Goal: Task Accomplishment & Management: Use online tool/utility

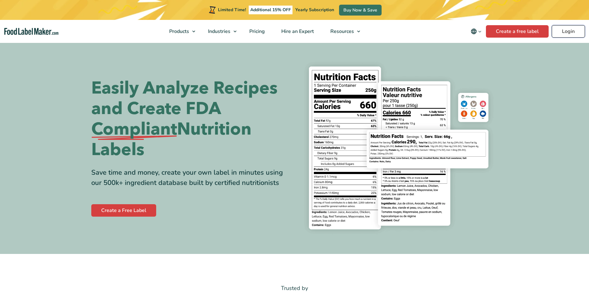
click at [564, 31] on link "Login" at bounding box center [568, 31] width 33 height 12
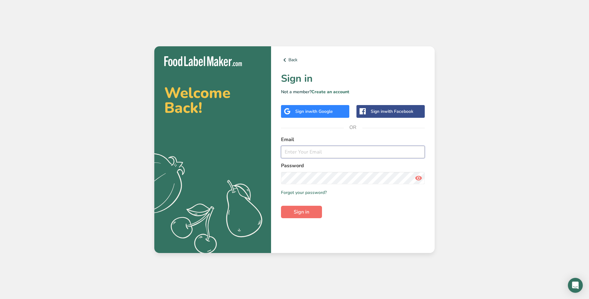
type input "[EMAIL_ADDRESS][DOMAIN_NAME]"
click at [298, 212] on span "Sign in" at bounding box center [302, 211] width 16 height 7
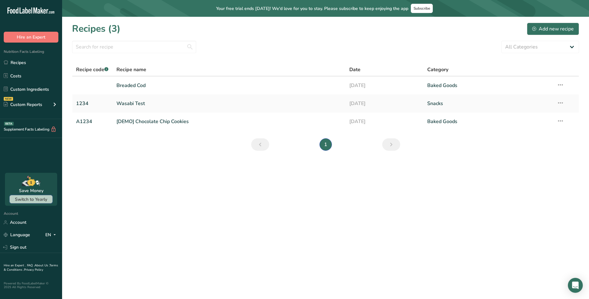
click at [39, 201] on span "Switch to Yearly" at bounding box center [31, 199] width 32 height 6
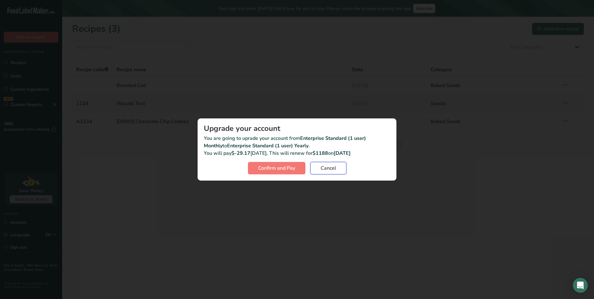
click at [338, 171] on button "Cancel" at bounding box center [328, 168] width 36 height 12
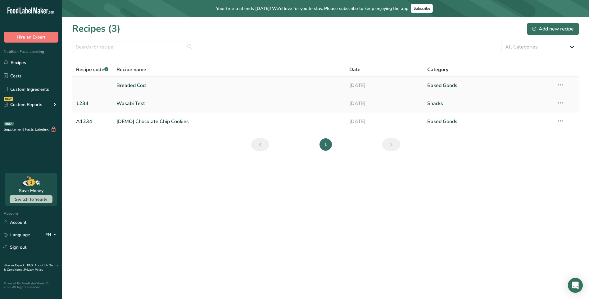
click at [130, 79] on link "Breaded Cod" at bounding box center [229, 85] width 226 height 13
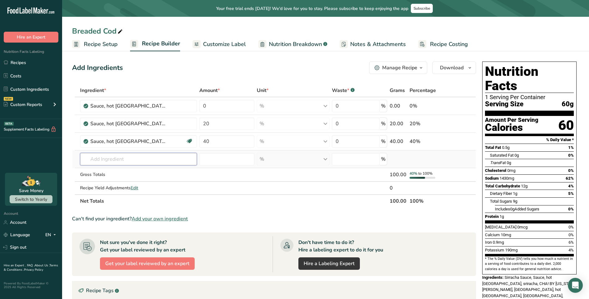
click at [134, 161] on input "text" at bounding box center [138, 159] width 117 height 12
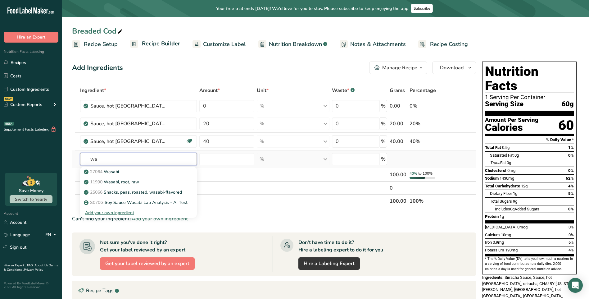
type input "w"
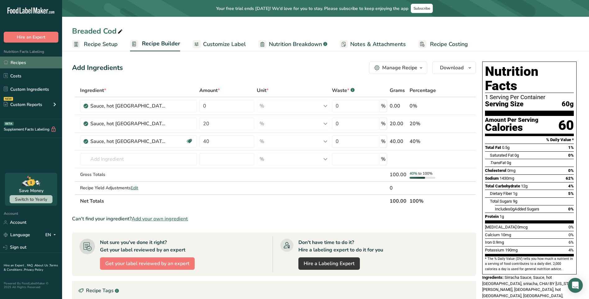
click at [30, 64] on link "Recipes" at bounding box center [31, 62] width 62 height 12
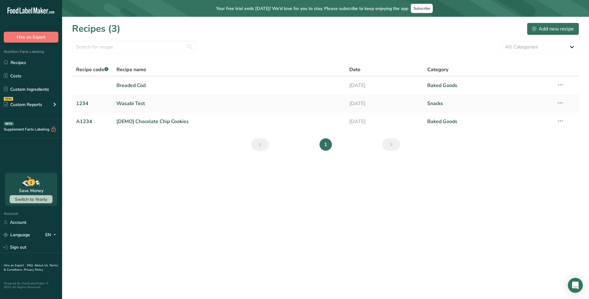
click at [180, 195] on main "Your free trial ends [DATE]! We'd love for you to stay. Please subscribe to kee…" at bounding box center [294, 149] width 589 height 299
click at [542, 25] on div "Add new recipe" at bounding box center [553, 28] width 42 height 7
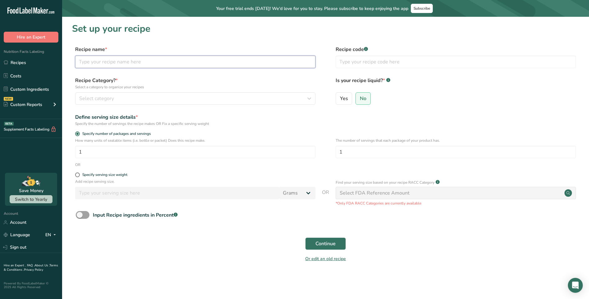
click at [126, 61] on input "text" at bounding box center [195, 62] width 240 height 12
type input "Breading Test"
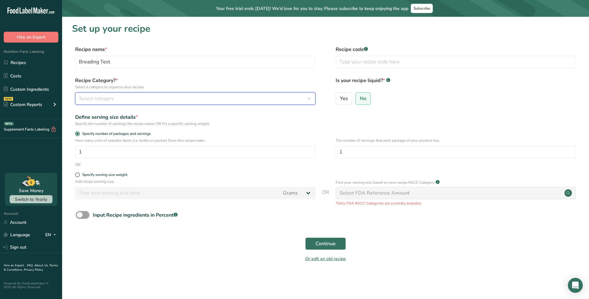
click at [139, 94] on button "Select category" at bounding box center [195, 98] width 240 height 12
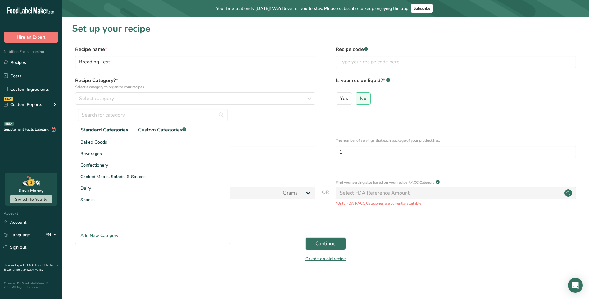
click at [153, 87] on p "Select a category to organize your recipes" at bounding box center [195, 87] width 240 height 6
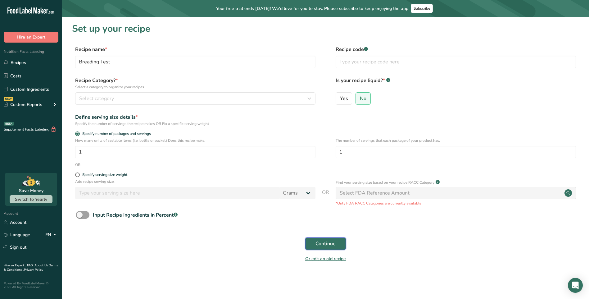
click at [315, 237] on button "Continue" at bounding box center [325, 243] width 41 height 12
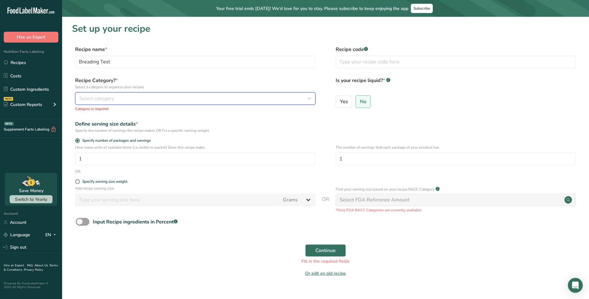
click at [116, 99] on div "Select category" at bounding box center [193, 98] width 228 height 7
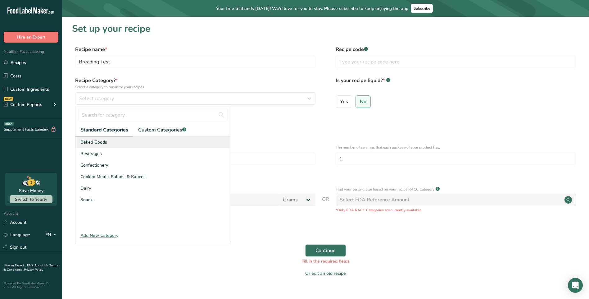
click at [111, 145] on div "Baked Goods" at bounding box center [152, 141] width 155 height 11
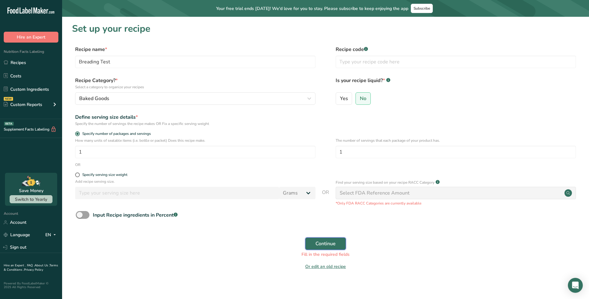
click at [332, 245] on span "Continue" at bounding box center [325, 243] width 20 height 7
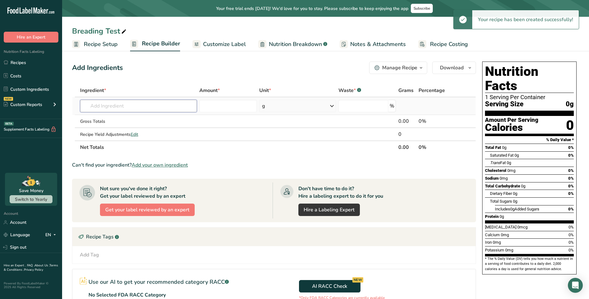
click at [135, 106] on input "text" at bounding box center [138, 106] width 117 height 12
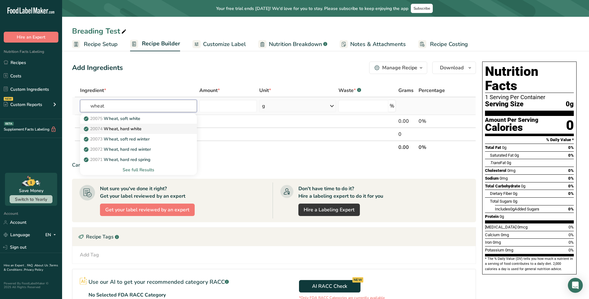
type input "wheat"
click at [136, 124] on link "20074 Wheat, hard white" at bounding box center [138, 129] width 117 height 10
type input "Wheat, hard white"
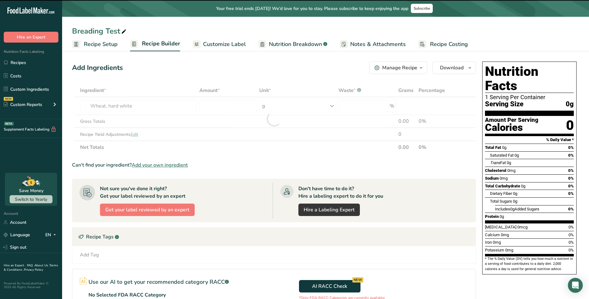
type input "0"
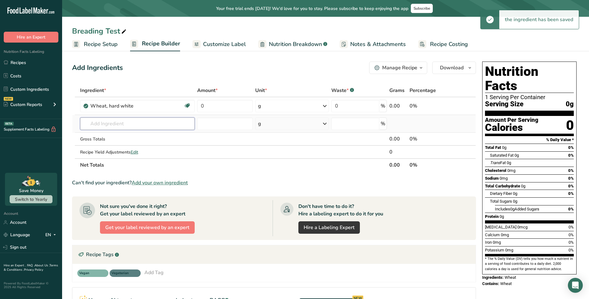
click at [122, 119] on input "text" at bounding box center [137, 123] width 115 height 12
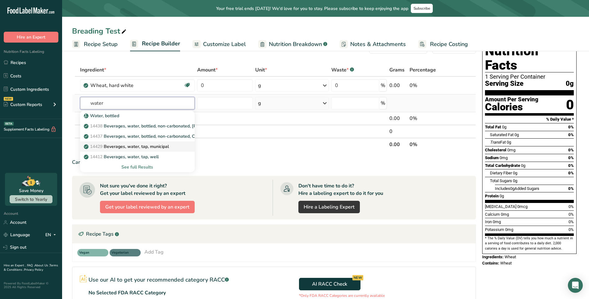
scroll to position [62, 0]
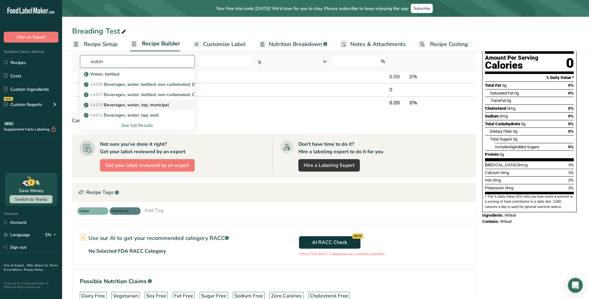
type input "water"
click at [151, 107] on p "14429 Beverages, water, tap, municipal" at bounding box center [127, 105] width 84 height 7
type input "Beverages, water, tap, municipal"
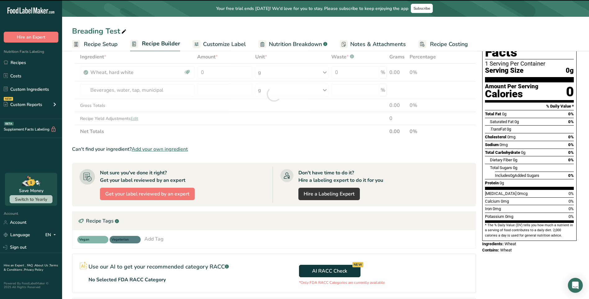
scroll to position [0, 0]
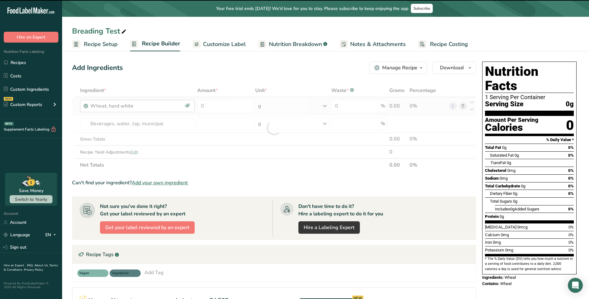
type input "0"
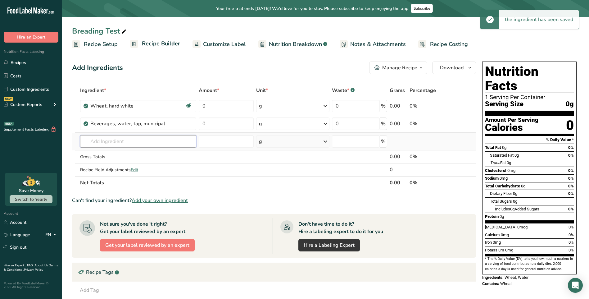
click at [142, 141] on input "text" at bounding box center [138, 141] width 116 height 12
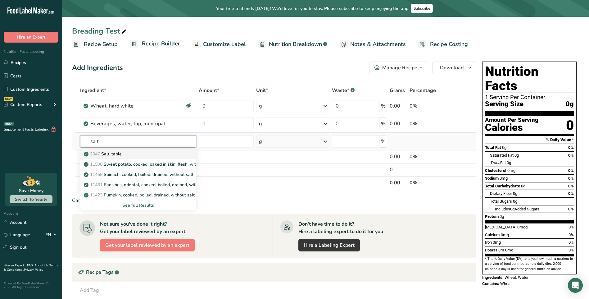
type input "salt"
click at [133, 155] on div "2047 Salt, table" at bounding box center [133, 154] width 96 height 7
type input "Salt, table"
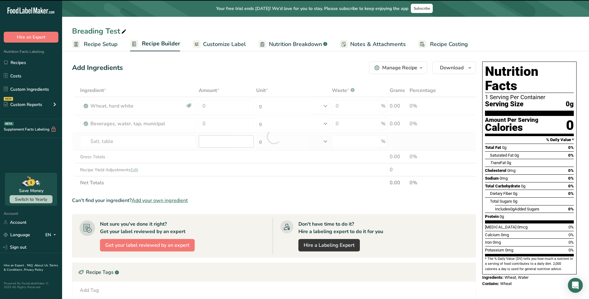
type input "0"
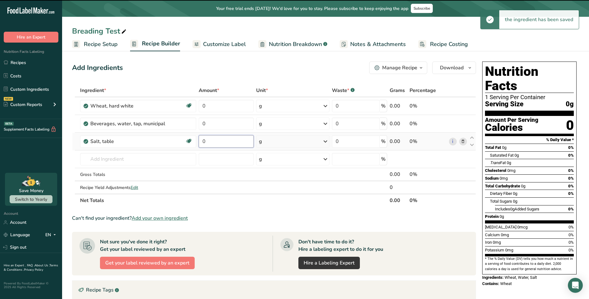
click at [241, 145] on input "0" at bounding box center [226, 141] width 55 height 12
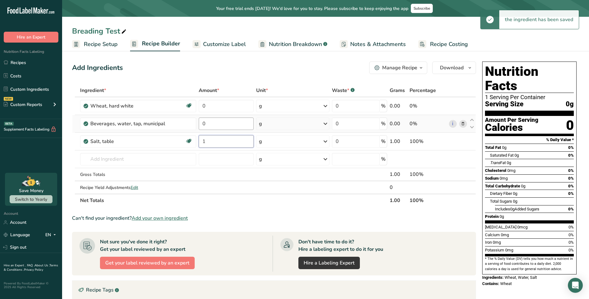
type input "1"
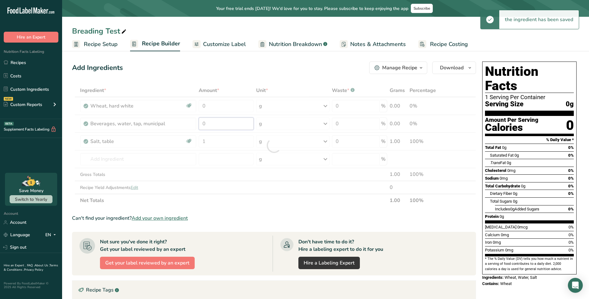
drag, startPoint x: 223, startPoint y: 128, endPoint x: 189, endPoint y: 127, distance: 33.8
click at [189, 127] on div "Ingredient * Amount * Unit * Waste * .a-a{fill:#347362;}.b-a{fill:#fff;} Grams …" at bounding box center [274, 145] width 404 height 123
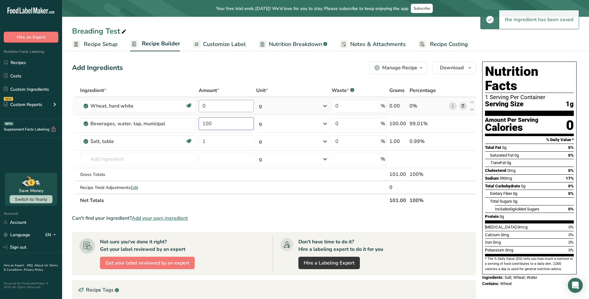
type input "100"
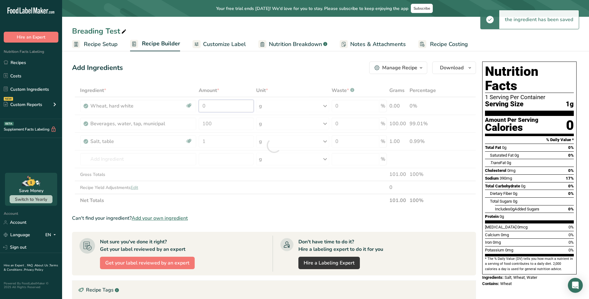
drag, startPoint x: 222, startPoint y: 109, endPoint x: 177, endPoint y: 106, distance: 45.7
click at [182, 107] on div "Ingredient * Amount * Unit * Waste * .a-a{fill:#347362;}.b-a{fill:#fff;} Grams …" at bounding box center [274, 145] width 404 height 123
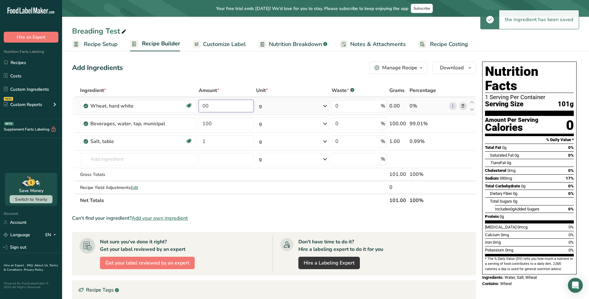
click at [206, 109] on input "00" at bounding box center [226, 106] width 55 height 12
type input "200"
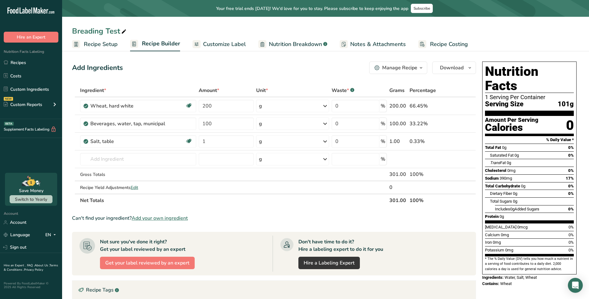
click at [210, 75] on div "Add Ingredients Manage Recipe Delete Recipe Duplicate Recipe Scale Recipe Save …" at bounding box center [276, 243] width 408 height 368
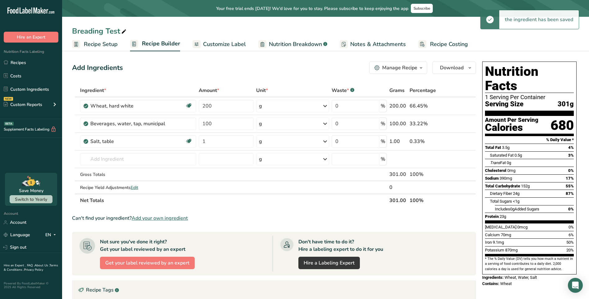
click at [212, 46] on span "Customize Label" at bounding box center [224, 44] width 43 height 8
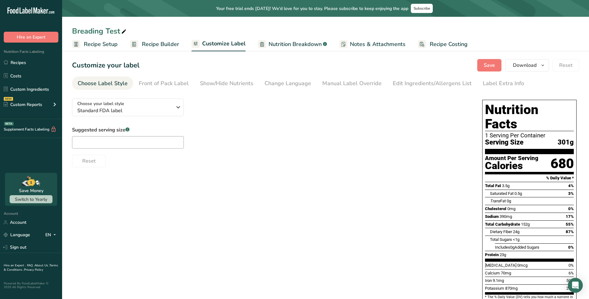
click at [174, 42] on span "Recipe Builder" at bounding box center [160, 44] width 37 height 8
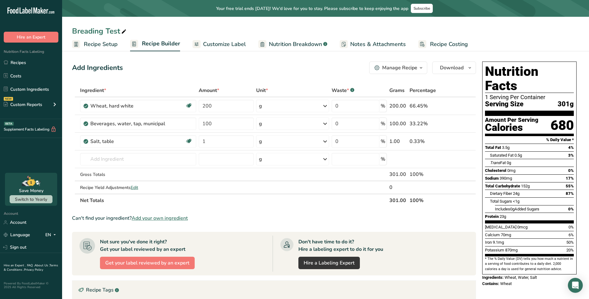
click at [112, 45] on span "Recipe Setup" at bounding box center [101, 44] width 34 height 8
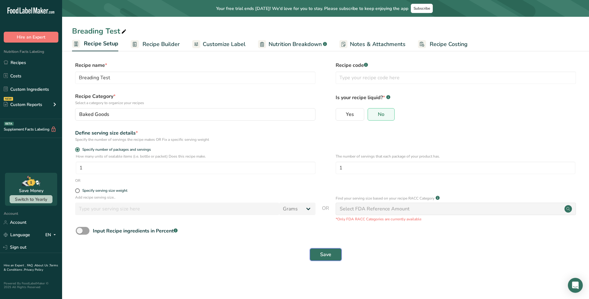
click at [338, 255] on button "Save" at bounding box center [326, 254] width 32 height 12
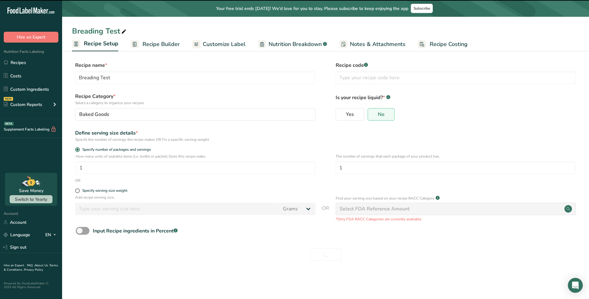
click at [153, 46] on span "Recipe Builder" at bounding box center [160, 44] width 37 height 8
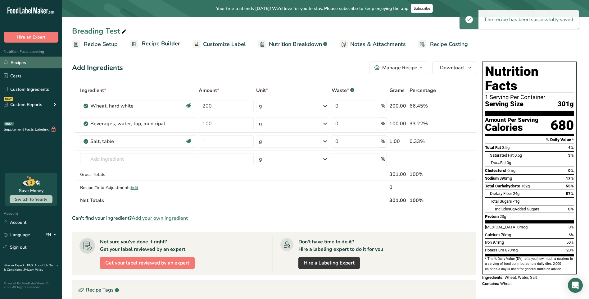
click at [26, 61] on link "Recipes" at bounding box center [31, 62] width 62 height 12
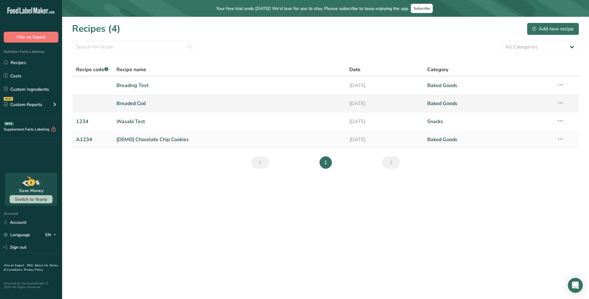
click at [134, 105] on link "Breaded Cod" at bounding box center [229, 103] width 226 height 13
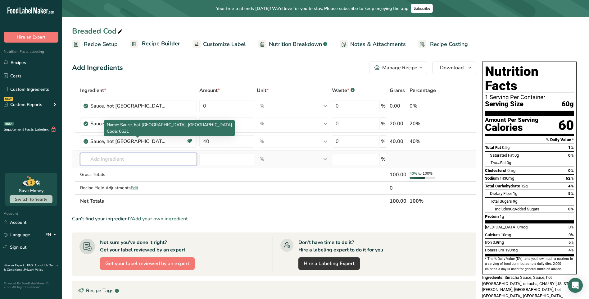
click at [122, 155] on input "text" at bounding box center [138, 159] width 117 height 12
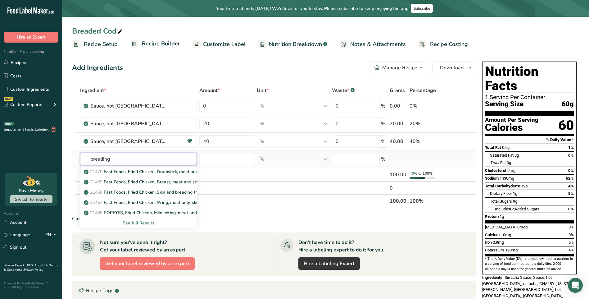
type input "breading"
click at [142, 224] on div "See full Results" at bounding box center [138, 222] width 107 height 7
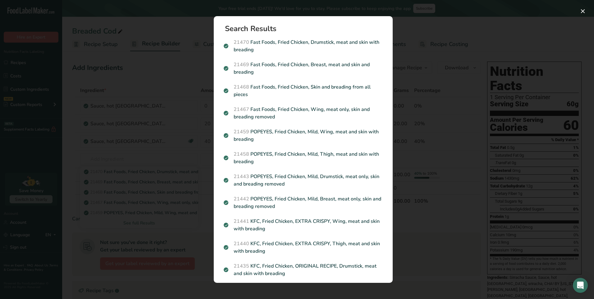
click at [158, 165] on div "Search results modal" at bounding box center [297, 149] width 594 height 299
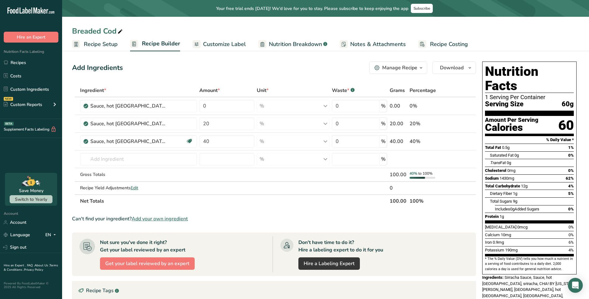
click at [99, 43] on span "Recipe Setup" at bounding box center [101, 44] width 34 height 8
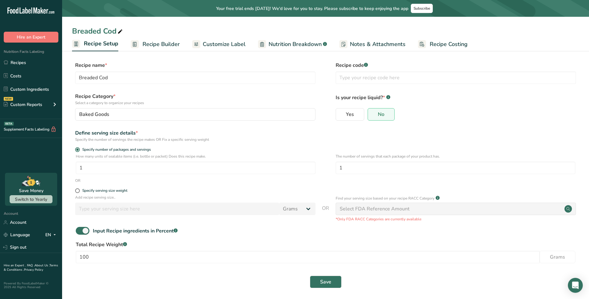
click at [156, 47] on span "Recipe Builder" at bounding box center [160, 44] width 37 height 8
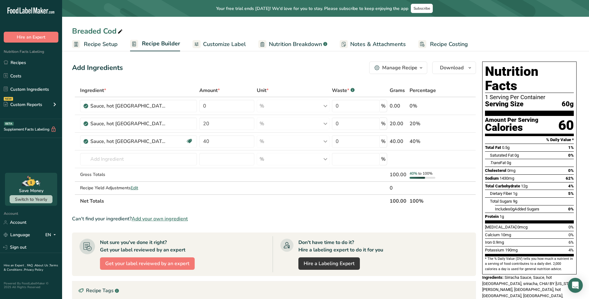
click at [400, 73] on button "Manage Recipe" at bounding box center [398, 67] width 58 height 12
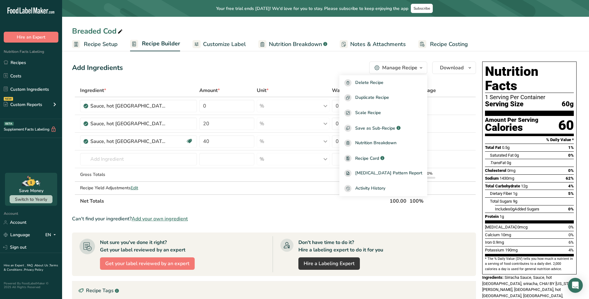
click at [400, 71] on div "Manage Recipe" at bounding box center [399, 67] width 35 height 7
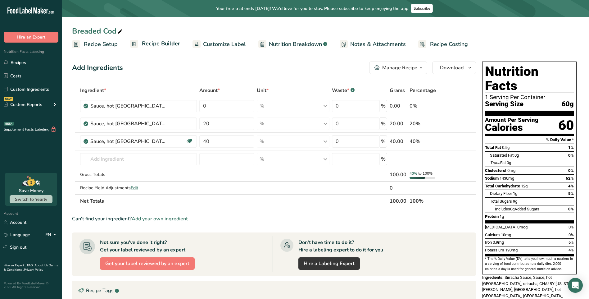
click at [88, 40] on span "Recipe Setup" at bounding box center [101, 44] width 34 height 8
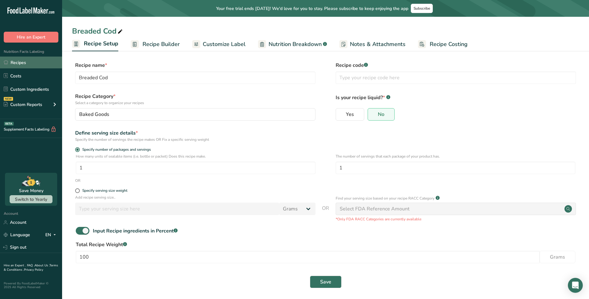
click at [32, 64] on link "Recipes" at bounding box center [31, 62] width 62 height 12
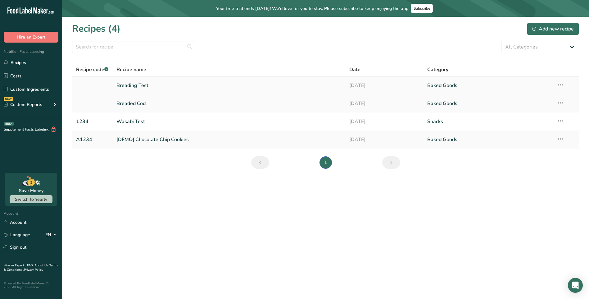
click at [143, 87] on link "Breading Test" at bounding box center [229, 85] width 226 height 13
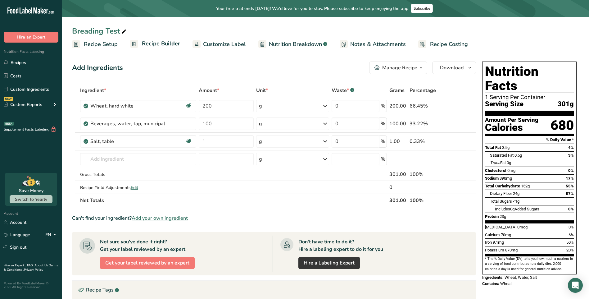
click at [388, 70] on div "Manage Recipe" at bounding box center [399, 67] width 35 height 7
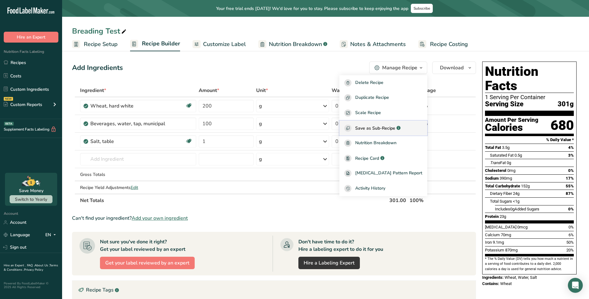
click at [390, 128] on span "Save as Sub-Recipe" at bounding box center [375, 128] width 40 height 7
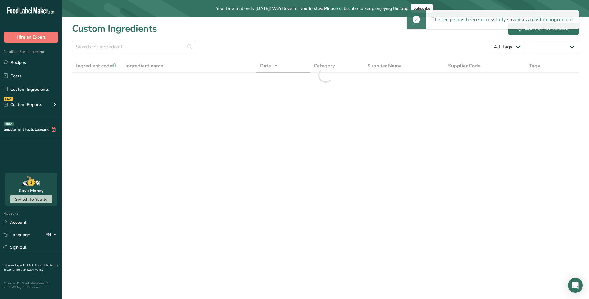
select select "30"
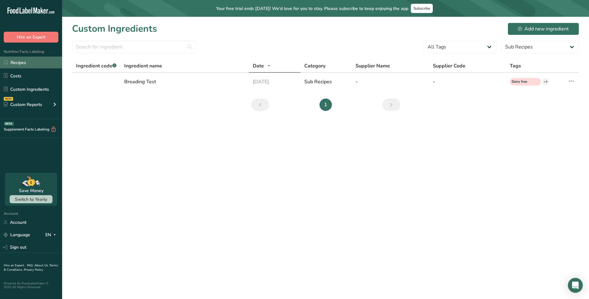
click at [29, 61] on link "Recipes" at bounding box center [31, 62] width 62 height 12
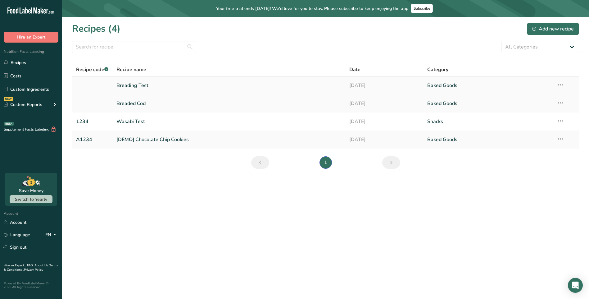
click at [567, 84] on td "Recipe Setup Delete Recipe Duplicate Recipe Scale Recipe Save as Sub-Recipe .a-…" at bounding box center [566, 85] width 26 height 18
click at [563, 84] on icon at bounding box center [560, 84] width 7 height 11
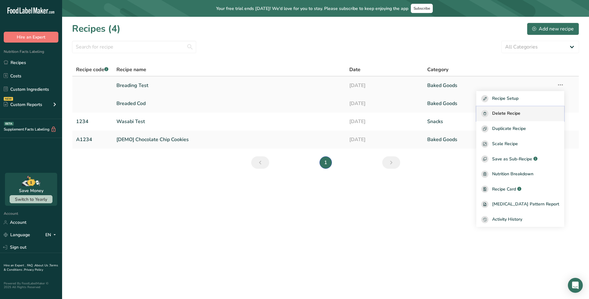
click at [535, 110] on button "Delete Recipe" at bounding box center [520, 113] width 88 height 15
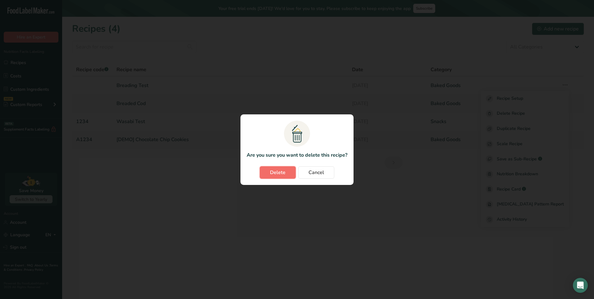
click at [273, 172] on span "Delete" at bounding box center [278, 172] width 16 height 7
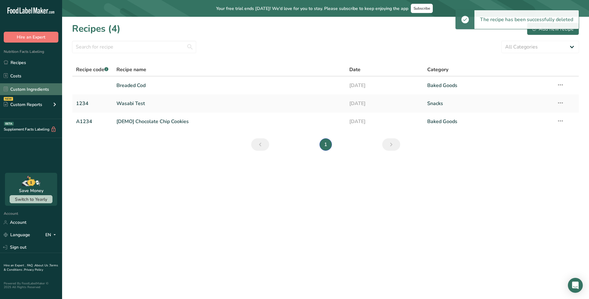
click at [28, 87] on link "Custom Ingredients" at bounding box center [31, 89] width 62 height 12
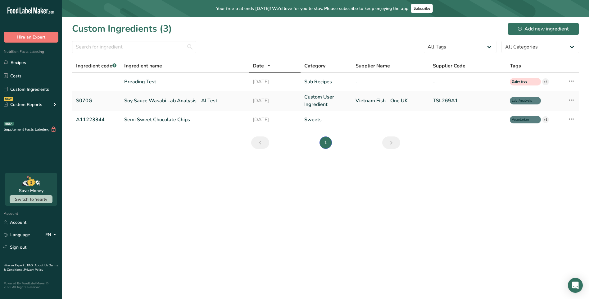
click at [29, 69] on ul "Recipes Costs Custom Ingredients NEW Custom Reports Menu Label Ingredient Compa…" at bounding box center [31, 84] width 62 height 56
click at [26, 67] on link "Recipes" at bounding box center [31, 62] width 62 height 12
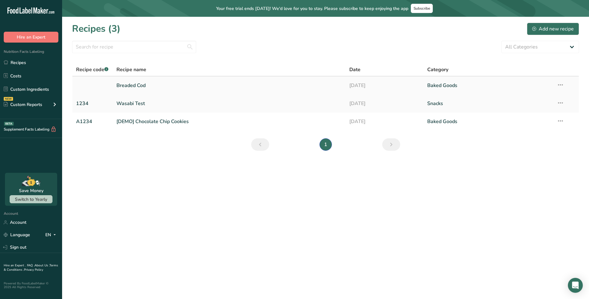
click at [134, 88] on link "Breaded Cod" at bounding box center [229, 85] width 226 height 13
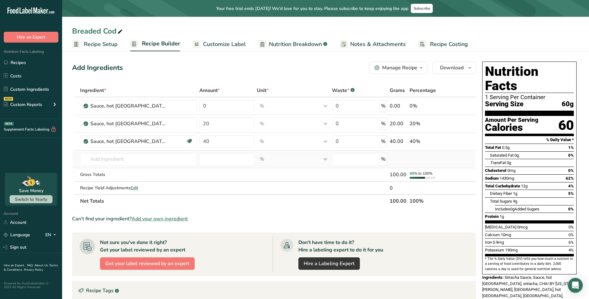
click at [123, 152] on td "Almond flour 1211 Milk, whole, 3.25% milkfat, without added vitamin A and vitam…" at bounding box center [138, 159] width 119 height 18
click at [122, 152] on td "Almond flour 1211 Milk, whole, 3.25% milkfat, without added vitamin A and vitam…" at bounding box center [138, 159] width 119 height 18
drag, startPoint x: 122, startPoint y: 152, endPoint x: 121, endPoint y: 157, distance: 4.7
click at [122, 157] on input "text" at bounding box center [138, 159] width 117 height 12
click at [145, 156] on input "text" at bounding box center [138, 159] width 117 height 12
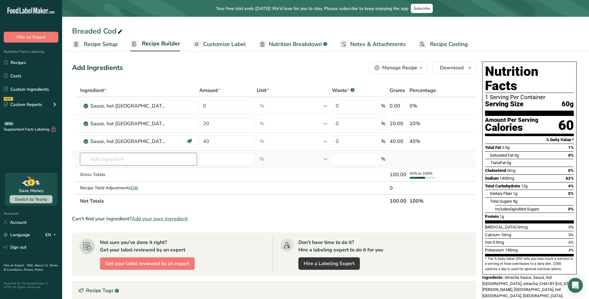
click at [145, 156] on input "text" at bounding box center [138, 159] width 117 height 12
type input "breading test"
click at [114, 172] on p "Breading Test" at bounding box center [101, 171] width 33 height 7
type input "Breading Test"
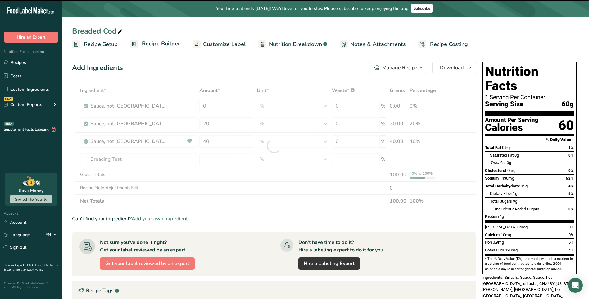
type input "0"
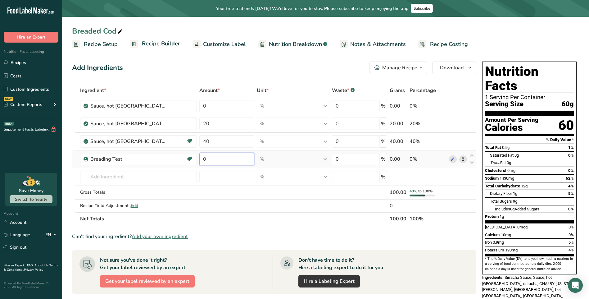
click at [225, 162] on input "0" at bounding box center [226, 159] width 55 height 12
drag, startPoint x: 220, startPoint y: 162, endPoint x: 195, endPoint y: 161, distance: 25.5
click at [195, 161] on tr "Breading Test Dairy free Gluten free Vegan Vegetarian Soy free 0 % Weight Units…" at bounding box center [273, 159] width 403 height 18
type input "60"
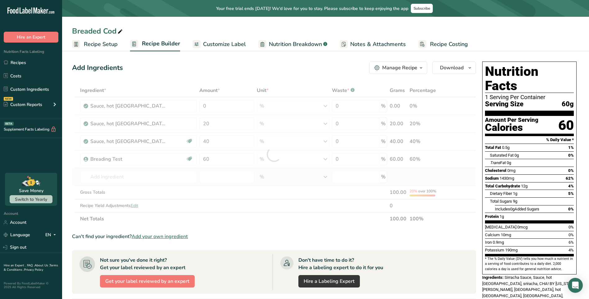
click at [215, 169] on div "Ingredient * Amount * Unit * Waste * .a-a{fill:#347362;}.b-a{fill:#fff;} Grams …" at bounding box center [274, 154] width 404 height 141
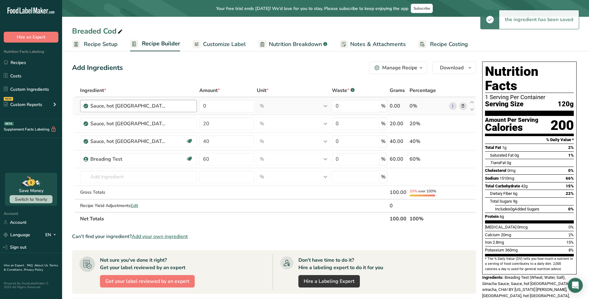
click at [159, 106] on div "Sauce, hot chile, sriracha, TUONG OT SRIRACHA" at bounding box center [129, 105] width 78 height 7
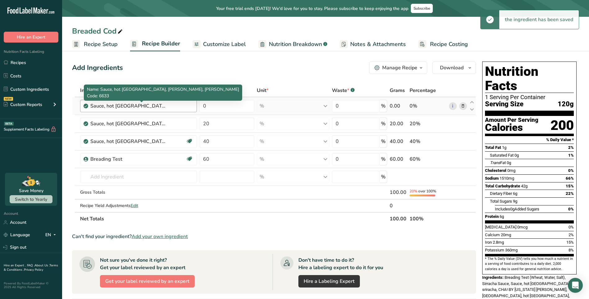
click at [158, 106] on div "Sauce, hot chile, sriracha, TUONG OT SRIRACHA" at bounding box center [129, 105] width 78 height 7
drag, startPoint x: 158, startPoint y: 106, endPoint x: 154, endPoint y: 132, distance: 26.2
click at [154, 132] on td "Sauce, hot chile, sriracha, CHA! BY TEXAS PETE" at bounding box center [138, 124] width 119 height 18
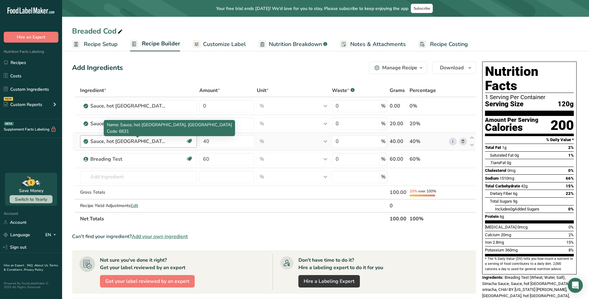
drag, startPoint x: 160, startPoint y: 142, endPoint x: 109, endPoint y: 143, distance: 51.9
click at [109, 143] on div "Sauce, hot chile, sriracha" at bounding box center [129, 141] width 78 height 7
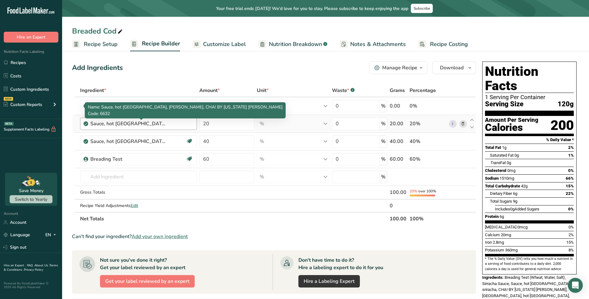
drag, startPoint x: 109, startPoint y: 143, endPoint x: 159, endPoint y: 124, distance: 54.0
click at [159, 124] on div "Sauce, hot chile, sriracha, CHA! BY TEXAS PETE" at bounding box center [129, 123] width 78 height 7
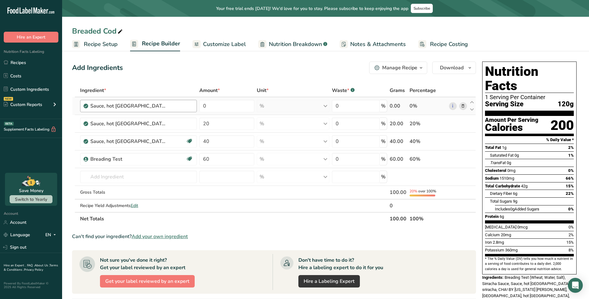
click at [183, 108] on div "Sauce, hot chile, sriracha, TUONG OT SRIRACHA" at bounding box center [141, 105] width 103 height 7
drag, startPoint x: 183, startPoint y: 108, endPoint x: 158, endPoint y: 108, distance: 24.8
click at [158, 108] on div "Sauce, hot chile, sriracha, TUONG OT SRIRACHA" at bounding box center [129, 105] width 78 height 7
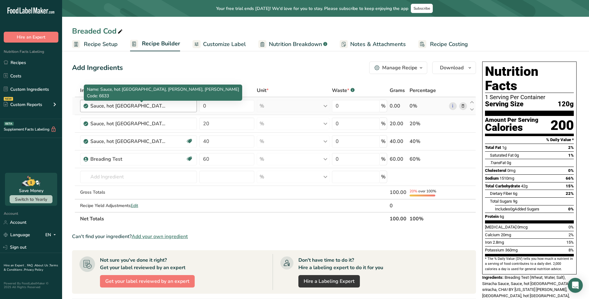
click at [158, 108] on div "Sauce, hot chile, sriracha, TUONG OT SRIRACHA" at bounding box center [129, 105] width 78 height 7
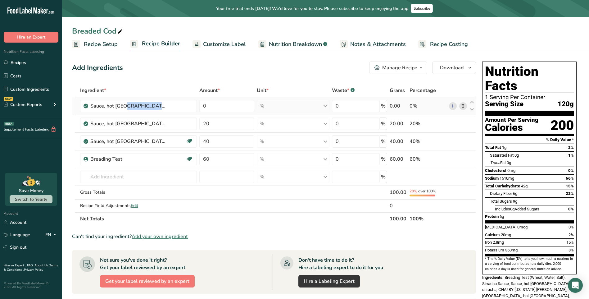
click at [463, 106] on icon at bounding box center [463, 106] width 4 height 7
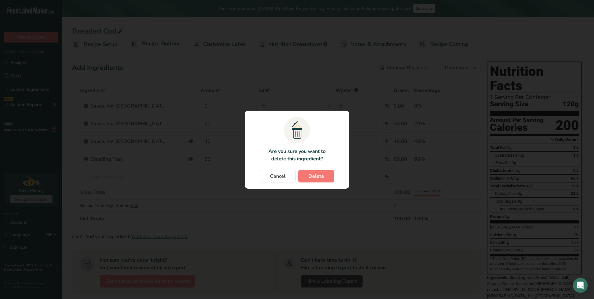
click at [297, 172] on div "Cancel Delete" at bounding box center [297, 176] width 92 height 12
click at [304, 173] on button "Delete" at bounding box center [316, 176] width 36 height 12
type input "20"
type input "40"
type input "60"
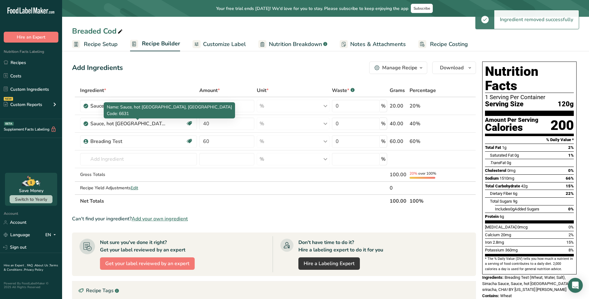
click at [160, 107] on span "Name: Sauce, hot chile, sriracha" at bounding box center [169, 107] width 125 height 6
drag, startPoint x: 160, startPoint y: 107, endPoint x: 103, endPoint y: 110, distance: 57.5
click at [103, 110] on div "Sauce, hot chile, sriracha, CHA! BY TEXAS PETE" at bounding box center [138, 106] width 117 height 12
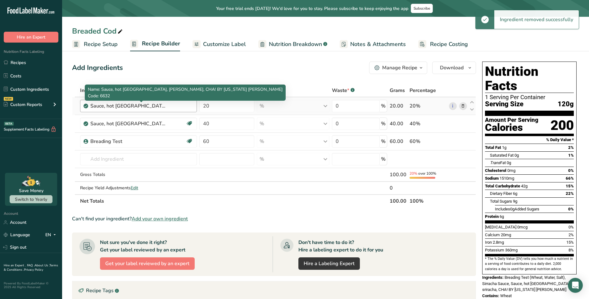
click at [95, 108] on div "Sauce, hot chile, sriracha, CHA! BY TEXAS PETE" at bounding box center [129, 105] width 78 height 7
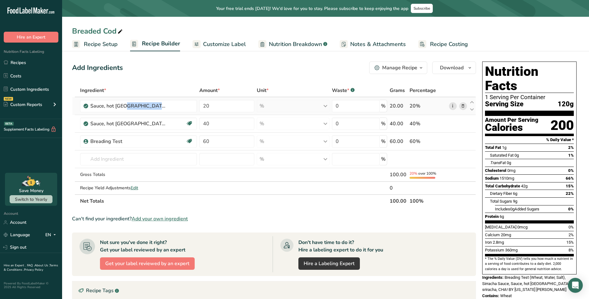
click at [452, 106] on link "i" at bounding box center [453, 106] width 8 height 8
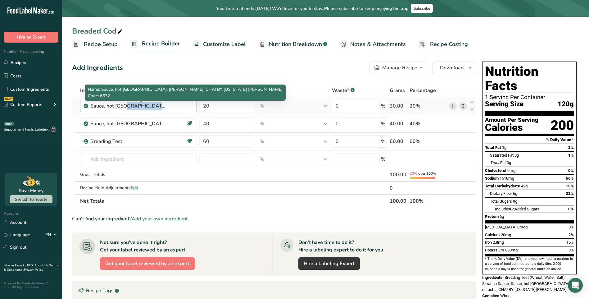
click at [147, 106] on div "Sauce, hot chile, sriracha, CHA! BY TEXAS PETE" at bounding box center [129, 105] width 78 height 7
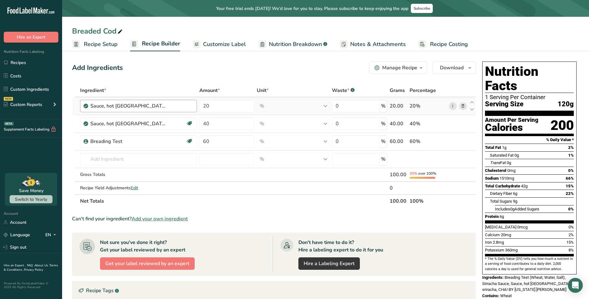
click at [175, 106] on div "Sauce, hot chile, sriracha, CHA! BY TEXAS PETE" at bounding box center [141, 105] width 103 height 7
drag, startPoint x: 175, startPoint y: 106, endPoint x: 169, endPoint y: 107, distance: 5.3
click at [169, 107] on div "Sauce, hot chile, sriracha, CHA! BY TEXAS PETE" at bounding box center [141, 105] width 103 height 7
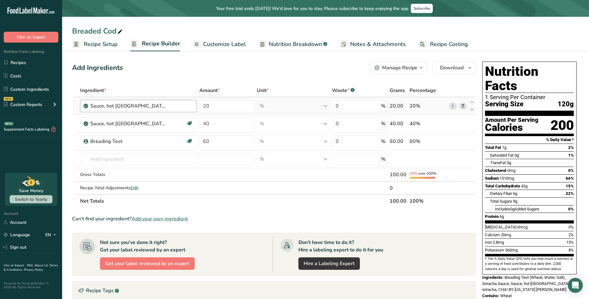
drag, startPoint x: 169, startPoint y: 107, endPoint x: 146, endPoint y: 105, distance: 23.4
click at [146, 105] on div "Sauce, hot chile, sriracha, CHA! BY TEXAS PETE" at bounding box center [129, 105] width 78 height 7
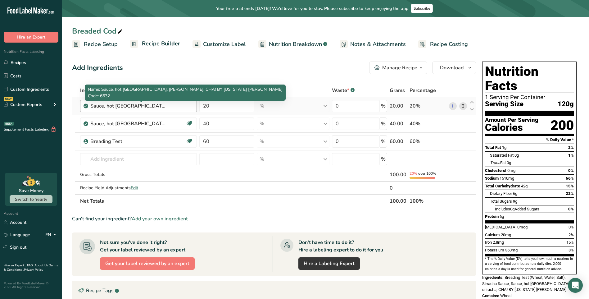
click at [146, 105] on div "Sauce, hot chile, sriracha, CHA! BY TEXAS PETE" at bounding box center [129, 105] width 78 height 7
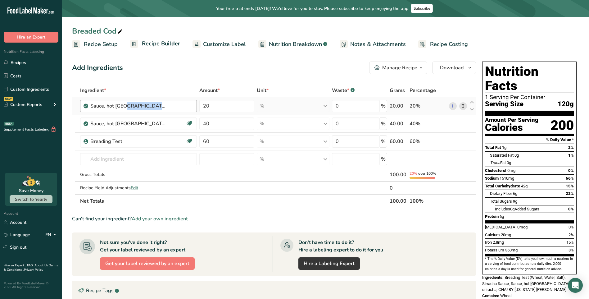
drag, startPoint x: 146, startPoint y: 105, endPoint x: 162, endPoint y: 106, distance: 16.2
click at [162, 106] on div "Sauce, hot chile, sriracha, CHA! BY TEXAS PETE" at bounding box center [129, 105] width 78 height 7
click at [165, 106] on div "Sauce, hot chile, sriracha, CHA! BY TEXAS PETE" at bounding box center [129, 105] width 78 height 7
click at [461, 109] on icon at bounding box center [463, 106] width 4 height 7
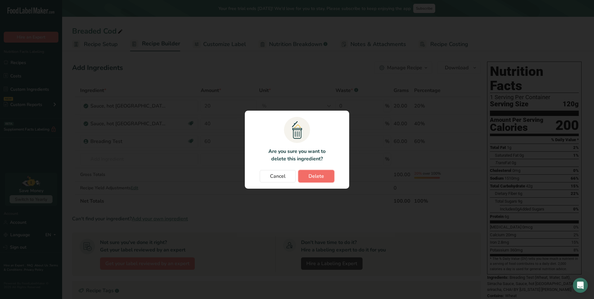
click at [309, 175] on span "Delete" at bounding box center [316, 175] width 16 height 7
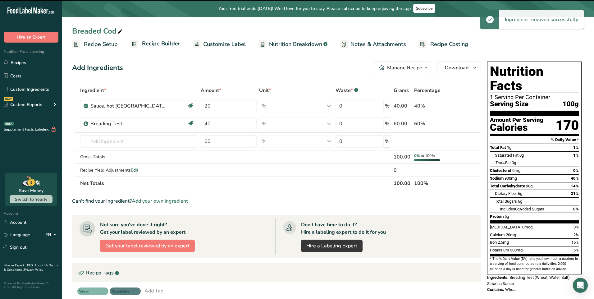
type input "40"
type input "60"
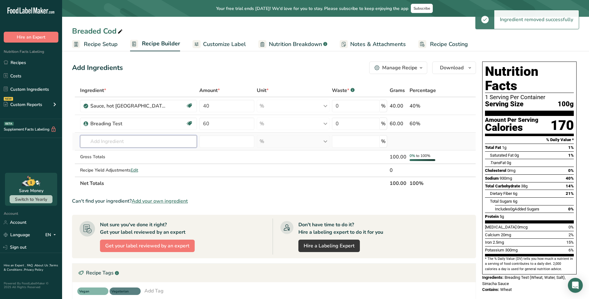
click at [135, 145] on input "text" at bounding box center [138, 141] width 117 height 12
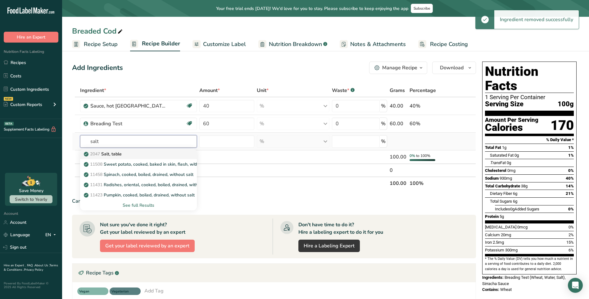
type input "salt"
click at [126, 154] on div "2047 Salt, table" at bounding box center [133, 154] width 97 height 7
type input "Salt, table"
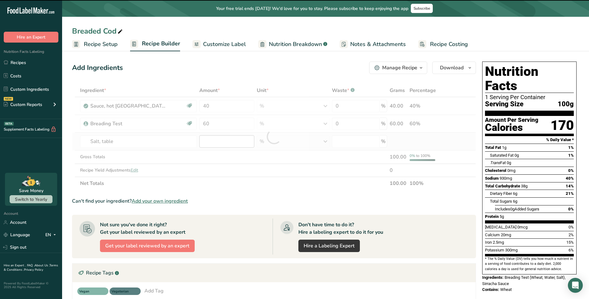
type input "0"
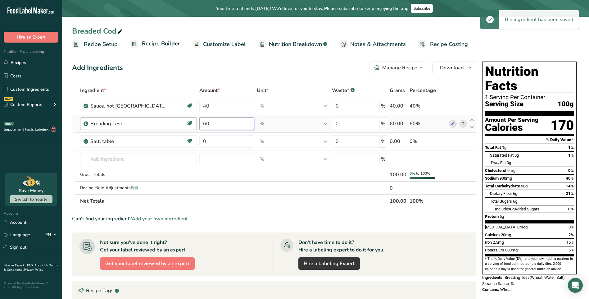
drag, startPoint x: 218, startPoint y: 123, endPoint x: 191, endPoint y: 124, distance: 27.0
click at [191, 124] on tr "Breading Test Dairy free Gluten free Vegan Vegetarian Soy free 60 % Weight Unit…" at bounding box center [273, 124] width 403 height 18
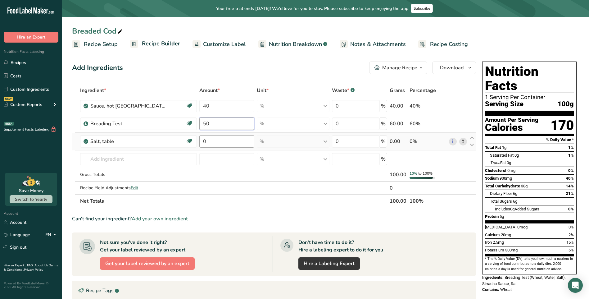
type input "50"
click at [212, 139] on div "Ingredient * Amount * Unit * Waste * .a-a{fill:#347362;}.b-a{fill:#fff;} Grams …" at bounding box center [274, 146] width 404 height 124
drag, startPoint x: 212, startPoint y: 140, endPoint x: 191, endPoint y: 141, distance: 21.2
click at [191, 141] on tr "Salt, table Dairy free Gluten free Vegan Vegetarian Soy free 0 % Portions 1 tsp…" at bounding box center [273, 142] width 403 height 18
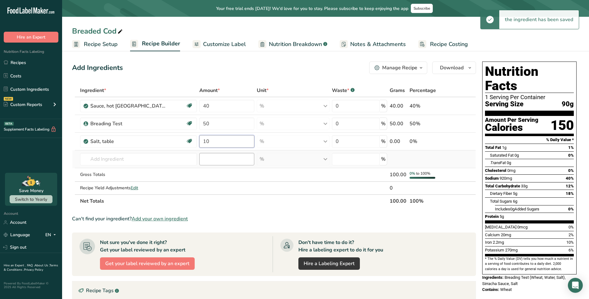
type input "10"
click at [214, 158] on div "Ingredient * Amount * Unit * Waste * .a-a{fill:#347362;}.b-a{fill:#fff;} Grams …" at bounding box center [274, 146] width 404 height 124
click at [206, 44] on span "Customize Label" at bounding box center [224, 44] width 43 height 8
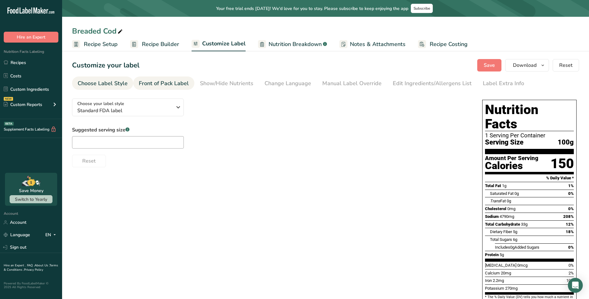
click at [179, 87] on div "Front of Pack Label" at bounding box center [164, 83] width 50 height 8
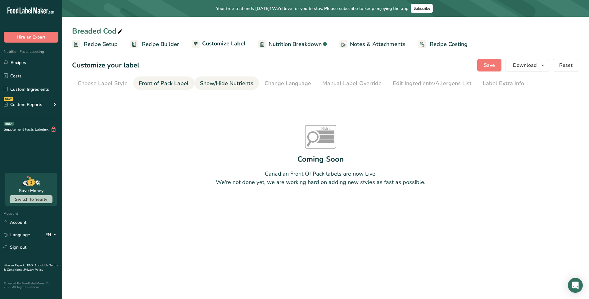
click at [237, 85] on div "Show/Hide Nutrients" at bounding box center [226, 83] width 53 height 8
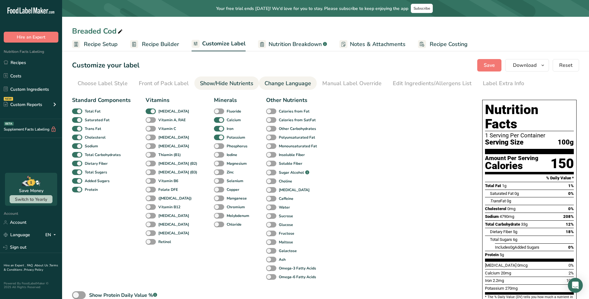
click at [276, 83] on div "Change Language" at bounding box center [287, 83] width 47 height 8
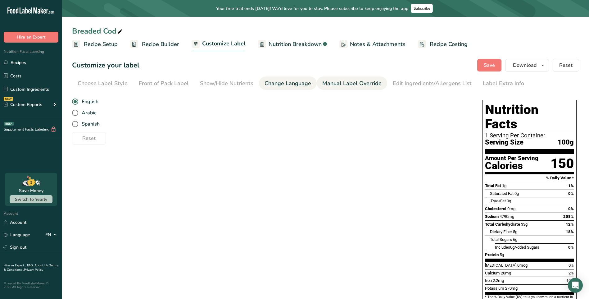
click at [337, 86] on div "Manual Label Override" at bounding box center [351, 83] width 59 height 8
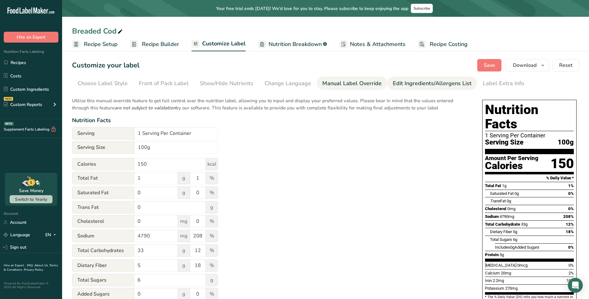
click at [393, 82] on div "Edit Ingredients/Allergens List" at bounding box center [432, 83] width 79 height 8
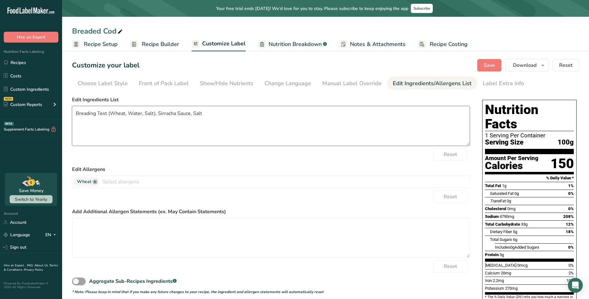
drag, startPoint x: 106, startPoint y: 114, endPoint x: 96, endPoint y: 114, distance: 10.2
click at [96, 114] on textarea "Breading Test (Wheat, Water, Salt), Sirracha Sauce, Salt" at bounding box center [271, 126] width 398 height 40
click at [142, 130] on textarea "Breading Test (Wheat, Water, Salt), Sirracha Sauce, Salt" at bounding box center [271, 126] width 398 height 40
click at [486, 82] on div "Label Extra Info" at bounding box center [503, 83] width 41 height 8
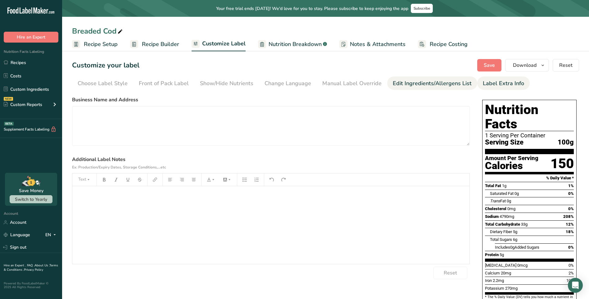
click at [444, 84] on div "Edit Ingredients/Allergens List" at bounding box center [432, 83] width 79 height 8
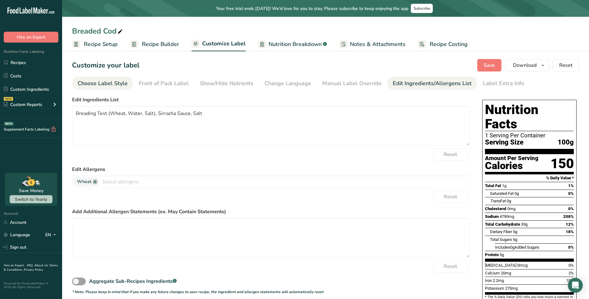
click at [124, 87] on div "Choose Label Style" at bounding box center [103, 83] width 50 height 8
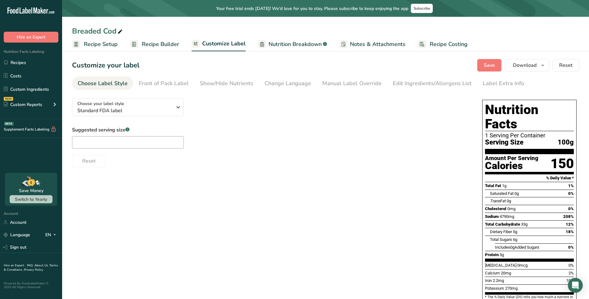
click at [328, 43] on ul "Recipe Setup Recipe Builder Customize Label Nutrition Breakdown .a-a{fill:#3473…" at bounding box center [325, 44] width 527 height 15
click at [301, 48] on span "Nutrition Breakdown" at bounding box center [295, 44] width 53 height 8
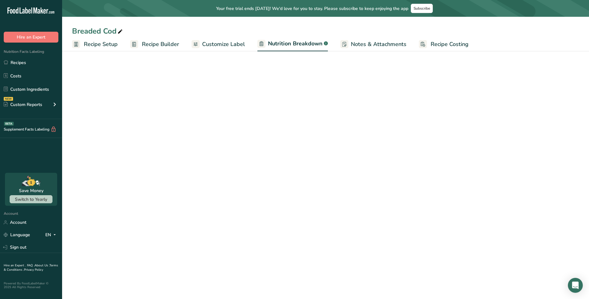
select select "Calories"
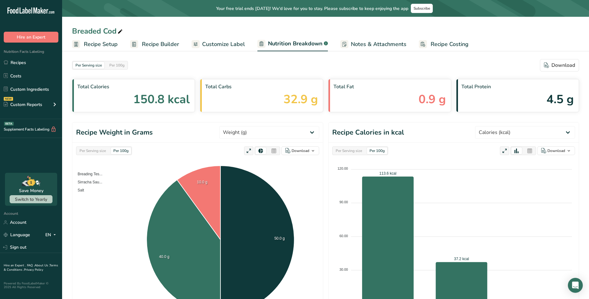
drag, startPoint x: 362, startPoint y: 55, endPoint x: 361, endPoint y: 50, distance: 4.4
click at [362, 54] on div "Per Serving size Per 100g Download Total Calories 150.8 kcal Total Carbs 32.9 g…" at bounding box center [325, 278] width 527 height 459
click at [361, 48] on span "Notes & Attachments" at bounding box center [379, 44] width 56 height 8
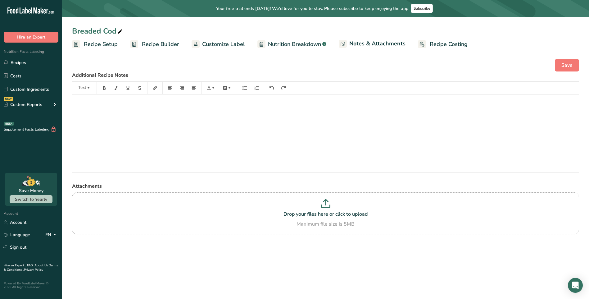
click at [431, 46] on span "Recipe Costing" at bounding box center [449, 44] width 38 height 8
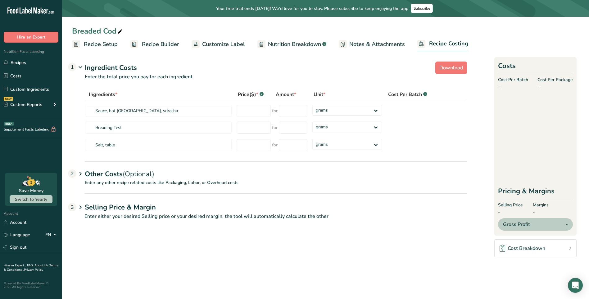
click at [98, 43] on span "Recipe Setup" at bounding box center [101, 44] width 34 height 8
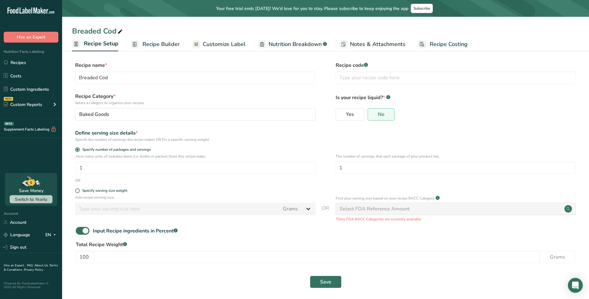
click at [142, 48] on span "Recipe Builder" at bounding box center [160, 44] width 37 height 8
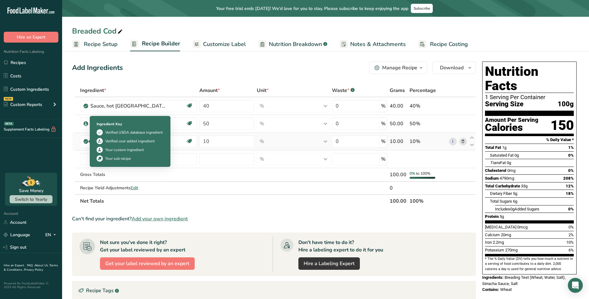
click at [84, 142] on span at bounding box center [86, 141] width 5 height 7
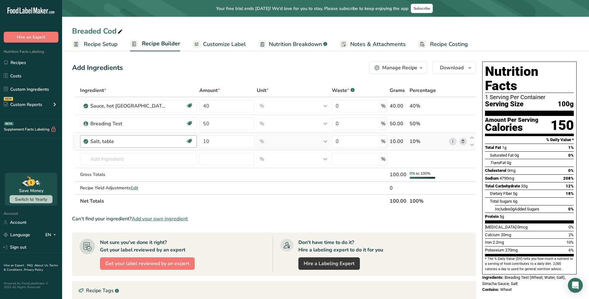
click at [178, 139] on div "Salt, table" at bounding box center [137, 141] width 95 height 7
drag, startPoint x: 115, startPoint y: 141, endPoint x: 110, endPoint y: 141, distance: 5.0
click at [110, 141] on div "Salt, table" at bounding box center [129, 141] width 78 height 7
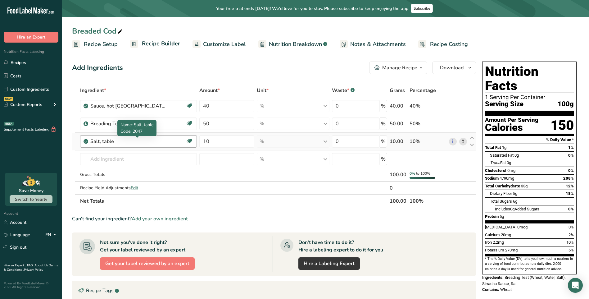
click at [110, 141] on div "Salt, table" at bounding box center [129, 141] width 78 height 7
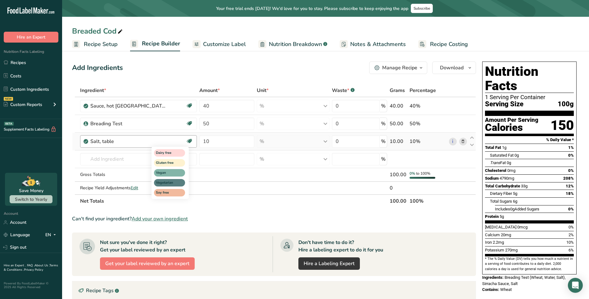
click at [189, 141] on icon at bounding box center [189, 141] width 6 height 10
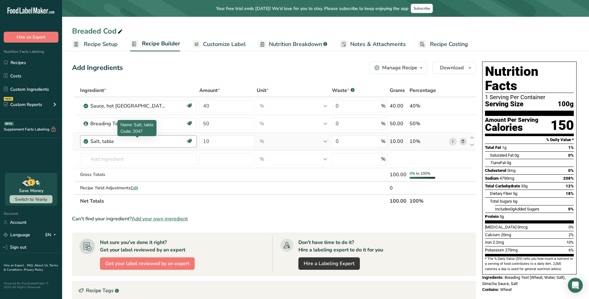
click at [116, 141] on div "Salt, table" at bounding box center [129, 141] width 78 height 7
click at [457, 140] on div "i" at bounding box center [458, 142] width 18 height 8
click at [449, 141] on link "i" at bounding box center [453, 142] width 8 height 8
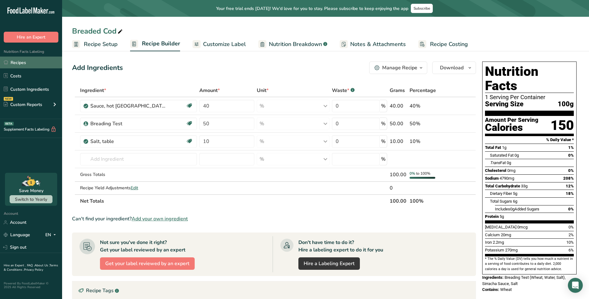
click at [26, 65] on link "Recipes" at bounding box center [31, 62] width 62 height 12
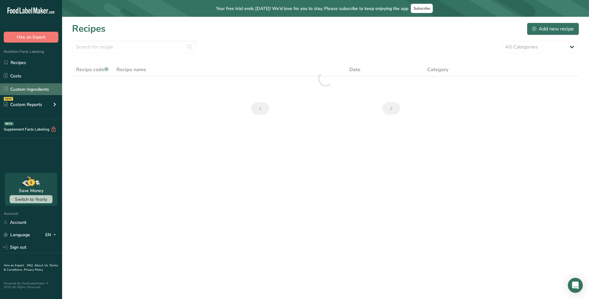
click at [31, 85] on link "Custom Ingredients" at bounding box center [31, 89] width 62 height 12
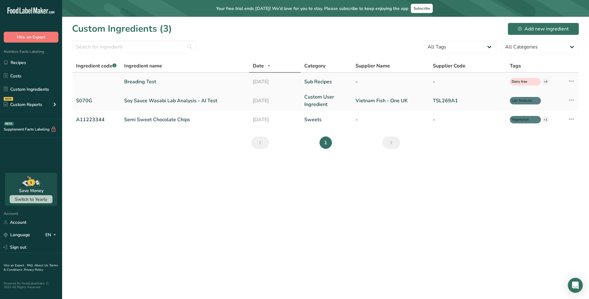
click at [158, 83] on link "Breading Test" at bounding box center [184, 81] width 121 height 7
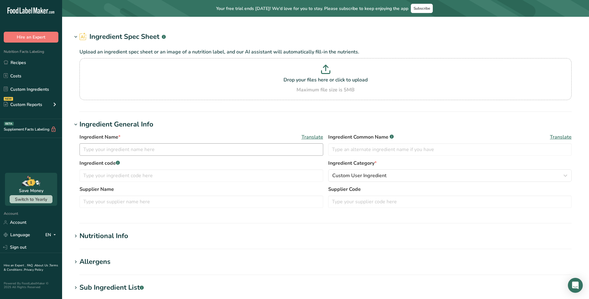
type input "Breading Test"
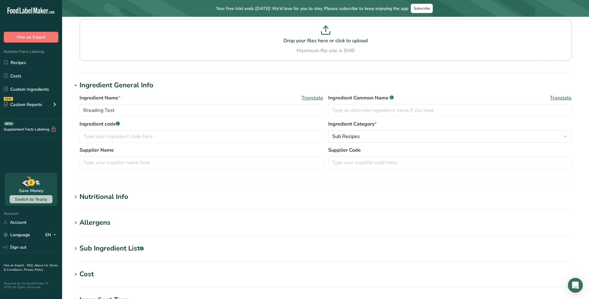
scroll to position [194, 0]
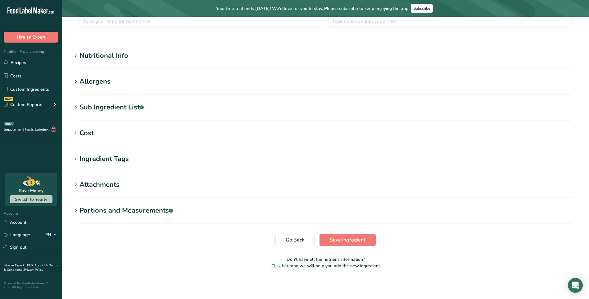
click at [116, 104] on div "Sub Ingredient List .a-a{fill:#347362;}.b-a{fill:#fff;}" at bounding box center [111, 107] width 64 height 10
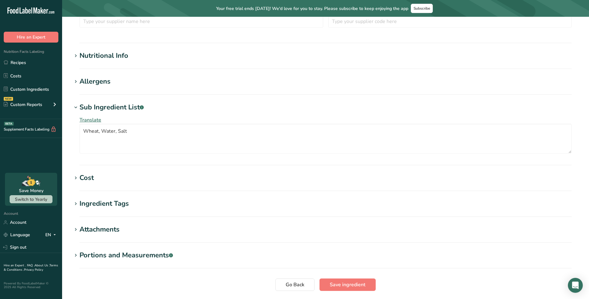
click at [116, 104] on div "Sub Ingredient List .a-a{fill:#347362;}.b-a{fill:#fff;}" at bounding box center [111, 107] width 64 height 10
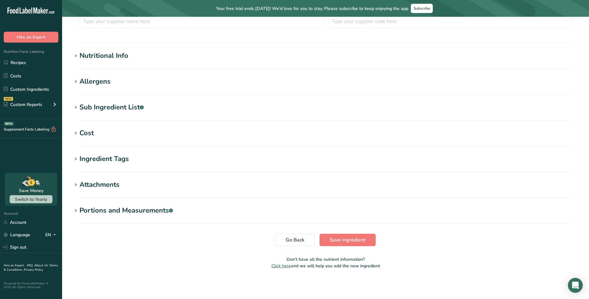
click at [109, 152] on section "Edit Breading Test Ingredient Spec Sheet .a-a{fill:#347362;}.b-a{fill:#fff;} Up…" at bounding box center [325, 51] width 527 height 456
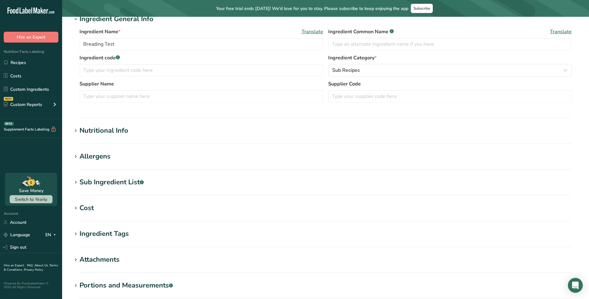
scroll to position [124, 0]
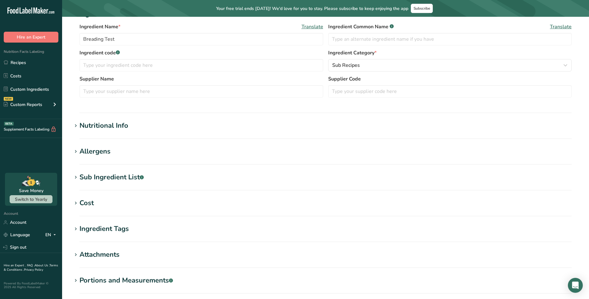
click at [116, 130] on div "Nutritional Info" at bounding box center [103, 125] width 49 height 10
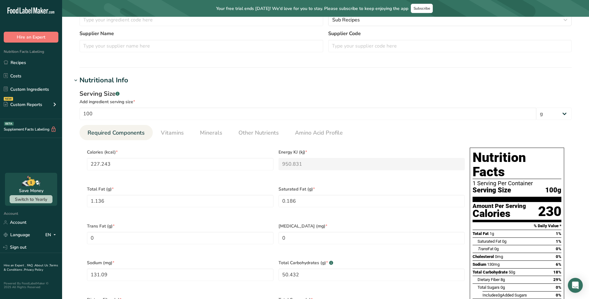
scroll to position [93, 0]
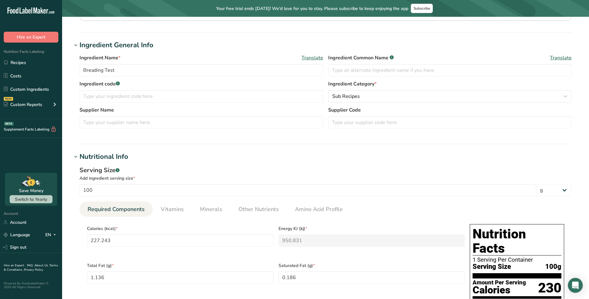
click at [117, 159] on div "Nutritional Info" at bounding box center [103, 156] width 49 height 10
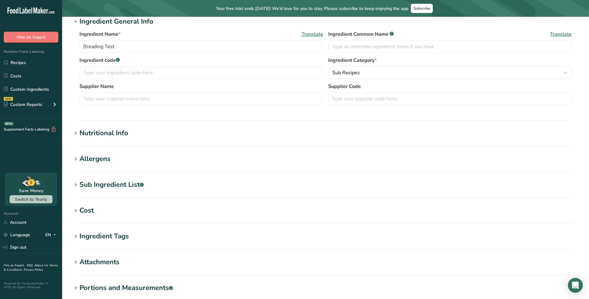
scroll to position [155, 0]
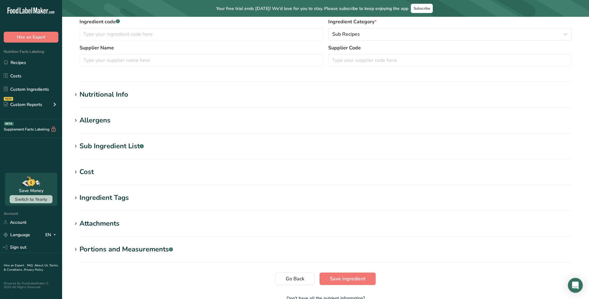
click at [97, 124] on div "Allergens" at bounding box center [94, 120] width 31 height 10
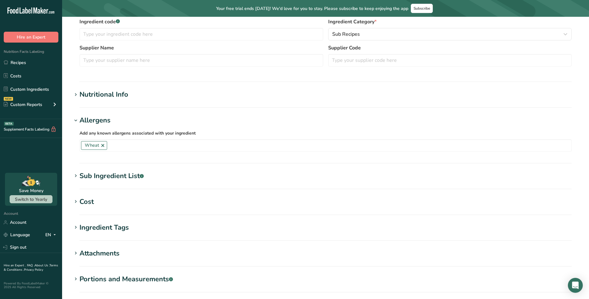
click at [97, 124] on div "Allergens" at bounding box center [94, 120] width 31 height 10
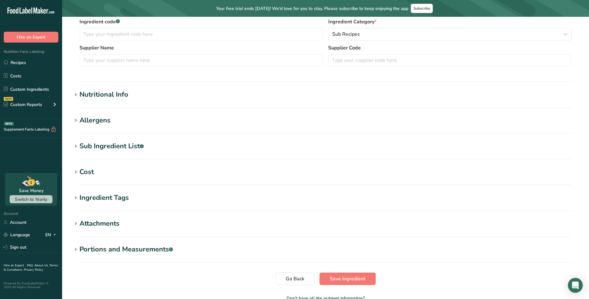
click at [103, 150] on div "Sub Ingredient List .a-a{fill:#347362;}.b-a{fill:#fff;}" at bounding box center [111, 146] width 64 height 10
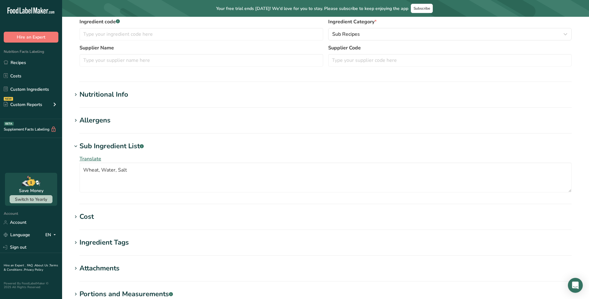
click at [103, 150] on div "Sub Ingredient List .a-a{fill:#347362;}.b-a{fill:#fff;}" at bounding box center [111, 146] width 64 height 10
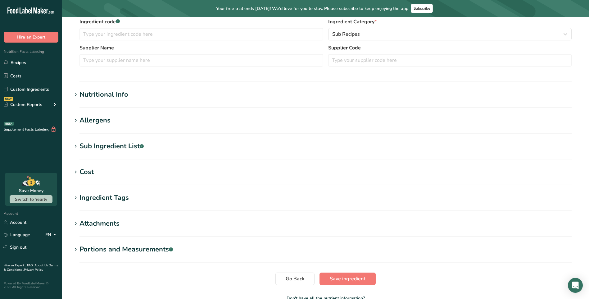
drag, startPoint x: 103, startPoint y: 150, endPoint x: 87, endPoint y: 173, distance: 28.3
click at [87, 173] on div "Cost" at bounding box center [86, 172] width 14 height 10
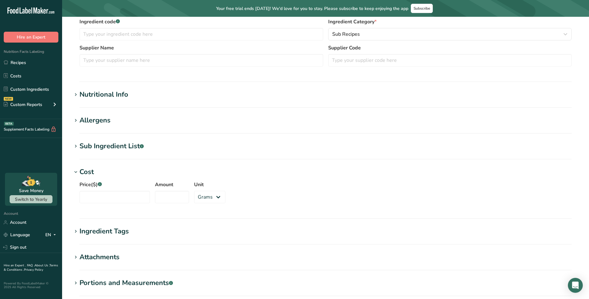
click at [87, 173] on div "Cost" at bounding box center [86, 172] width 14 height 10
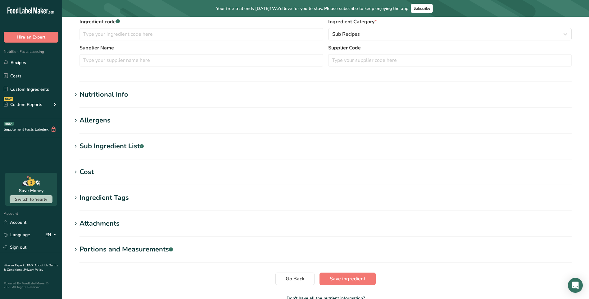
drag, startPoint x: 87, startPoint y: 173, endPoint x: 96, endPoint y: 199, distance: 27.5
click at [96, 199] on div "Ingredient Tags" at bounding box center [103, 197] width 49 height 10
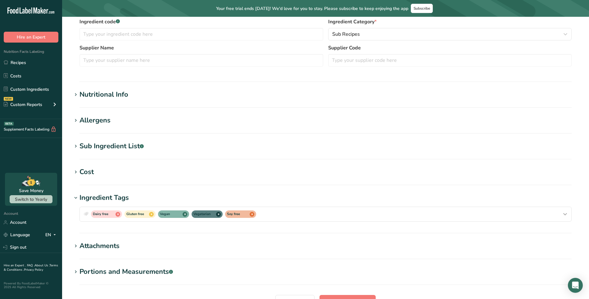
click at [96, 199] on div "Ingredient Tags" at bounding box center [103, 197] width 49 height 10
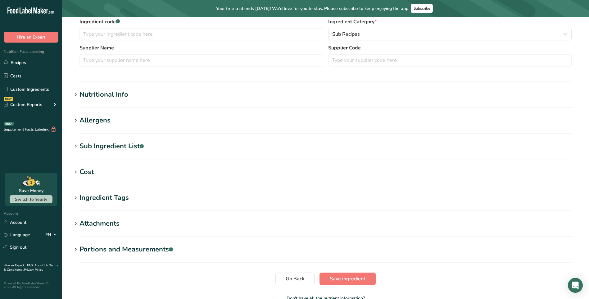
drag, startPoint x: 96, startPoint y: 199, endPoint x: 100, endPoint y: 219, distance: 20.3
click at [100, 219] on div "Attachments" at bounding box center [99, 223] width 40 height 10
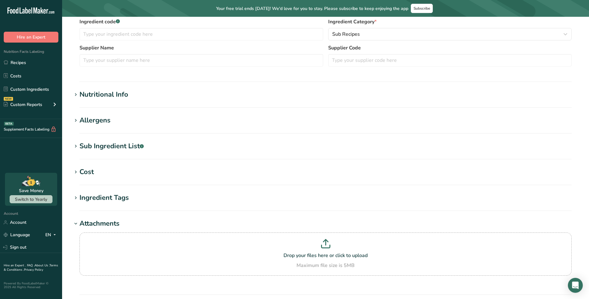
click at [100, 220] on div "Attachments" at bounding box center [99, 223] width 40 height 10
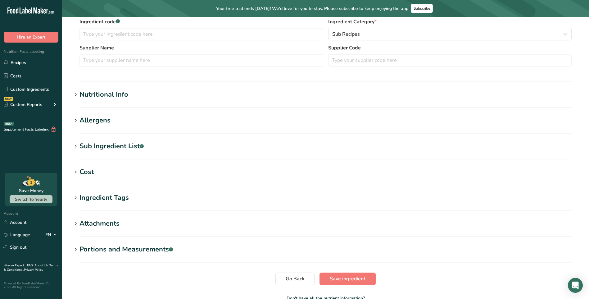
click at [125, 247] on div "Portions and Measurements .a-a{fill:#347362;}.b-a{fill:#fff;}" at bounding box center [125, 249] width 93 height 10
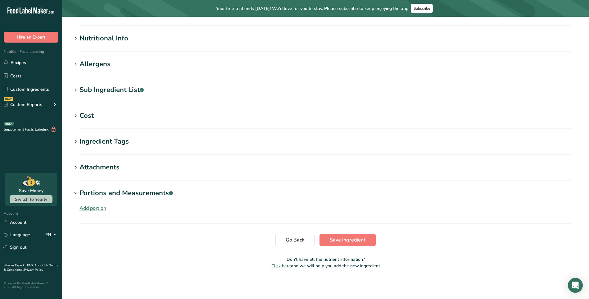
scroll to position [0, 0]
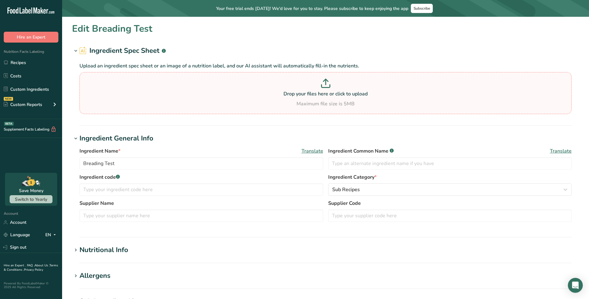
click at [234, 113] on div "Drop your files here or click to upload Maximum file size is 5MB" at bounding box center [325, 93] width 492 height 42
click at [234, 113] on input "Drop your files here or click to upload Maximum file size is 5MB" at bounding box center [325, 93] width 492 height 42
click at [28, 61] on link "Recipes" at bounding box center [31, 62] width 62 height 12
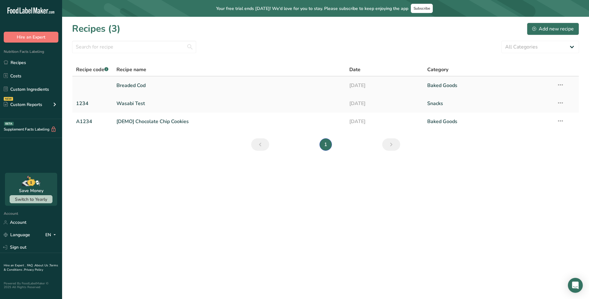
click at [136, 85] on link "Breaded Cod" at bounding box center [229, 85] width 226 height 13
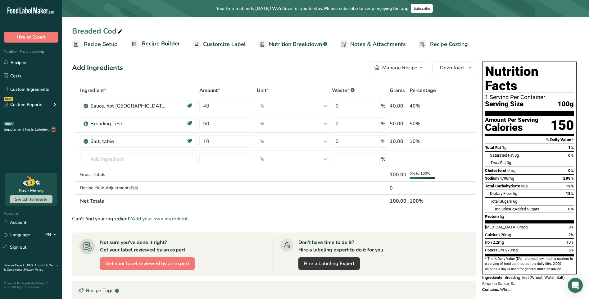
click at [412, 64] on div "Manage Recipe" at bounding box center [399, 67] width 35 height 7
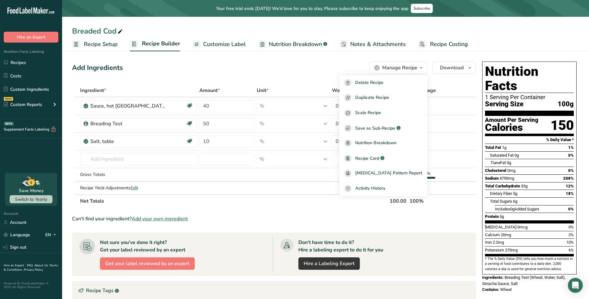
click at [461, 83] on div "Add Ingredients Manage Recipe Delete Recipe Duplicate Recipe Scale Recipe Save …" at bounding box center [276, 243] width 408 height 369
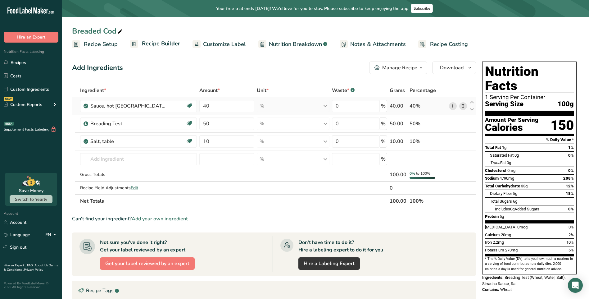
click at [451, 108] on link "i" at bounding box center [453, 106] width 8 height 8
click at [454, 141] on link "i" at bounding box center [453, 142] width 8 height 8
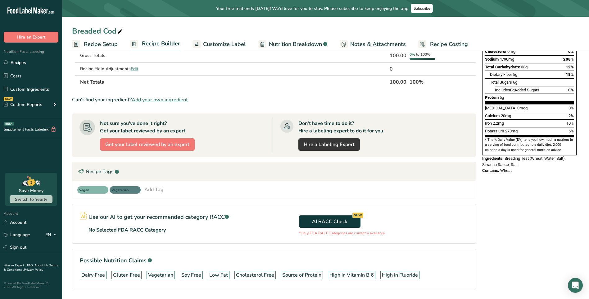
scroll to position [108, 0]
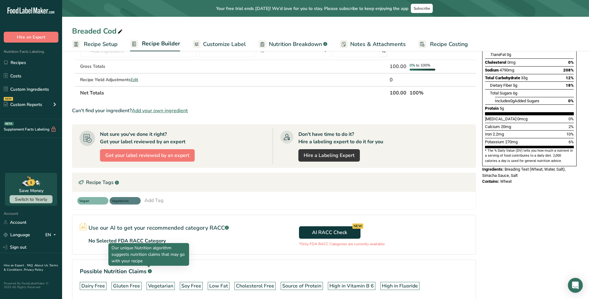
click at [150, 271] on icon at bounding box center [150, 271] width 0 height 2
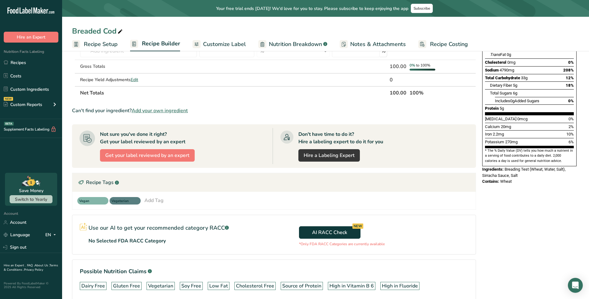
click at [150, 269] on icon ".a-a{fill:#347362;}.b-a{fill:#fff;}" at bounding box center [150, 271] width 4 height 4
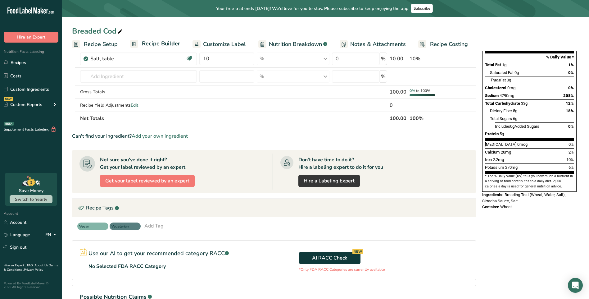
scroll to position [0, 0]
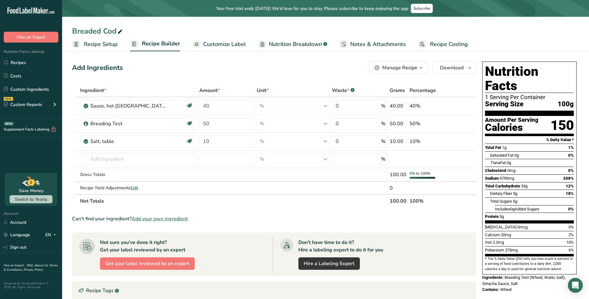
click at [274, 44] on span "Nutrition Breakdown" at bounding box center [295, 44] width 53 height 8
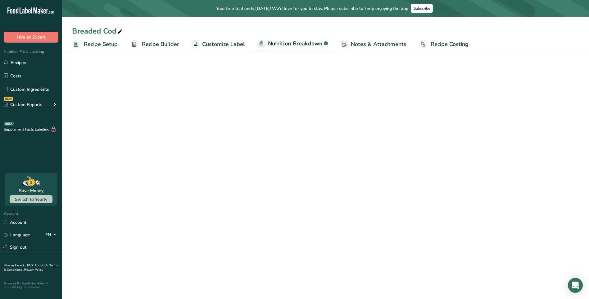
select select "Calories"
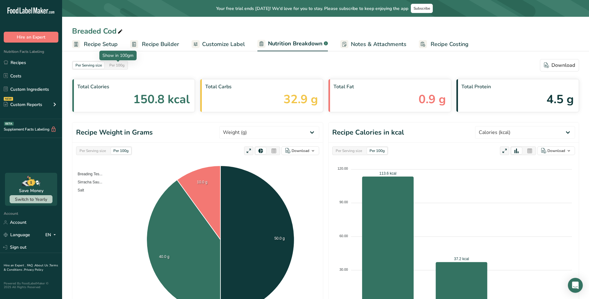
click at [113, 66] on div "Per 100g" at bounding box center [117, 65] width 20 height 7
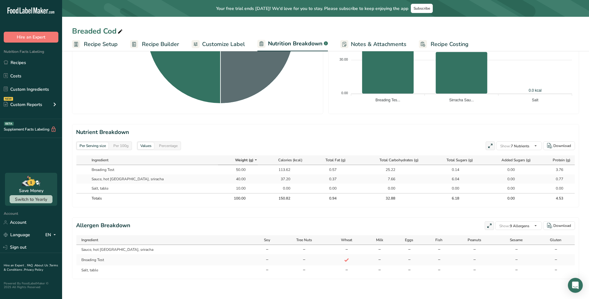
scroll to position [215, 0]
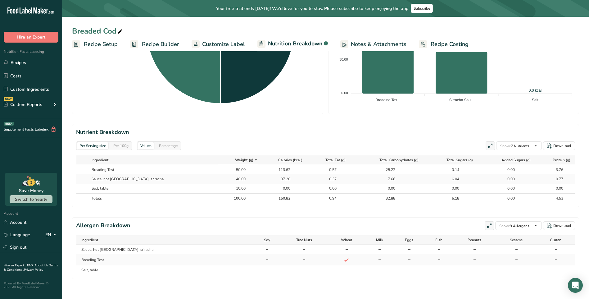
click at [123, 142] on div "Per 100g" at bounding box center [121, 145] width 20 height 7
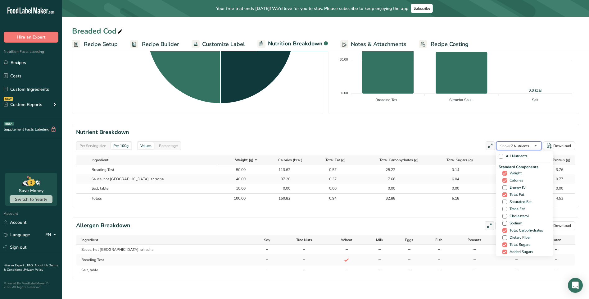
click at [532, 143] on span "button" at bounding box center [535, 145] width 7 height 7
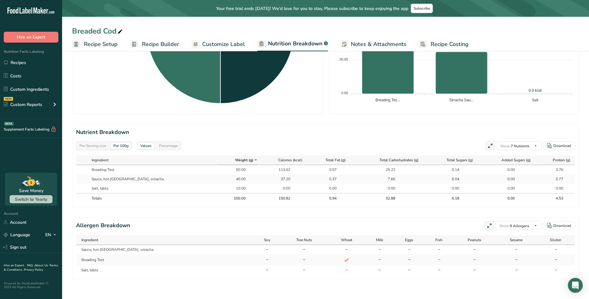
click at [359, 136] on section "Nutrient Breakdown Per Serving size Per 100g Values Percentage Show: 7 Nutrient…" at bounding box center [325, 165] width 507 height 83
click at [175, 142] on div "Percentage" at bounding box center [168, 145] width 24 height 7
click at [146, 142] on div "Values" at bounding box center [146, 145] width 16 height 7
click at [566, 143] on div "Download" at bounding box center [562, 146] width 18 height 6
click at [388, 130] on h2 "Nutrient Breakdown" at bounding box center [325, 132] width 499 height 8
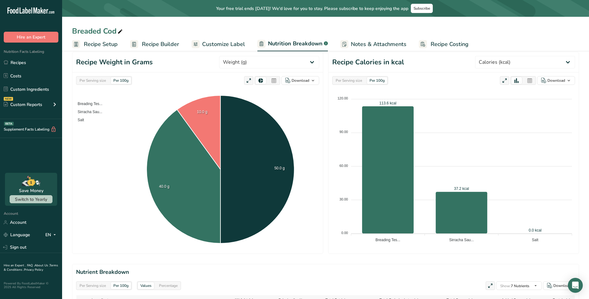
scroll to position [0, 0]
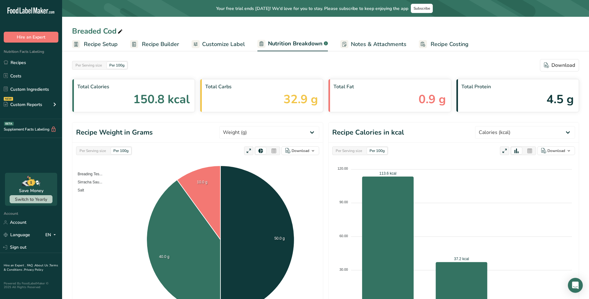
click at [287, 45] on span "Nutrition Breakdown" at bounding box center [295, 43] width 55 height 8
click at [227, 44] on span "Customize Label" at bounding box center [223, 44] width 43 height 8
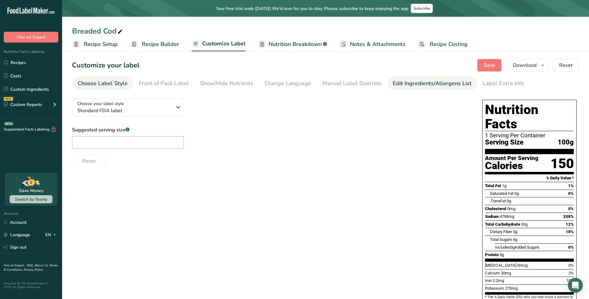
click at [446, 86] on div "Edit Ingredients/Allergens List" at bounding box center [432, 83] width 79 height 8
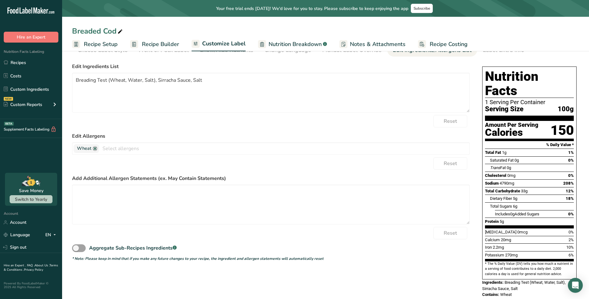
scroll to position [34, 0]
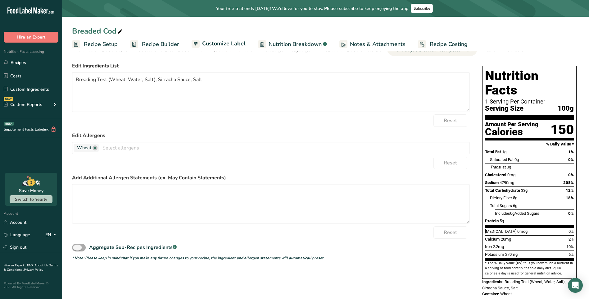
click at [81, 248] on span at bounding box center [79, 247] width 14 height 8
click at [76, 248] on input "Aggregate Sub-Recipes Ingredients .a-a{fill:#347362;}.b-a{fill:#fff;}" at bounding box center [74, 247] width 4 height 4
click at [81, 248] on span at bounding box center [79, 247] width 14 height 8
click at [76, 248] on input "Aggregate Sub-Recipes Ingredients .a-a{fill:#347362;}.b-a{fill:#fff;}" at bounding box center [74, 247] width 4 height 4
checkbox input "false"
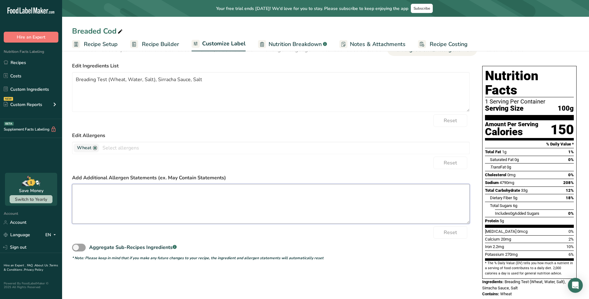
click at [124, 199] on textarea at bounding box center [271, 204] width 398 height 40
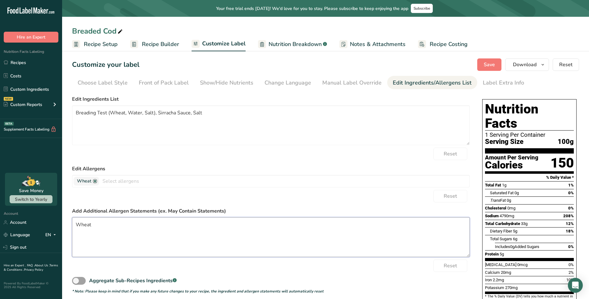
scroll to position [0, 0]
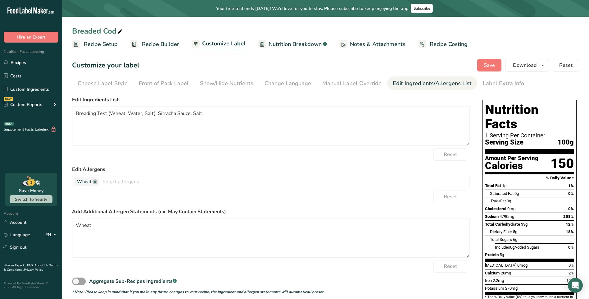
click at [238, 190] on form "Edit Ingredients List Breading Test (Wheat, Water, Salt), Sirracha Sauce, Salt …" at bounding box center [271, 195] width 398 height 198
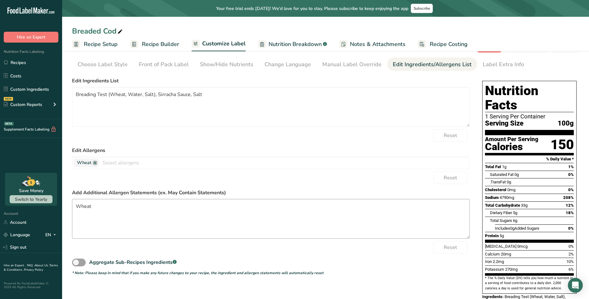
scroll to position [34, 0]
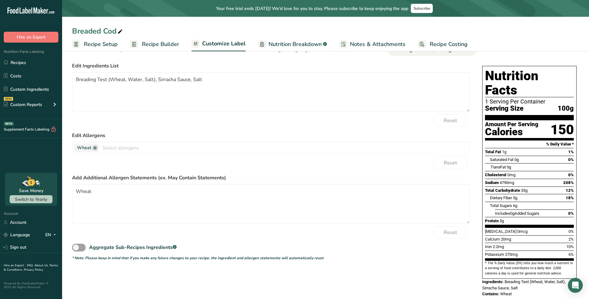
click at [321, 277] on div "Choose your label style Standard FDA label USA (FDA) Standard FDA label Tabular…" at bounding box center [325, 181] width 507 height 243
click at [230, 219] on textarea "Wheat" at bounding box center [271, 204] width 398 height 40
type textarea "W"
click at [219, 175] on label "Add Additional Allergen Statements (ex. May Contain Statements)" at bounding box center [271, 177] width 398 height 7
click at [437, 210] on textarea "Shellfish" at bounding box center [271, 204] width 398 height 40
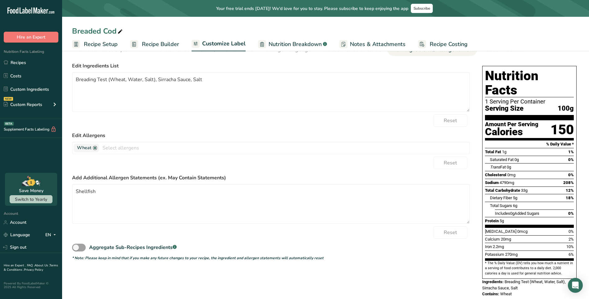
click at [354, 271] on div "Choose your label style Standard FDA label USA (FDA) Standard FDA label Tabular…" at bounding box center [325, 181] width 507 height 243
click at [533, 278] on div "Ingredients: Breading Test (Wheat, Water, Salt), Sirracha Sauce, Salt" at bounding box center [529, 284] width 94 height 12
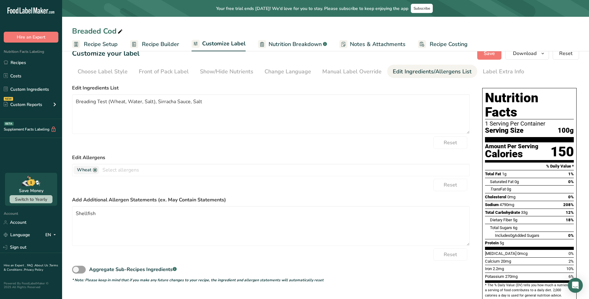
scroll to position [0, 0]
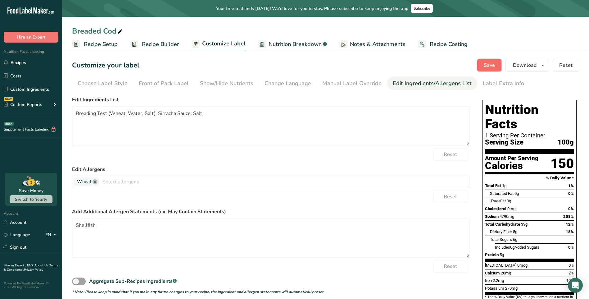
click at [485, 62] on span "Save" at bounding box center [489, 64] width 11 height 7
click at [233, 86] on div "Show/Hide Nutrients" at bounding box center [226, 83] width 53 height 8
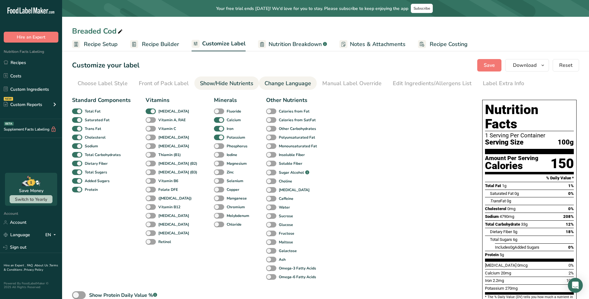
click at [287, 87] on div "Change Language" at bounding box center [287, 83] width 47 height 8
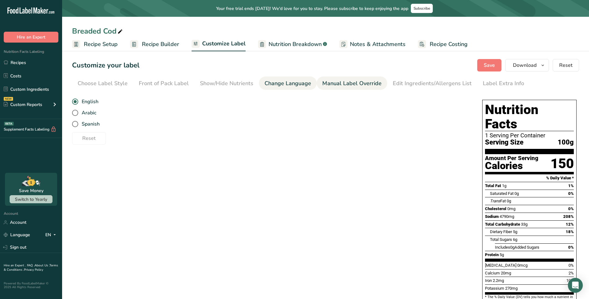
click at [347, 84] on div "Manual Label Override" at bounding box center [351, 83] width 59 height 8
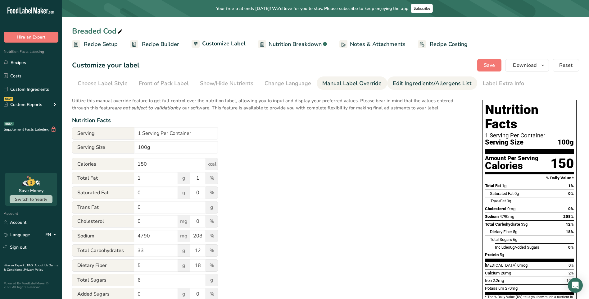
click at [403, 85] on div "Edit Ingredients/Allergens List" at bounding box center [432, 83] width 79 height 8
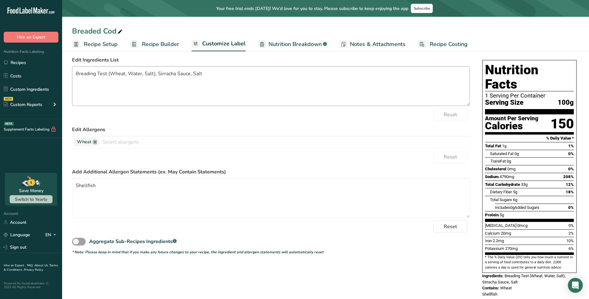
scroll to position [40, 0]
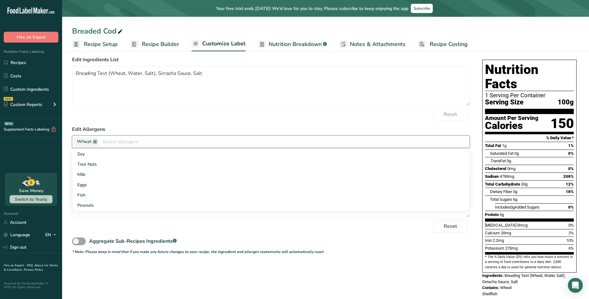
click at [172, 142] on input "text" at bounding box center [284, 142] width 370 height 10
click at [160, 116] on div "Reset" at bounding box center [271, 114] width 398 height 12
click at [87, 185] on textarea "Shellfish" at bounding box center [271, 198] width 398 height 40
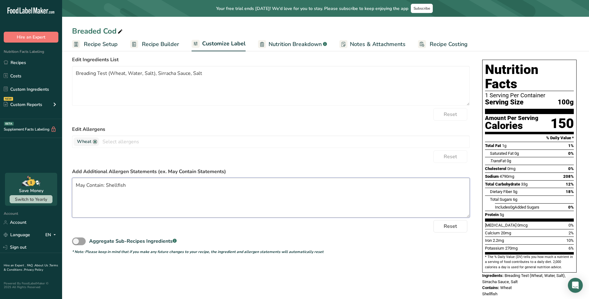
type textarea "May Contain: Shellfish"
click at [319, 165] on form "Edit Ingredients List Breading Test (Wheat, Water, Salt), Sirracha Sauce, Salt …" at bounding box center [271, 155] width 398 height 198
drag, startPoint x: 233, startPoint y: 190, endPoint x: 229, endPoint y: 182, distance: 8.8
click at [233, 190] on textarea "May Contain: Shellfish" at bounding box center [271, 198] width 398 height 40
click at [225, 169] on label "Add Additional Allergen Statements (ex. May Contain Statements)" at bounding box center [271, 171] width 398 height 7
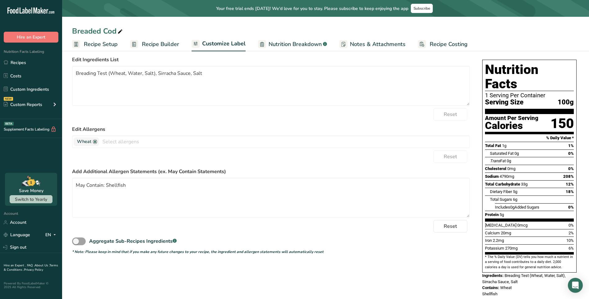
click at [269, 226] on div "Reset" at bounding box center [271, 226] width 398 height 12
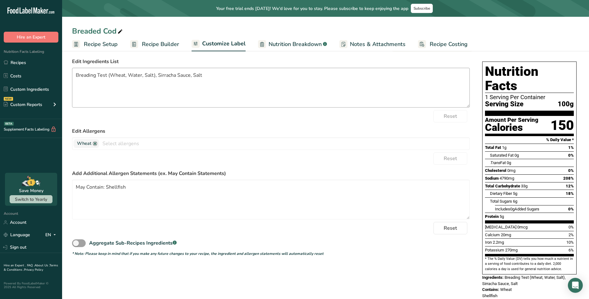
scroll to position [0, 0]
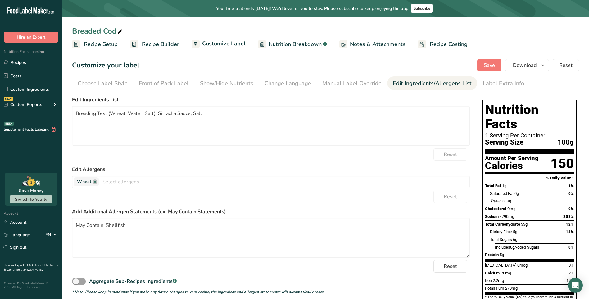
click at [174, 41] on span "Recipe Builder" at bounding box center [160, 44] width 37 height 8
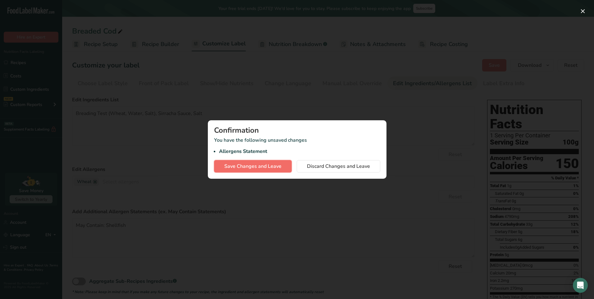
click at [284, 169] on button "Save Changes and Leave" at bounding box center [253, 166] width 78 height 12
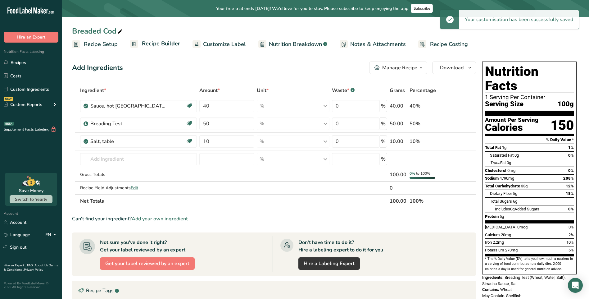
click at [219, 44] on span "Customize Label" at bounding box center [224, 44] width 43 height 8
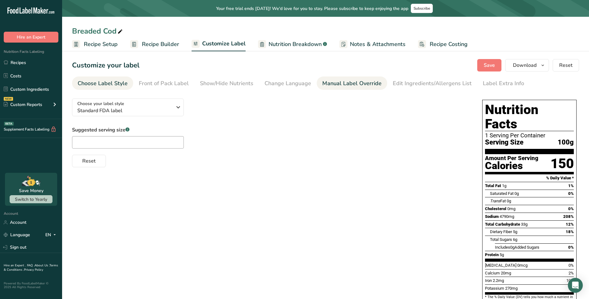
click at [330, 86] on div "Manual Label Override" at bounding box center [351, 83] width 59 height 8
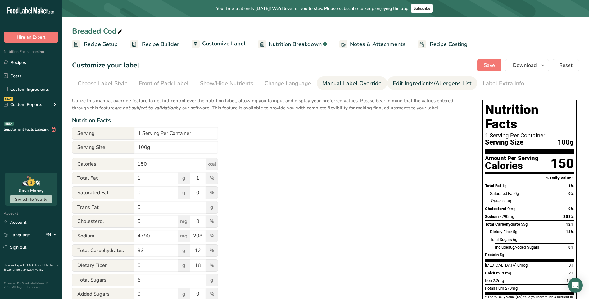
click at [399, 85] on div "Edit Ingredients/Allergens List" at bounding box center [432, 83] width 79 height 8
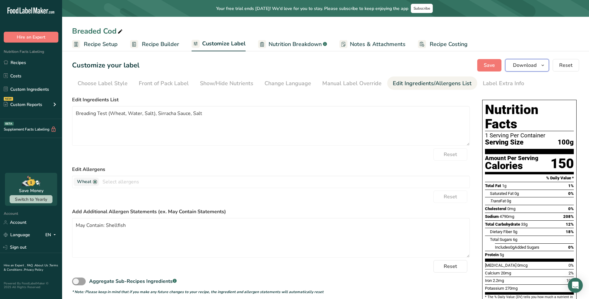
click at [526, 61] on button "Download" at bounding box center [527, 65] width 44 height 12
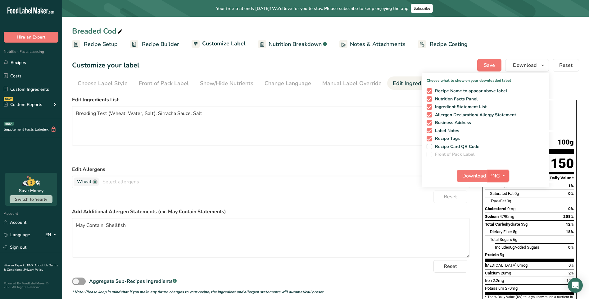
click at [508, 181] on button "PNG" at bounding box center [497, 175] width 21 height 12
click at [339, 83] on div "Manual Label Override" at bounding box center [351, 83] width 59 height 8
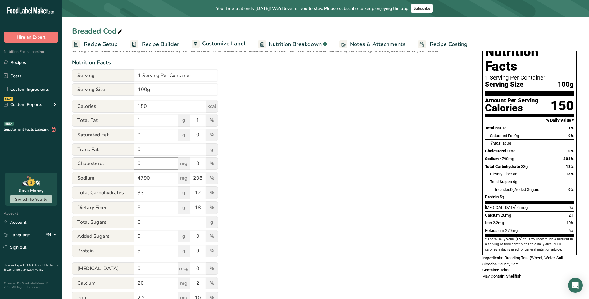
scroll to position [62, 0]
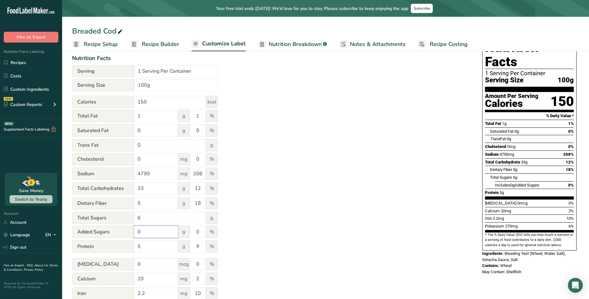
drag, startPoint x: 157, startPoint y: 229, endPoint x: 129, endPoint y: 233, distance: 28.1
click at [129, 233] on div "Added Sugars 0 g 0 %" at bounding box center [145, 231] width 146 height 13
type input "15"
click at [285, 224] on div "Utilize this manual override feature to get full control over the nutrition lab…" at bounding box center [271, 179] width 398 height 297
click at [168, 217] on input "6" at bounding box center [170, 217] width 72 height 12
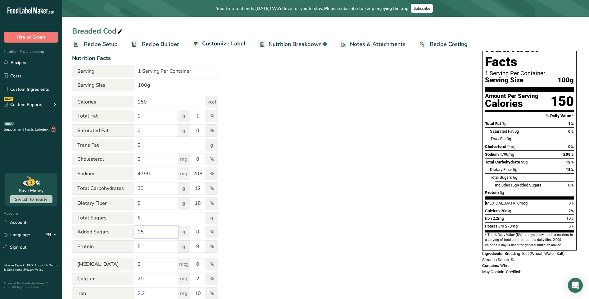
click at [167, 227] on input "15" at bounding box center [156, 231] width 44 height 12
click at [130, 228] on div "Added Sugars 15 g 0 %" at bounding box center [145, 231] width 146 height 13
click at [281, 242] on div "Utilize this manual override feature to get full control over the nutrition lab…" at bounding box center [271, 179] width 398 height 297
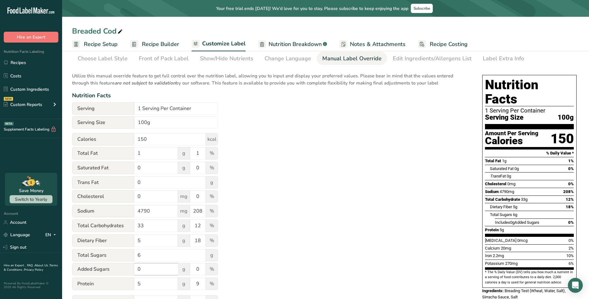
scroll to position [40, 0]
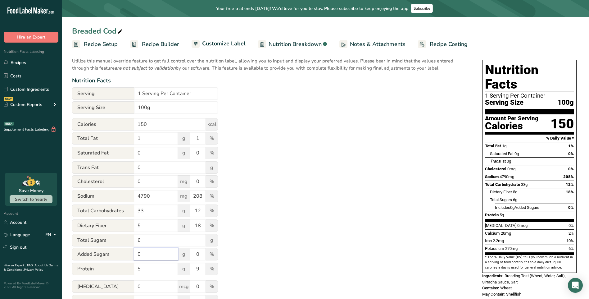
drag, startPoint x: 154, startPoint y: 255, endPoint x: 130, endPoint y: 254, distance: 24.5
click at [130, 254] on div "Added Sugars 0 g 0 %" at bounding box center [145, 254] width 146 height 13
type input "15"
click at [168, 243] on input "6" at bounding box center [170, 240] width 72 height 12
click at [271, 160] on div "Utilize this manual override feature to get full control over the nutrition lab…" at bounding box center [271, 202] width 398 height 297
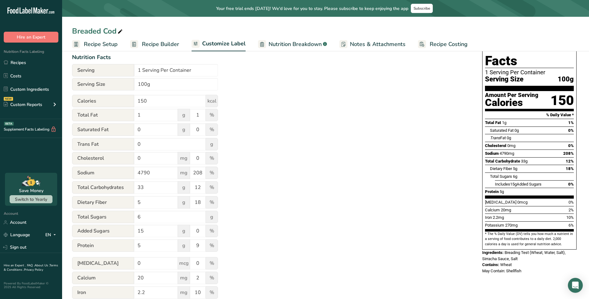
scroll to position [102, 0]
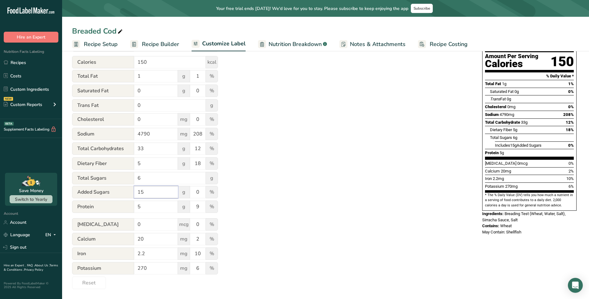
drag, startPoint x: 160, startPoint y: 195, endPoint x: 149, endPoint y: 196, distance: 11.2
click at [149, 196] on input "15" at bounding box center [156, 192] width 44 height 12
drag, startPoint x: 149, startPoint y: 196, endPoint x: 133, endPoint y: 195, distance: 16.8
click at [133, 195] on div "Added Sugars 15 g 0 %" at bounding box center [145, 192] width 146 height 13
click at [277, 205] on div "Utilize this manual override feature to get full control over the nutrition lab…" at bounding box center [271, 140] width 398 height 297
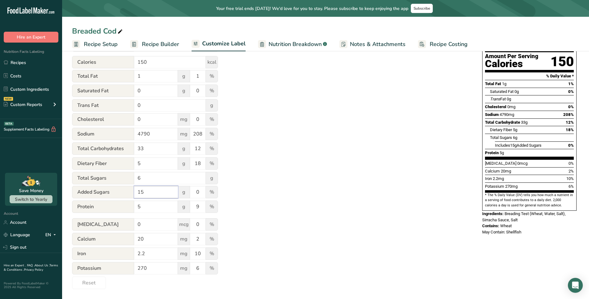
drag, startPoint x: 171, startPoint y: 193, endPoint x: 159, endPoint y: 191, distance: 12.0
click at [170, 193] on input "15" at bounding box center [156, 192] width 44 height 12
drag, startPoint x: 150, startPoint y: 190, endPoint x: 118, endPoint y: 195, distance: 32.4
click at [118, 195] on div "Added Sugars 15 g 0 %" at bounding box center [145, 192] width 146 height 13
type input "0"
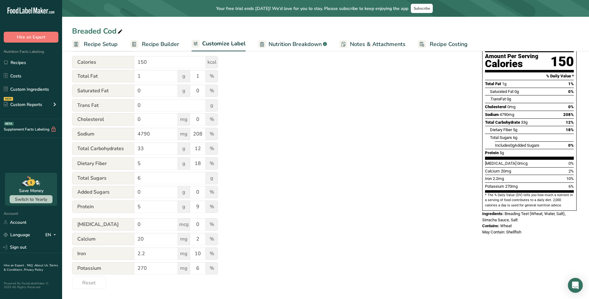
click at [267, 194] on div "Utilize this manual override feature to get full control over the nutrition lab…" at bounding box center [271, 140] width 398 height 297
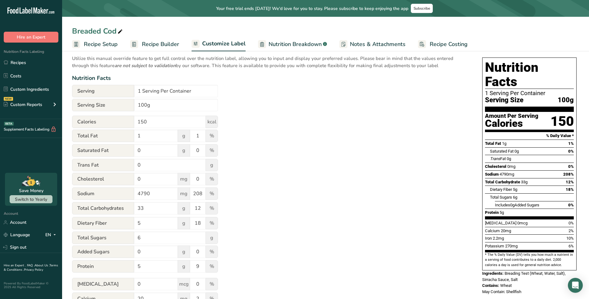
scroll to position [0, 0]
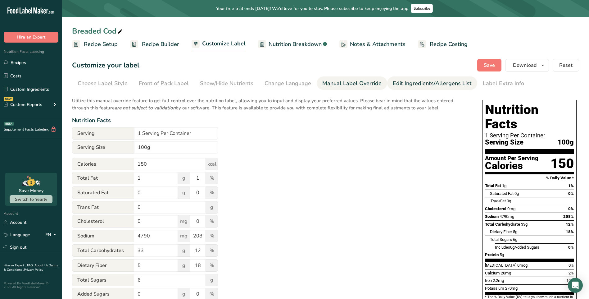
click at [402, 88] on link "Edit Ingredients/Allergens List" at bounding box center [432, 83] width 79 height 14
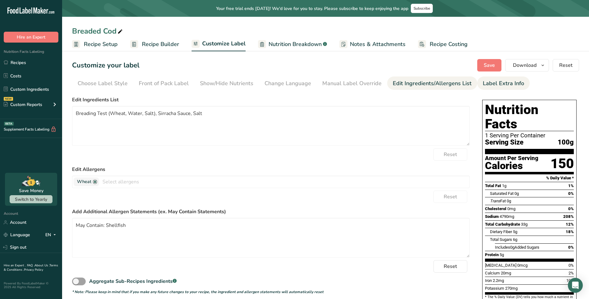
click at [483, 84] on div "Label Extra Info" at bounding box center [503, 83] width 41 height 8
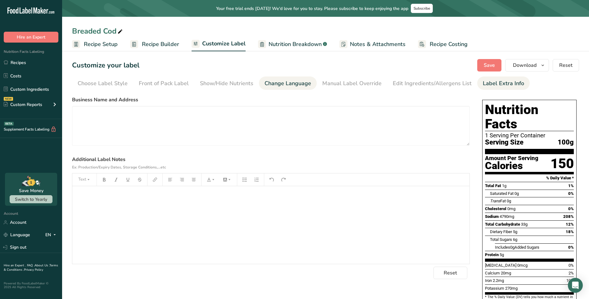
click at [276, 85] on div "Change Language" at bounding box center [287, 83] width 47 height 8
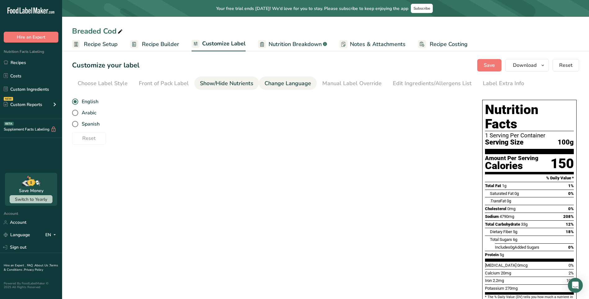
click at [224, 84] on div "Show/Hide Nutrients" at bounding box center [226, 83] width 53 height 8
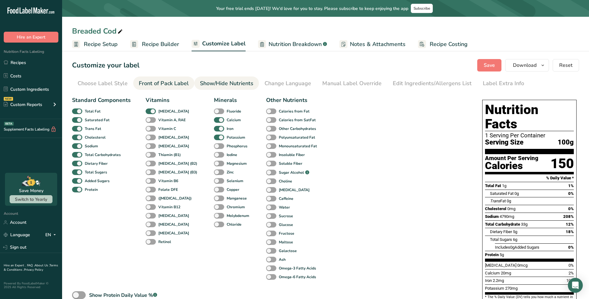
click at [165, 83] on div "Front of Pack Label" at bounding box center [164, 83] width 50 height 8
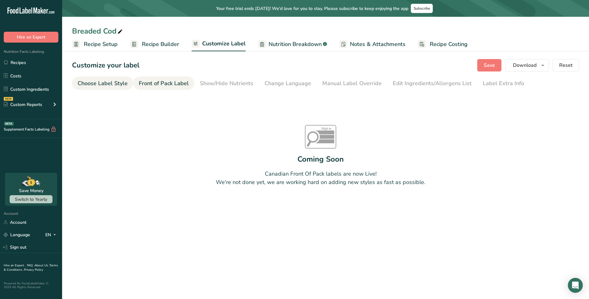
click at [120, 82] on div "Choose Label Style" at bounding box center [103, 83] width 50 height 8
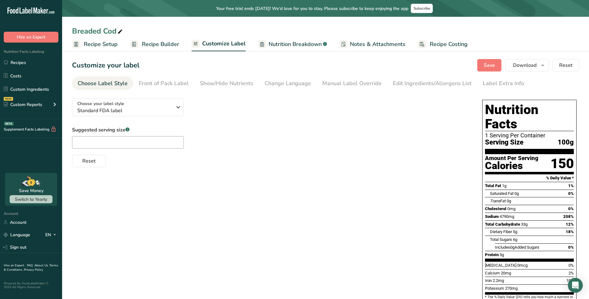
click at [288, 39] on link "Nutrition Breakdown .a-a{fill:#347362;}.b-a{fill:#fff;}" at bounding box center [292, 44] width 69 height 14
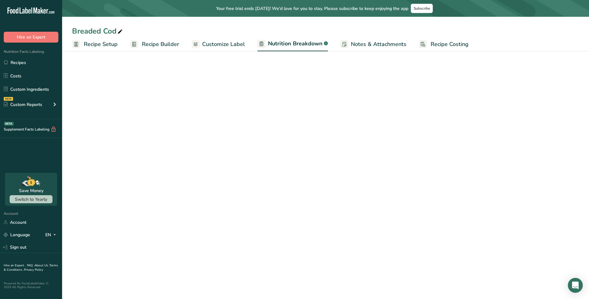
select select "Calories"
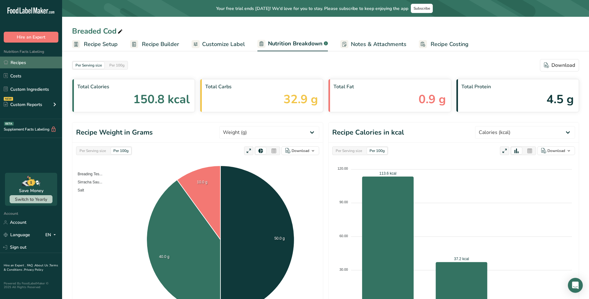
click at [21, 60] on link "Recipes" at bounding box center [31, 62] width 62 height 12
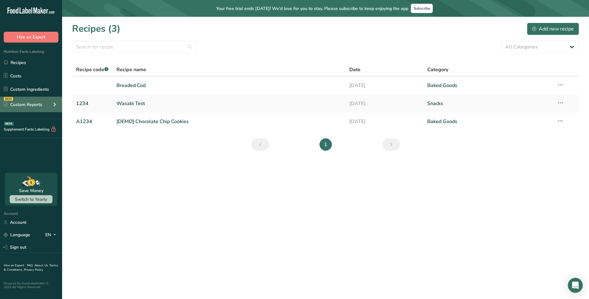
click at [36, 105] on div "Custom Reports" at bounding box center [23, 104] width 38 height 7
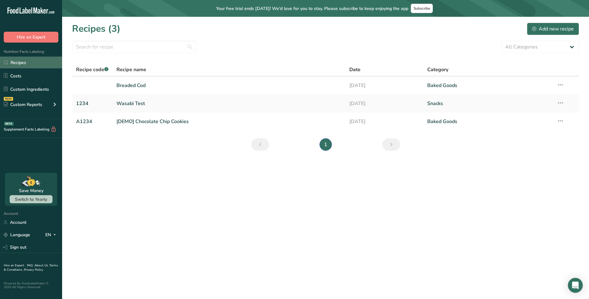
click at [25, 61] on link "Recipes" at bounding box center [31, 62] width 62 height 12
click at [41, 76] on link "Costs" at bounding box center [31, 76] width 62 height 12
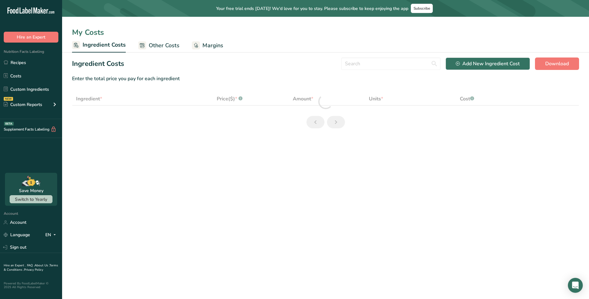
select select "12"
select select "1"
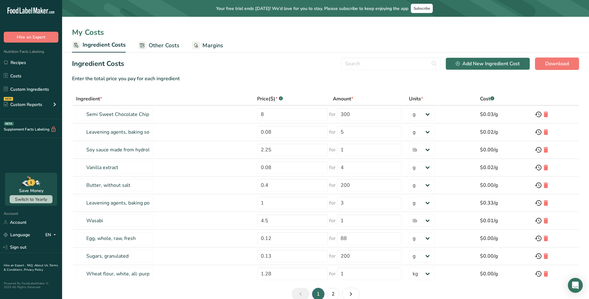
click at [212, 47] on span "Margins" at bounding box center [212, 45] width 21 height 8
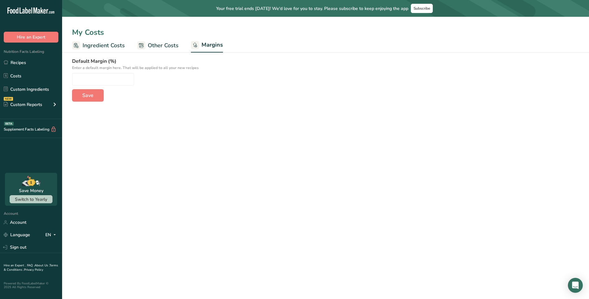
click at [168, 46] on span "Other Costs" at bounding box center [163, 45] width 31 height 8
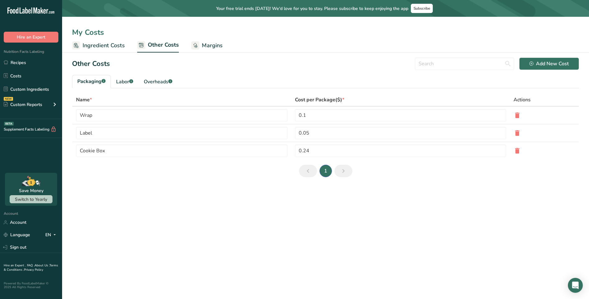
click at [113, 45] on span "Ingredient Costs" at bounding box center [104, 45] width 42 height 8
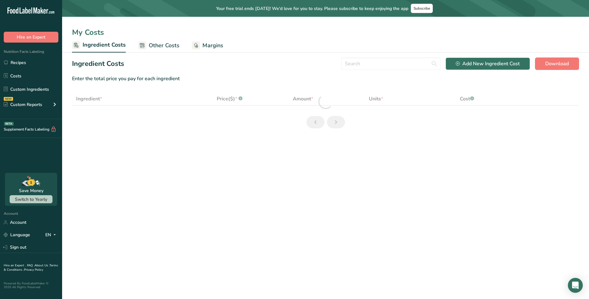
select select "12"
select select "1"
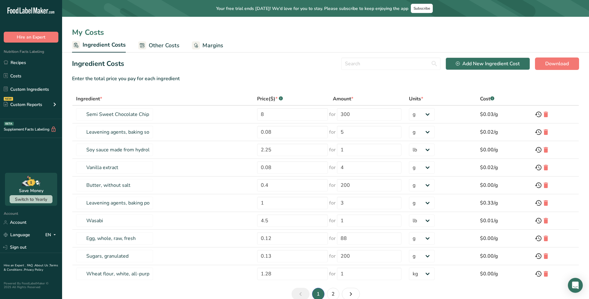
click at [204, 43] on span "Margins" at bounding box center [212, 45] width 21 height 8
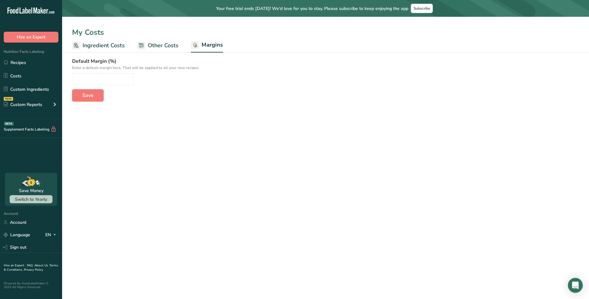
click at [98, 49] on span "Ingredient Costs" at bounding box center [104, 45] width 42 height 8
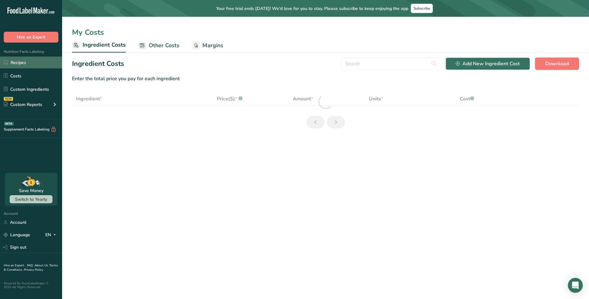
click at [15, 63] on link "Recipes" at bounding box center [31, 62] width 62 height 12
select select "12"
select select "1"
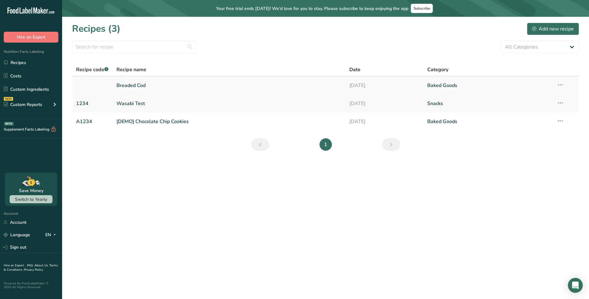
click at [143, 85] on link "Breaded Cod" at bounding box center [229, 85] width 226 height 13
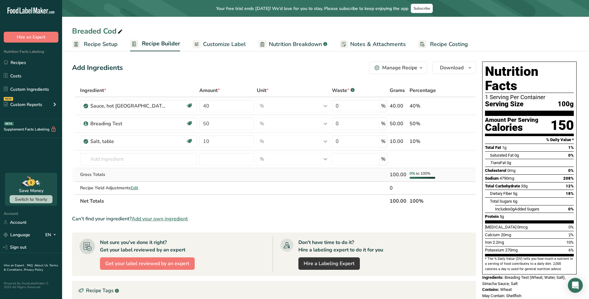
click at [402, 174] on div "100.00" at bounding box center [399, 174] width 18 height 7
click at [388, 188] on td "0" at bounding box center [398, 188] width 20 height 12
click at [464, 107] on icon at bounding box center [463, 106] width 4 height 7
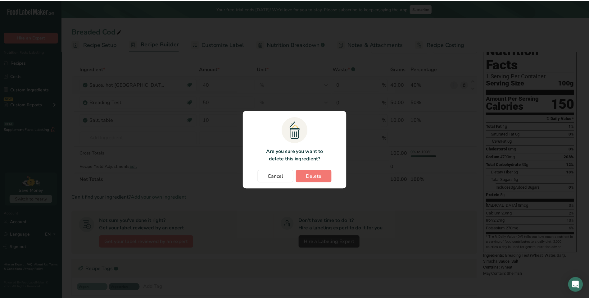
scroll to position [31, 0]
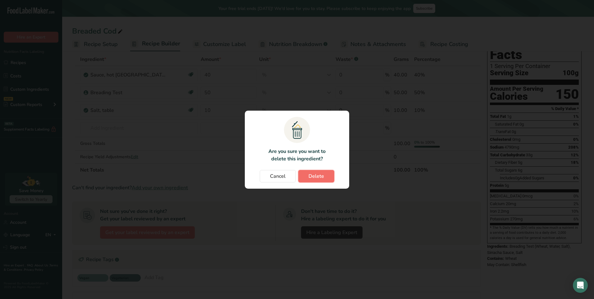
click at [301, 175] on button "Delete" at bounding box center [316, 176] width 36 height 12
type input "50"
type input "10"
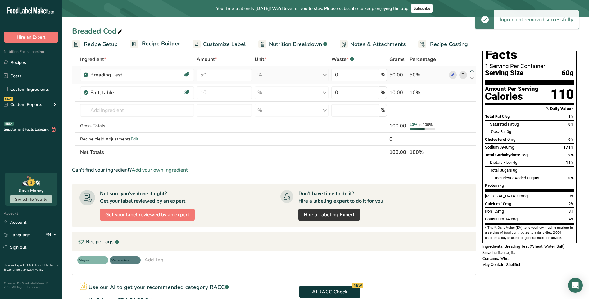
click at [468, 73] on icon at bounding box center [471, 71] width 7 height 5
click at [465, 75] on icon at bounding box center [463, 75] width 4 height 7
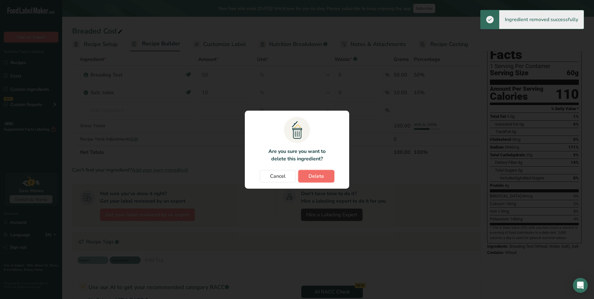
click at [311, 176] on span "Delete" at bounding box center [316, 175] width 16 height 7
type input "10"
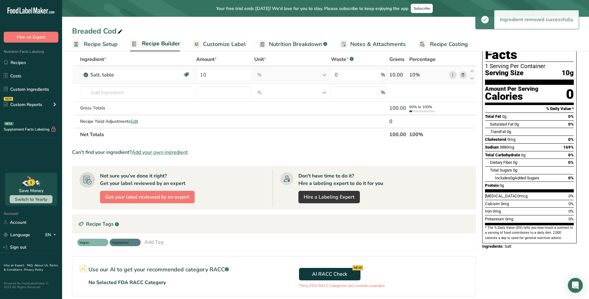
click at [463, 75] on icon at bounding box center [463, 75] width 4 height 7
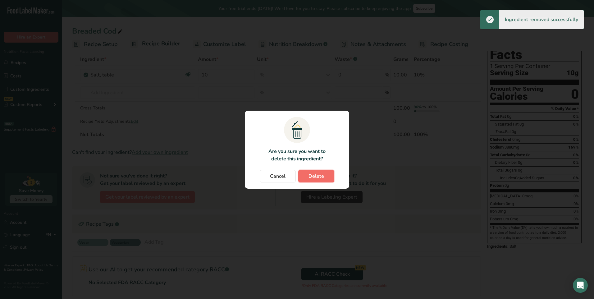
click at [313, 180] on button "Delete" at bounding box center [316, 176] width 36 height 12
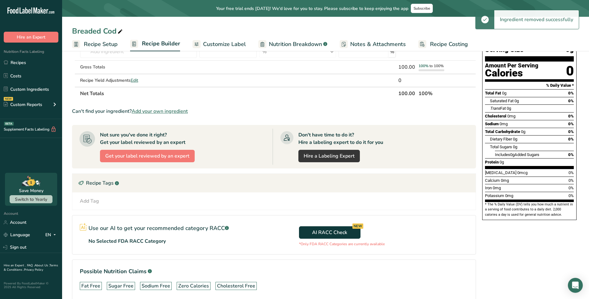
scroll to position [0, 0]
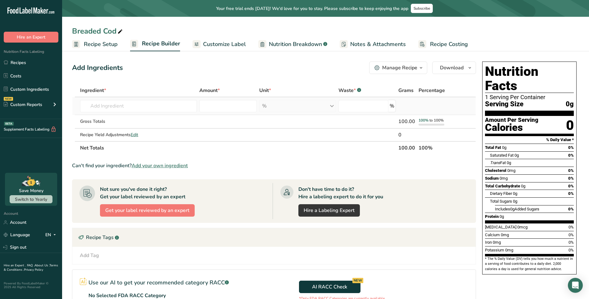
click at [424, 100] on td at bounding box center [437, 106] width 40 height 18
click at [113, 98] on td "Almond flour 1211 Milk, whole, 3.25% milkfat, without added vitamin A and vitam…" at bounding box center [138, 106] width 119 height 18
click at [115, 106] on input "text" at bounding box center [138, 106] width 117 height 12
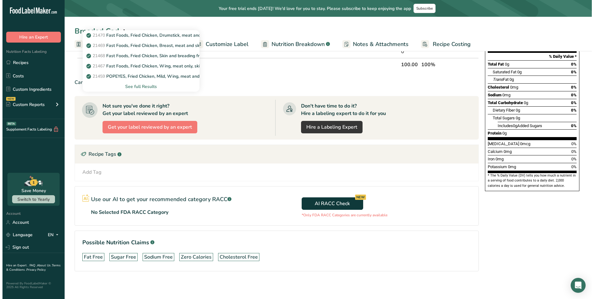
scroll to position [85, 0]
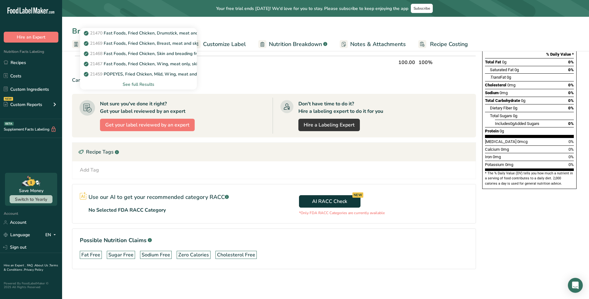
type input "breading"
click at [148, 83] on div "See full Results" at bounding box center [138, 84] width 107 height 7
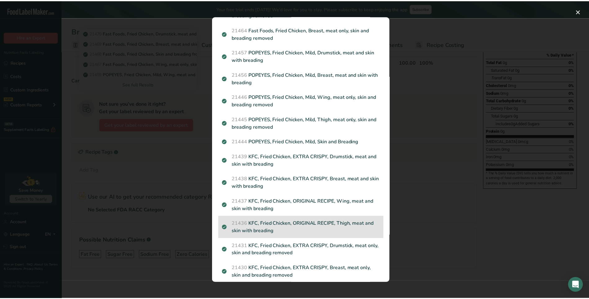
scroll to position [578, 0]
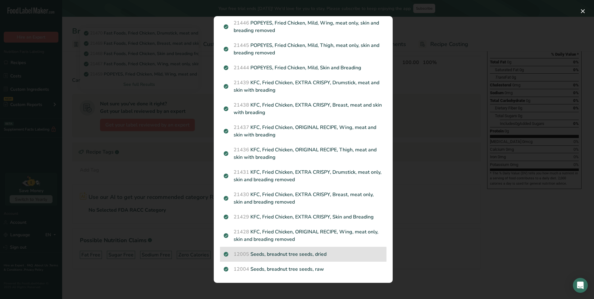
click at [294, 255] on p "12005 Seeds, breadnut tree seeds, dried" at bounding box center [303, 253] width 159 height 7
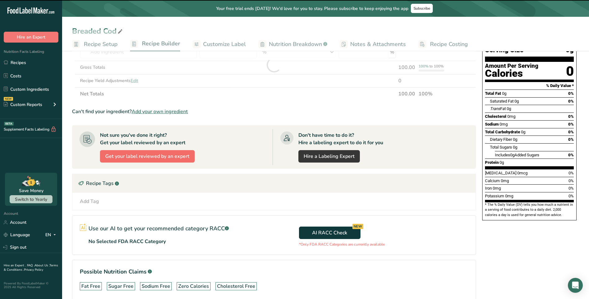
scroll to position [0, 0]
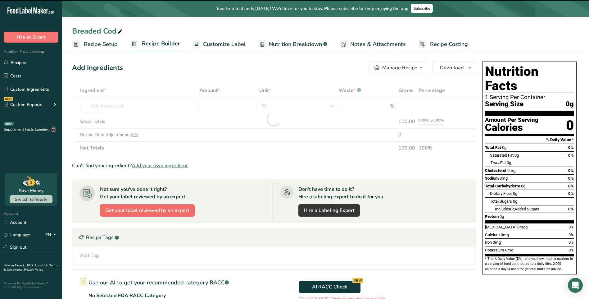
type input "0"
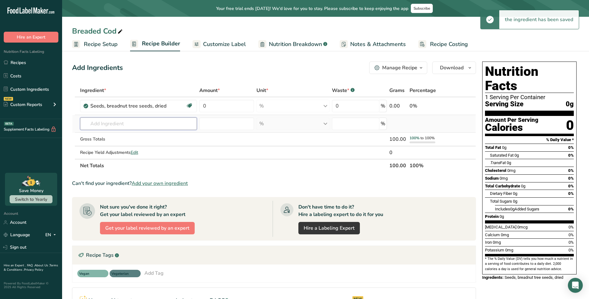
click at [153, 124] on input "text" at bounding box center [138, 123] width 117 height 12
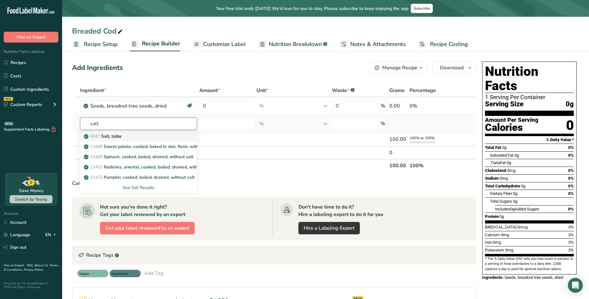
type input "salt"
click at [141, 133] on div "2047 Salt, table" at bounding box center [133, 136] width 97 height 7
type input "Salt, table"
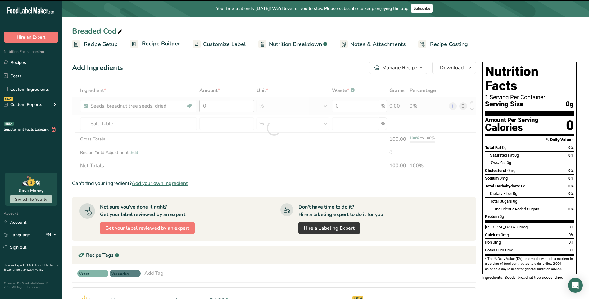
type input "0"
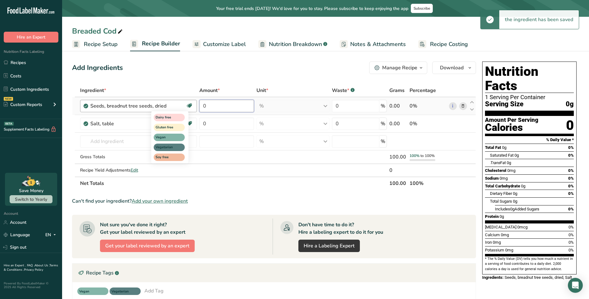
drag, startPoint x: 229, startPoint y: 107, endPoint x: 187, endPoint y: 106, distance: 42.9
click at [187, 106] on tr "Seeds, breadnut tree seeds, dried Dairy free Gluten free Vegan Vegetarian Soy f…" at bounding box center [273, 106] width 403 height 18
type input "15"
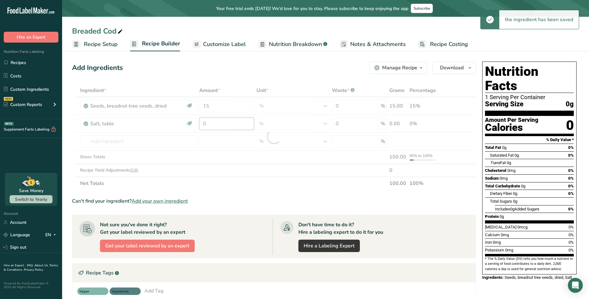
drag, startPoint x: 206, startPoint y: 119, endPoint x: 202, endPoint y: 120, distance: 3.8
click at [202, 120] on div "Ingredient * Amount * Unit * Waste * .a-a{fill:#347362;}.b-a{fill:#fff;} Grams …" at bounding box center [274, 137] width 404 height 106
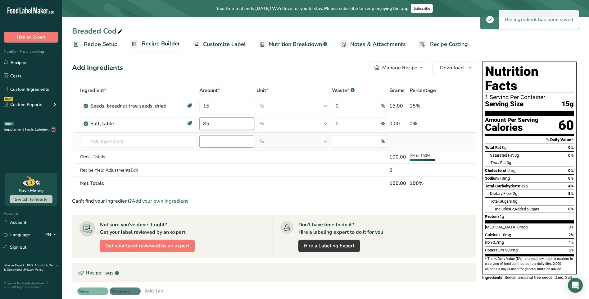
type input "85"
click at [239, 141] on div "Ingredient * Amount * Unit * Waste * .a-a{fill:#347362;}.b-a{fill:#fff;} Grams …" at bounding box center [274, 137] width 404 height 106
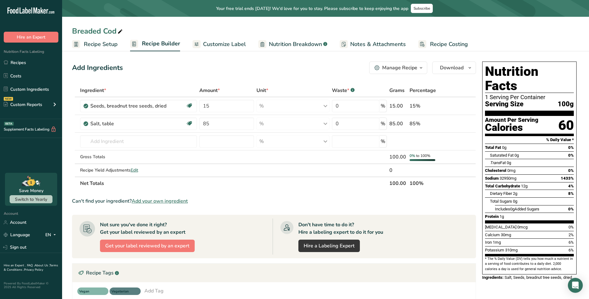
click at [320, 51] on link "Nutrition Breakdown .a-a{fill:#347362;}.b-a{fill:#fff;}" at bounding box center [292, 44] width 69 height 14
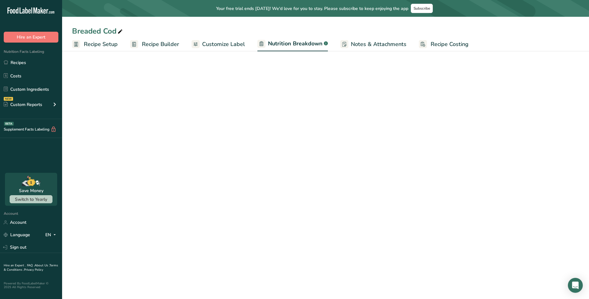
select select "Calories"
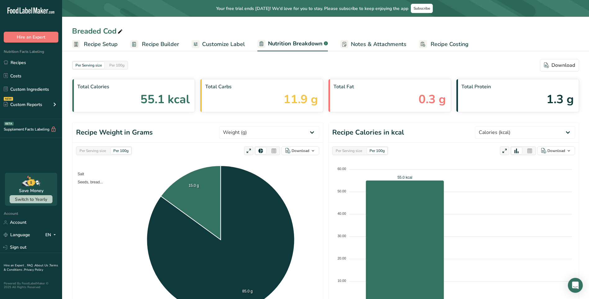
click at [268, 46] on span "Nutrition Breakdown" at bounding box center [295, 43] width 55 height 8
click at [239, 46] on span "Customize Label" at bounding box center [223, 44] width 43 height 8
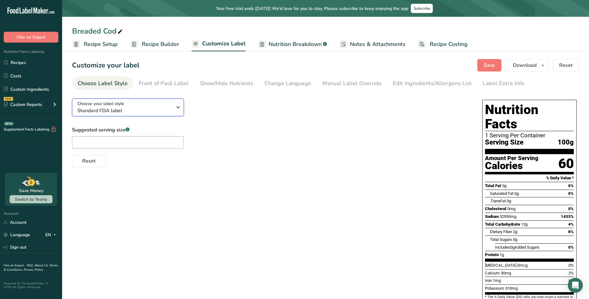
click at [167, 100] on button "Choose your label style Standard FDA label" at bounding box center [128, 107] width 112 height 18
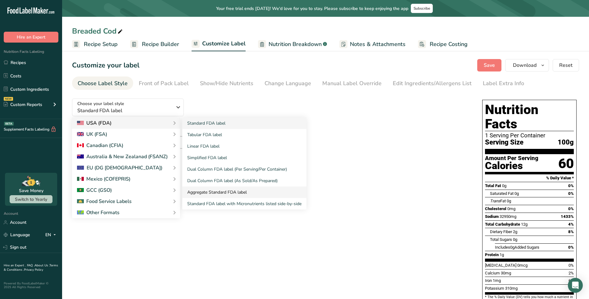
click at [238, 192] on link "Aggregate Standard FDA label" at bounding box center [244, 191] width 124 height 11
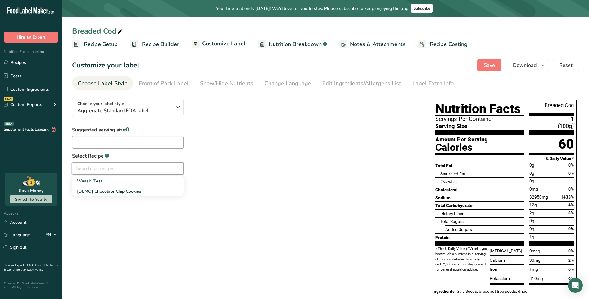
click at [135, 170] on input "text" at bounding box center [128, 168] width 112 height 12
click at [127, 179] on link "Wasabi Test" at bounding box center [128, 181] width 112 height 10
type input "Wasabi Test"
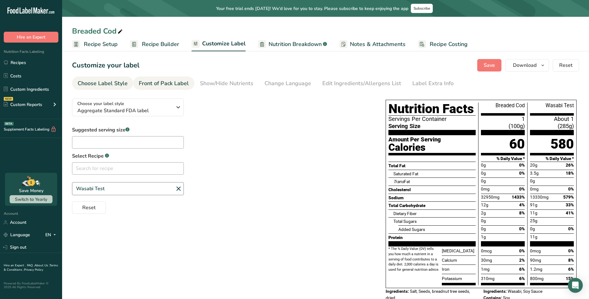
click at [167, 83] on div "Front of Pack Label" at bounding box center [164, 83] width 50 height 8
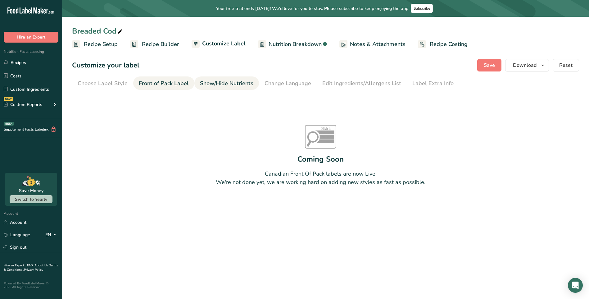
click at [226, 85] on div "Show/Hide Nutrients" at bounding box center [226, 83] width 53 height 8
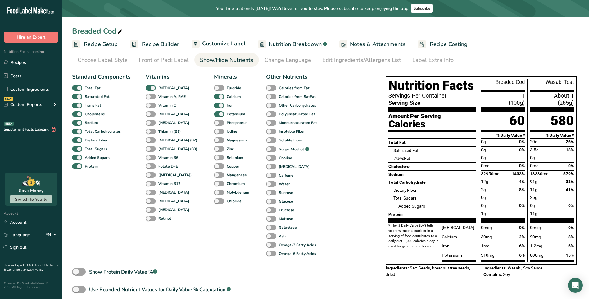
scroll to position [47, 0]
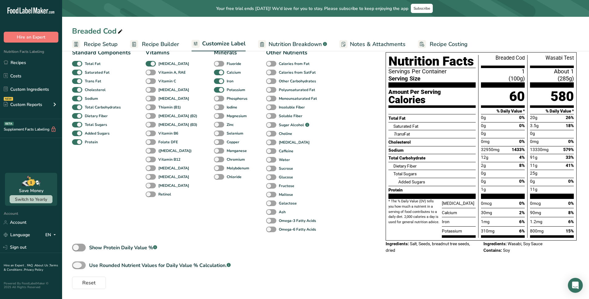
click at [185, 266] on div "Use Rounded Nutrient Values for Daily Value % Calculation. .a-a{fill:#347362;}.…" at bounding box center [160, 264] width 142 height 7
click at [76, 266] on input "Use Rounded Nutrient Values for Daily Value % Calculation. .a-a{fill:#347362;}.…" at bounding box center [74, 265] width 4 height 4
click at [185, 266] on div "Use Rounded Nutrient Values for Daily Value % Calculation. .a-a{fill:#347362;}.…" at bounding box center [160, 264] width 142 height 7
click at [76, 266] on input "Use Rounded Nutrient Values for Daily Value % Calculation. .a-a{fill:#347362;}.…" at bounding box center [74, 265] width 4 height 4
checkbox input "false"
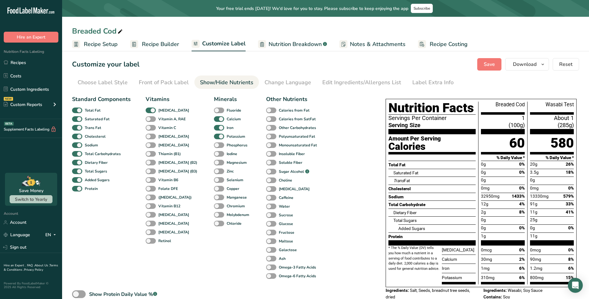
scroll to position [0, 0]
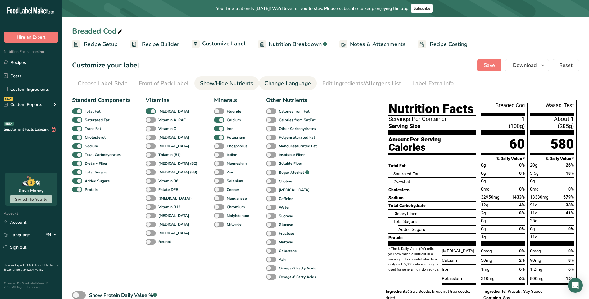
click at [286, 82] on div "Change Language" at bounding box center [287, 83] width 47 height 8
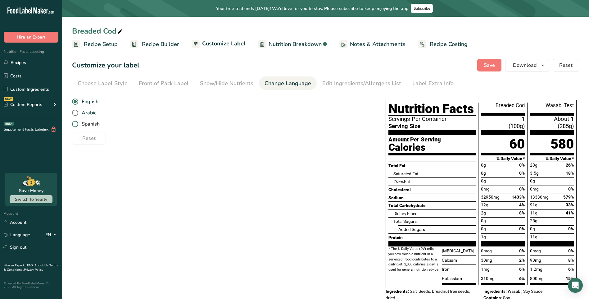
click at [85, 126] on span "Spanish" at bounding box center [88, 124] width 21 height 6
click at [76, 126] on input "Spanish" at bounding box center [74, 124] width 4 height 4
radio input "true"
radio input "false"
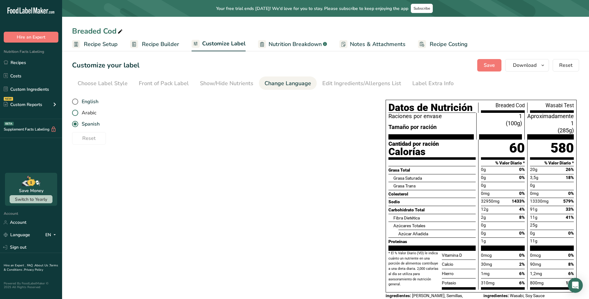
click at [90, 110] on span "Arabic" at bounding box center [87, 113] width 18 height 6
click at [76, 111] on input "Arabic" at bounding box center [74, 113] width 4 height 4
radio input "true"
radio input "false"
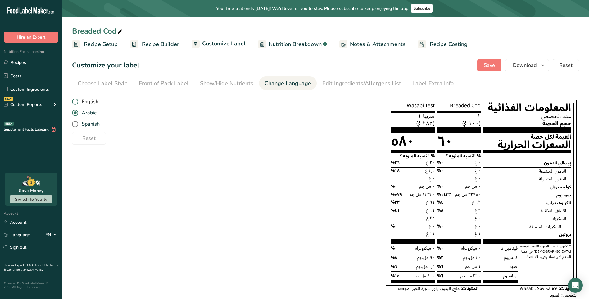
click at [90, 104] on span "English" at bounding box center [88, 101] width 20 height 6
click at [76, 104] on input "English" at bounding box center [74, 102] width 4 height 4
radio input "true"
radio input "false"
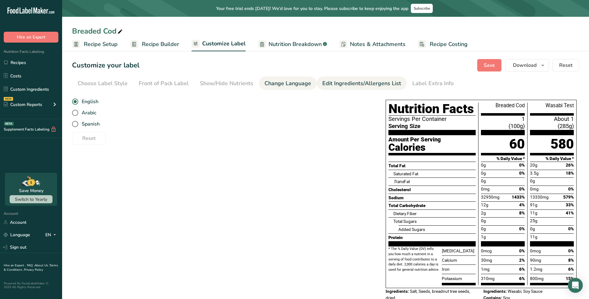
click at [368, 80] on div "Edit Ingredients/Allergens List" at bounding box center [361, 83] width 79 height 8
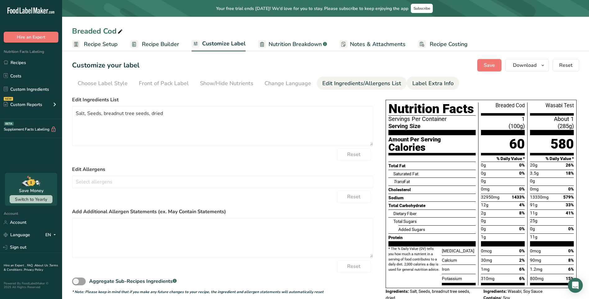
click at [433, 77] on link "Label Extra Info" at bounding box center [432, 83] width 41 height 14
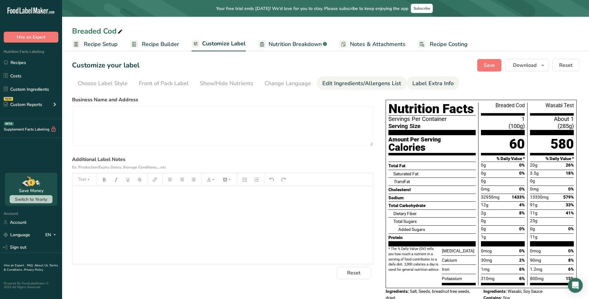
click at [379, 82] on div "Edit Ingredients/Allergens List" at bounding box center [361, 83] width 79 height 8
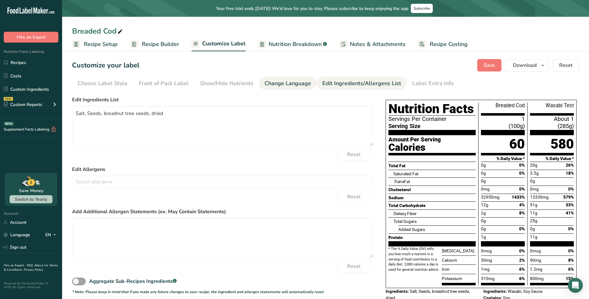
click at [297, 83] on div "Change Language" at bounding box center [287, 83] width 47 height 8
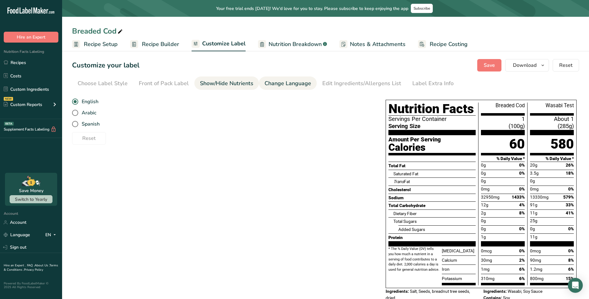
click at [248, 84] on div "Show/Hide Nutrients" at bounding box center [226, 83] width 53 height 8
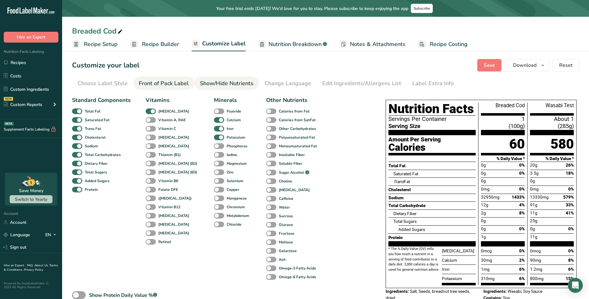
click at [173, 81] on div "Front of Pack Label" at bounding box center [164, 83] width 50 height 8
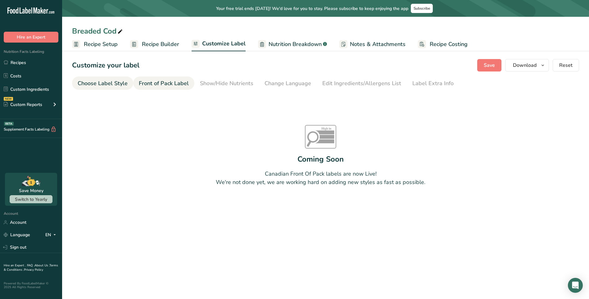
click at [110, 82] on div "Choose Label Style" at bounding box center [103, 83] width 50 height 8
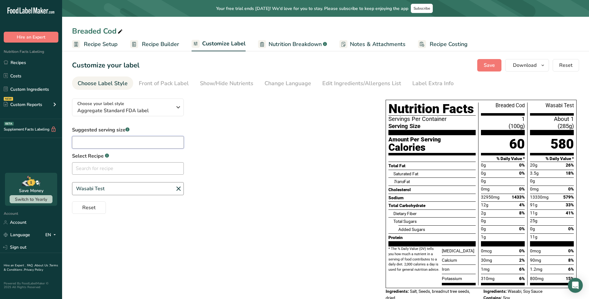
click at [138, 143] on input "text" at bounding box center [128, 142] width 112 height 12
type input "1"
click at [88, 165] on input "text" at bounding box center [128, 168] width 112 height 12
click at [108, 179] on span "[DEMO] Chocolate Chip Cookies" at bounding box center [109, 181] width 64 height 6
type input "[DEMO] Chocolate Chip Cookies"
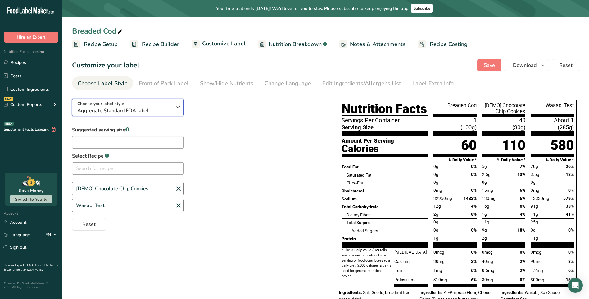
click at [121, 102] on span "Choose your label style" at bounding box center [100, 103] width 47 height 7
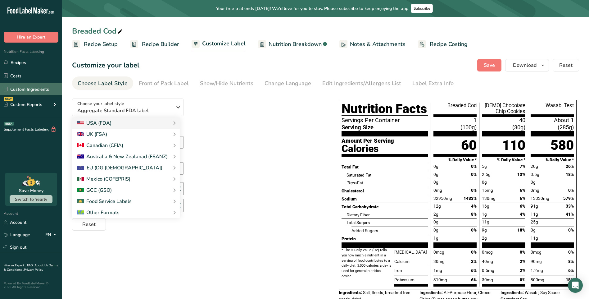
click at [32, 85] on link "Custom Ingredients" at bounding box center [31, 89] width 62 height 12
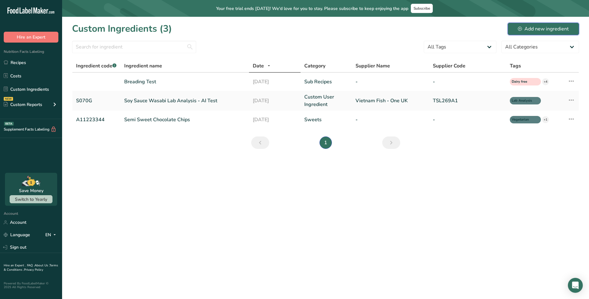
click at [523, 27] on div "Add new ingredient" at bounding box center [543, 28] width 51 height 7
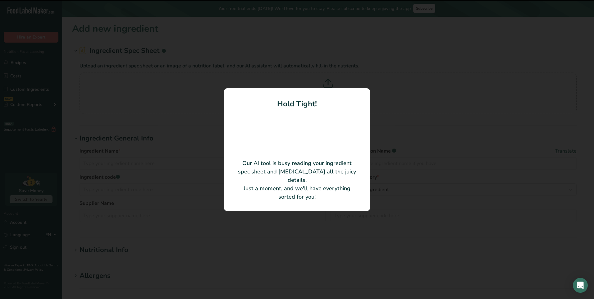
type input "[PERSON_NAME] (5 oz)"
type input "Pepper Source, Ltd."
type input "PS # 54900 / CI# PENDING"
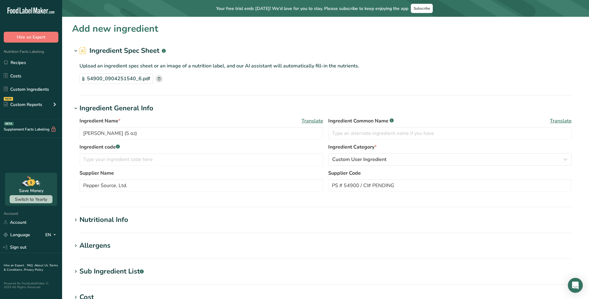
click at [173, 216] on h1 "Nutritional Info" at bounding box center [325, 220] width 507 height 10
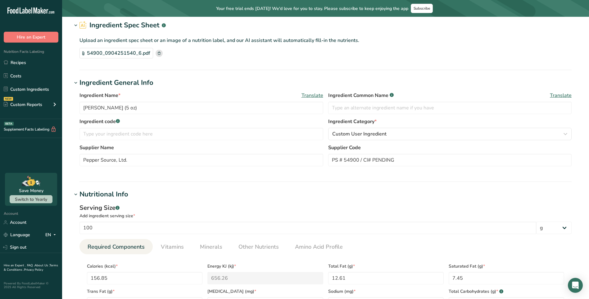
scroll to position [155, 0]
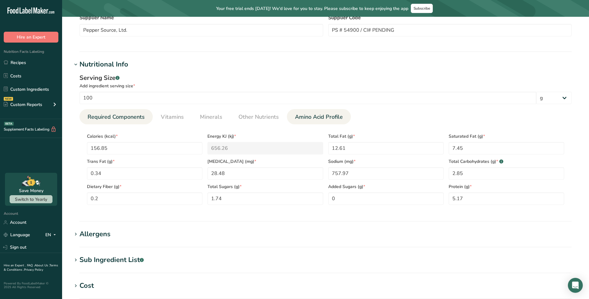
click at [314, 120] on span "Amino Acid Profile" at bounding box center [319, 117] width 48 height 8
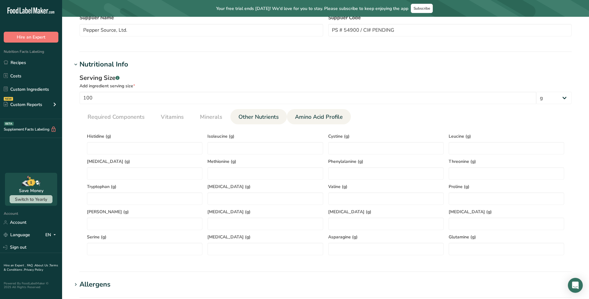
click at [263, 114] on span "Other Nutrients" at bounding box center [258, 117] width 40 height 8
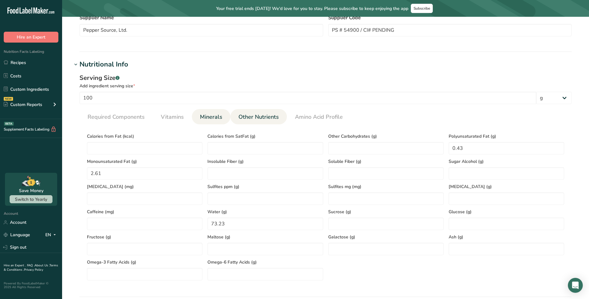
click at [203, 117] on span "Minerals" at bounding box center [211, 117] width 22 height 8
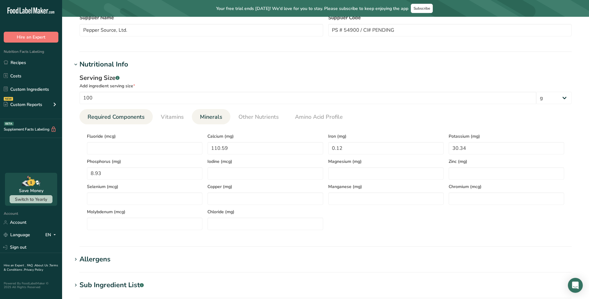
click at [124, 119] on span "Required Components" at bounding box center [116, 117] width 57 height 8
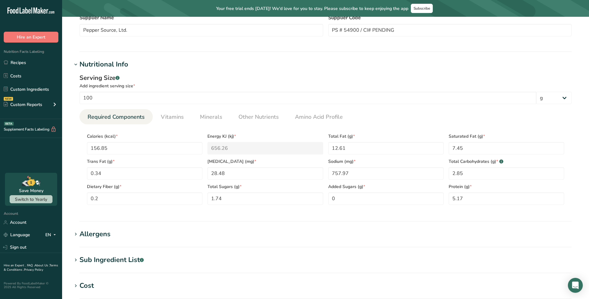
click at [101, 233] on div "Allergens" at bounding box center [94, 234] width 31 height 10
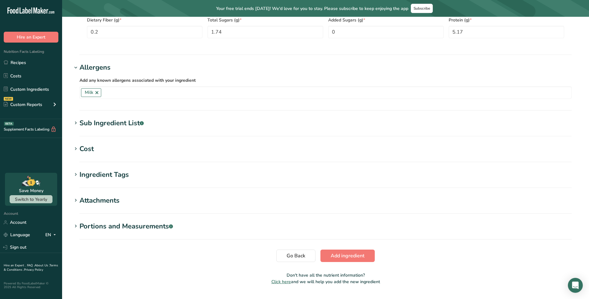
scroll to position [306, 0]
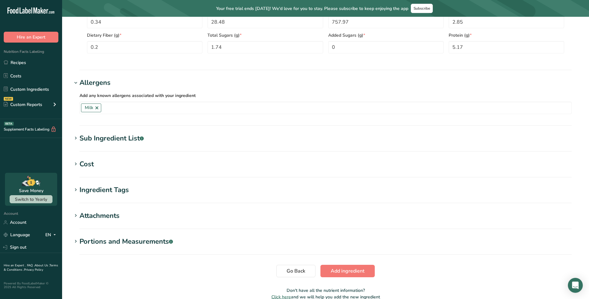
click at [116, 138] on div "Sub Ingredient List .a-a{fill:#347362;}.b-a{fill:#fff;}" at bounding box center [111, 138] width 64 height 10
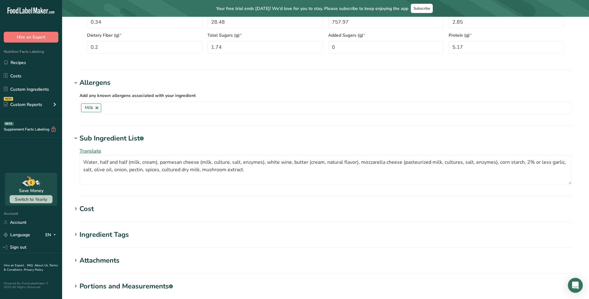
click at [134, 212] on h1 "Cost" at bounding box center [325, 209] width 507 height 10
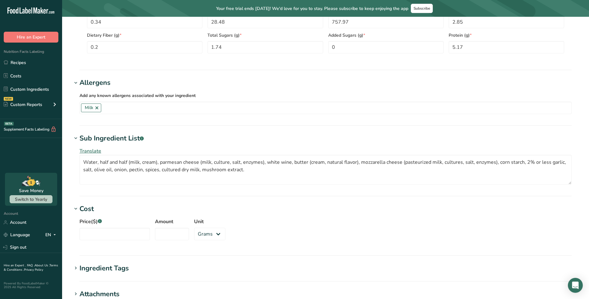
click at [133, 212] on h1 "Cost" at bounding box center [325, 209] width 507 height 10
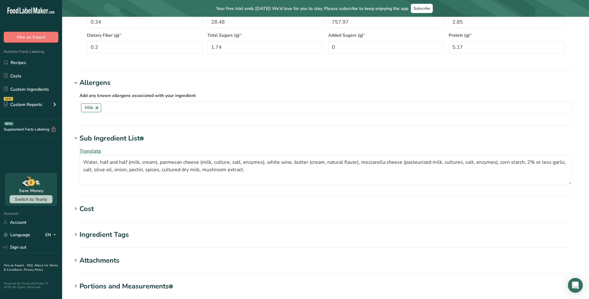
click at [129, 235] on h1 "Ingredient Tags" at bounding box center [325, 234] width 507 height 10
click at [129, 236] on h1 "Ingredient Tags" at bounding box center [325, 234] width 507 height 10
drag, startPoint x: 129, startPoint y: 236, endPoint x: 111, endPoint y: 255, distance: 26.8
click at [111, 255] on section "Add new ingredient Ingredient Spec Sheet .a-a{fill:#347362;}.b-a{fill:#fff;} Up…" at bounding box center [325, 32] width 527 height 644
click at [111, 255] on div "Attachments" at bounding box center [99, 260] width 40 height 10
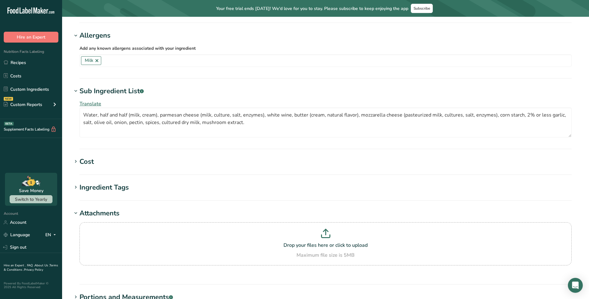
scroll to position [431, 0]
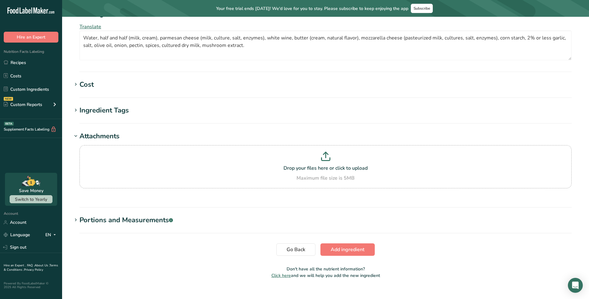
click at [109, 138] on div "Attachments" at bounding box center [99, 136] width 40 height 10
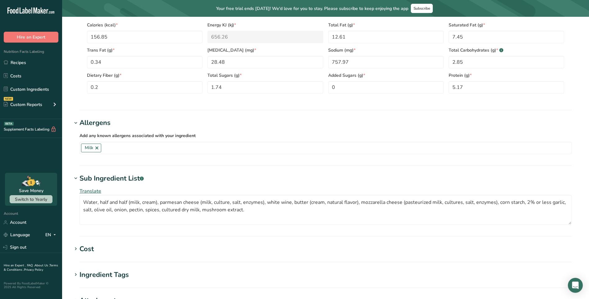
scroll to position [382, 0]
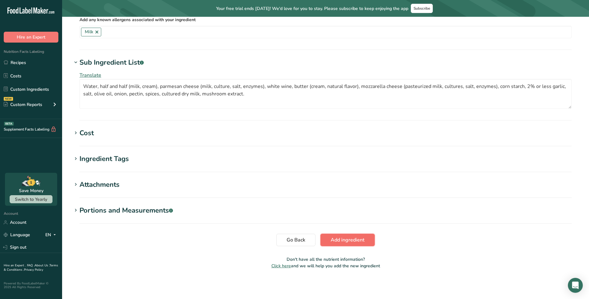
click at [339, 237] on span "Add ingredient" at bounding box center [348, 239] width 34 height 7
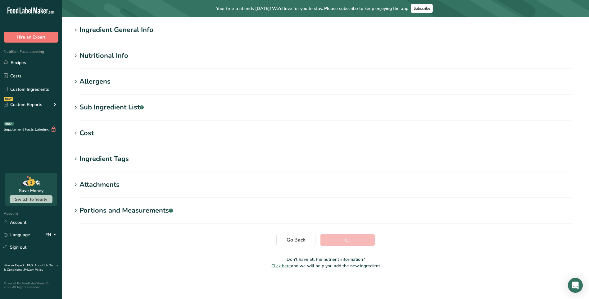
scroll to position [47, 0]
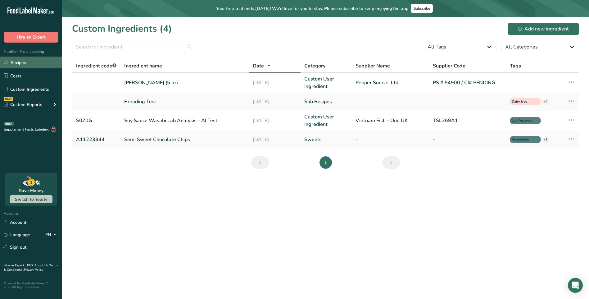
click at [25, 67] on link "Recipes" at bounding box center [31, 62] width 62 height 12
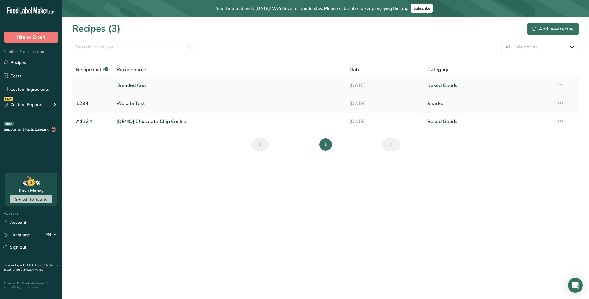
click at [139, 88] on link "Breaded Cod" at bounding box center [229, 85] width 226 height 13
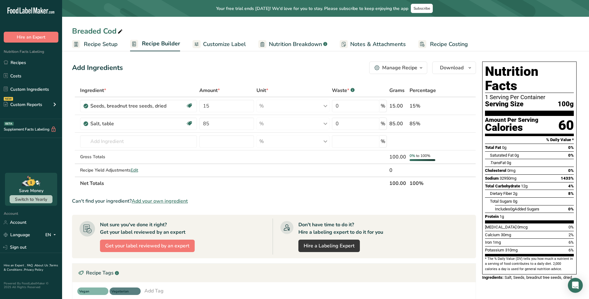
click at [257, 79] on div "Add Ingredients Manage Recipe Delete Recipe Duplicate Recipe Scale Recipe Save …" at bounding box center [276, 234] width 408 height 351
click at [219, 47] on span "Customize Label" at bounding box center [224, 44] width 43 height 8
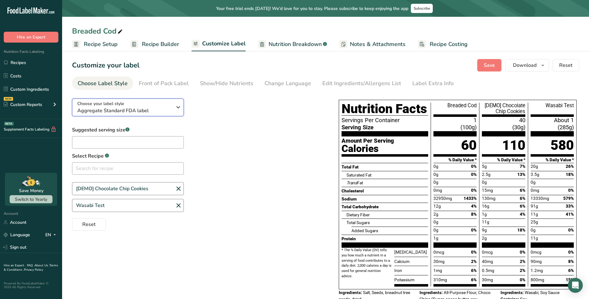
click at [165, 101] on div "Choose your label style Aggregate Standard FDA label" at bounding box center [124, 107] width 95 height 14
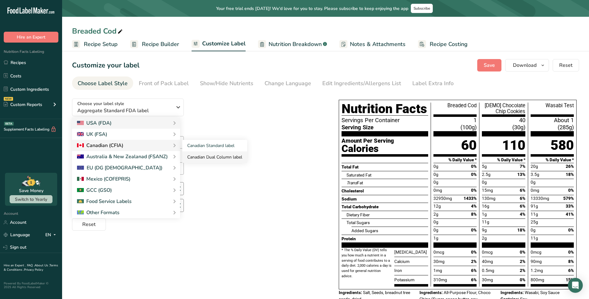
click at [218, 156] on link "Canadian Dual Column label" at bounding box center [214, 156] width 65 height 11
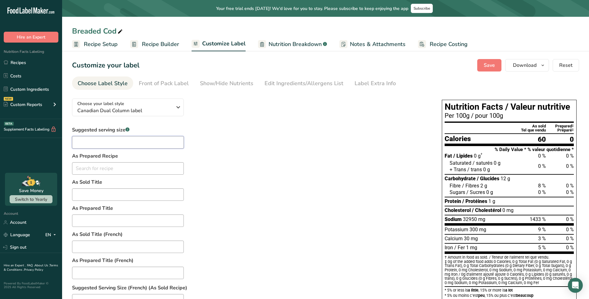
click at [136, 140] on input "text" at bounding box center [128, 142] width 112 height 12
type input "5 Shrimp"
click at [136, 164] on input "text" at bounding box center [128, 168] width 112 height 12
click at [133, 179] on div "No results found" at bounding box center [128, 181] width 112 height 10
click at [134, 169] on input "text" at bounding box center [128, 168] width 112 height 12
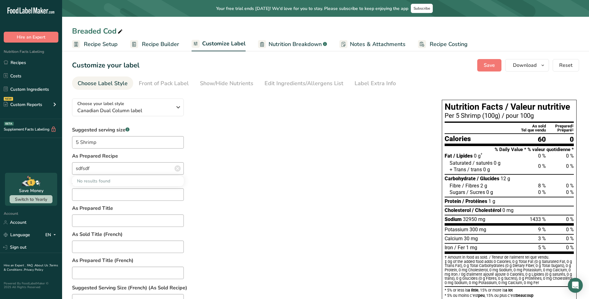
click at [222, 172] on div "Suggested serving size .a-a{fill:#347362;}.b-a{fill:#fff;} 5 Shrimp As Prepared…" at bounding box center [250, 259] width 357 height 266
click at [95, 172] on input "sdfsdf" at bounding box center [128, 168] width 112 height 12
drag, startPoint x: 100, startPoint y: 169, endPoint x: 61, endPoint y: 168, distance: 38.8
click at [61, 168] on div ".a-20{fill:#fff;} Hire an Expert Nutrition Facts Labeling Recipes Costs Custom …" at bounding box center [294, 201] width 589 height 402
type input "-"
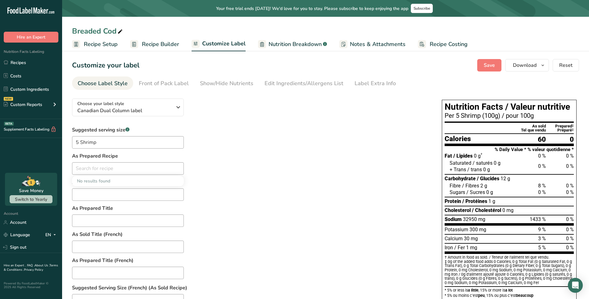
click at [183, 187] on div "As Sold Title" at bounding box center [128, 189] width 112 height 22
click at [135, 192] on input "text" at bounding box center [128, 194] width 112 height 12
type input "a"
drag, startPoint x: 121, startPoint y: 196, endPoint x: 29, endPoint y: 197, distance: 91.9
click at [29, 197] on div ".a-20{fill:#fff;} Hire an Expert Nutrition Facts Labeling Recipes Costs Custom …" at bounding box center [294, 201] width 589 height 402
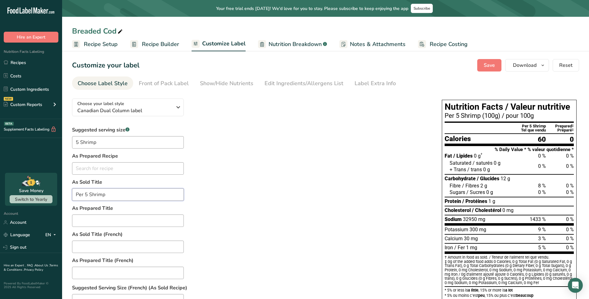
type input "Per 5 Shrimp"
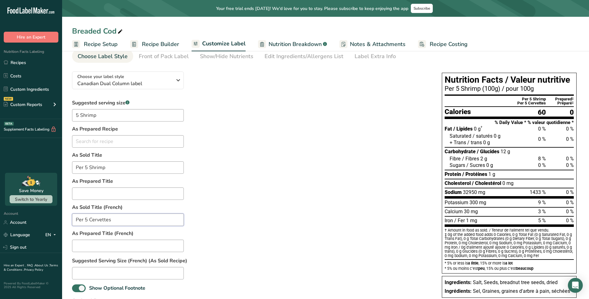
scroll to position [62, 0]
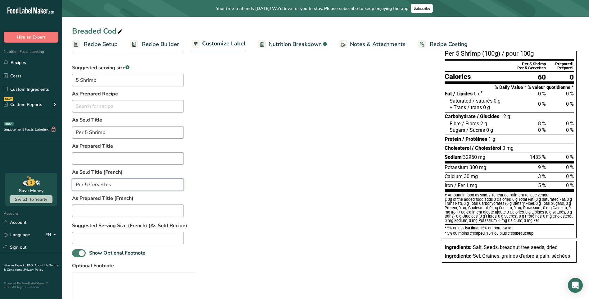
type input "Per 5 Cervettes"
click at [82, 255] on span at bounding box center [79, 253] width 14 height 8
click at [76, 255] on input "Show Optional Footnote" at bounding box center [74, 253] width 4 height 4
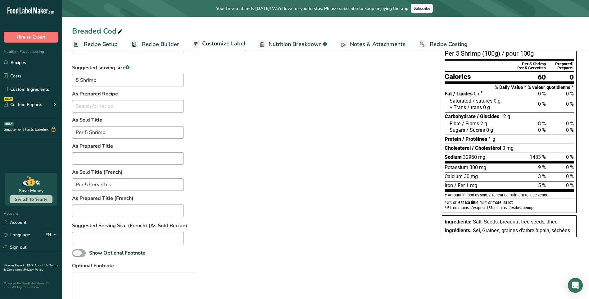
click at [82, 255] on span at bounding box center [79, 253] width 14 height 8
click at [76, 255] on input "Show Optional Footnote" at bounding box center [74, 253] width 4 height 4
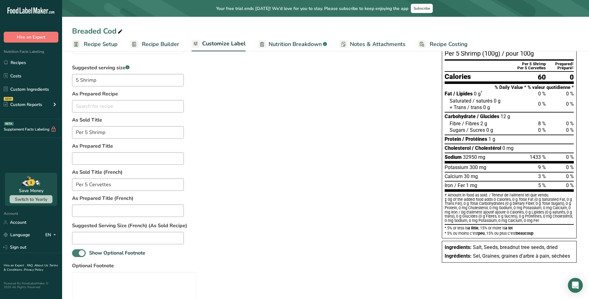
click at [82, 255] on span at bounding box center [79, 253] width 14 height 8
click at [76, 255] on input "Show Optional Footnote" at bounding box center [74, 253] width 4 height 4
checkbox input "false"
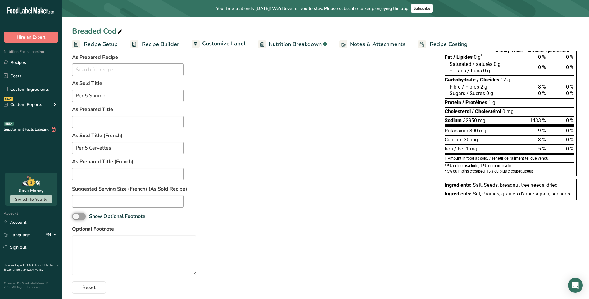
scroll to position [72, 0]
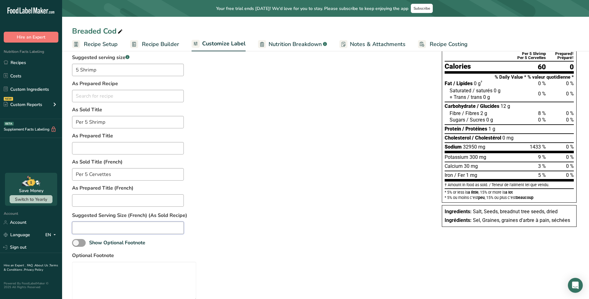
click at [118, 228] on input "text" at bounding box center [128, 227] width 112 height 12
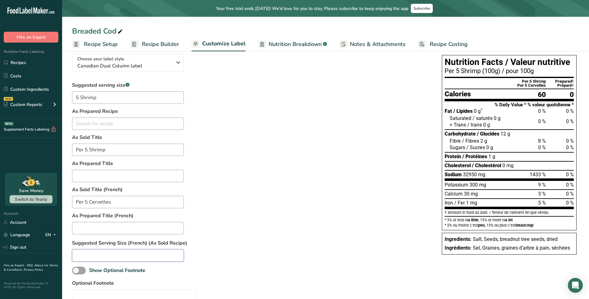
scroll to position [0, 0]
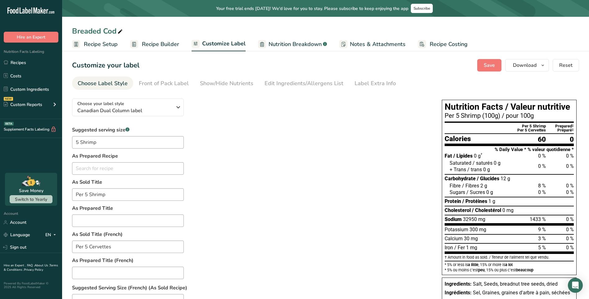
click at [135, 74] on section "Customize your label Save Download Choose what to show on your downloaded label…" at bounding box center [325, 225] width 527 height 353
click at [139, 78] on link "Front of Pack Label" at bounding box center [164, 83] width 50 height 14
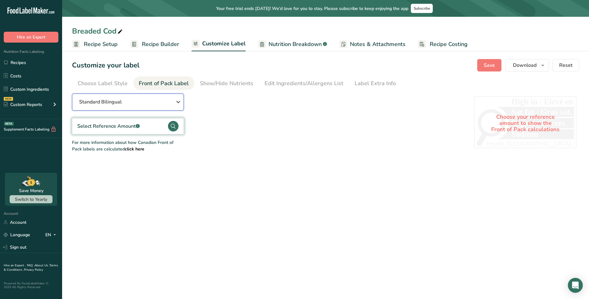
click at [182, 100] on icon "button" at bounding box center [177, 101] width 7 height 11
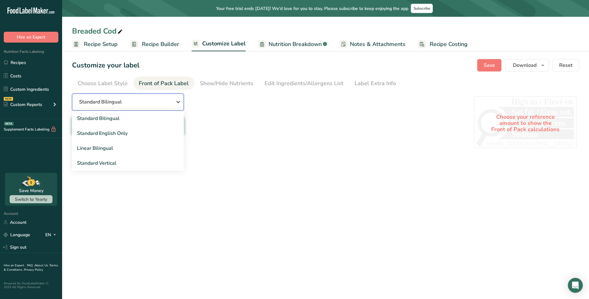
click at [178, 102] on icon "button" at bounding box center [177, 101] width 7 height 11
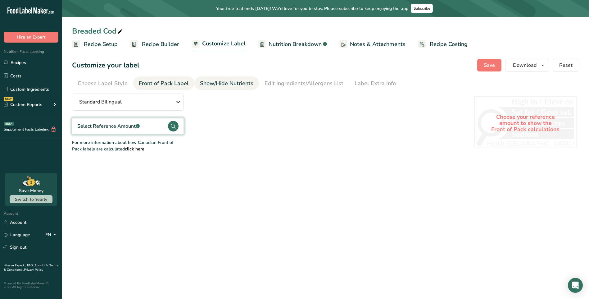
click at [235, 87] on div "Show/Hide Nutrients" at bounding box center [226, 83] width 53 height 8
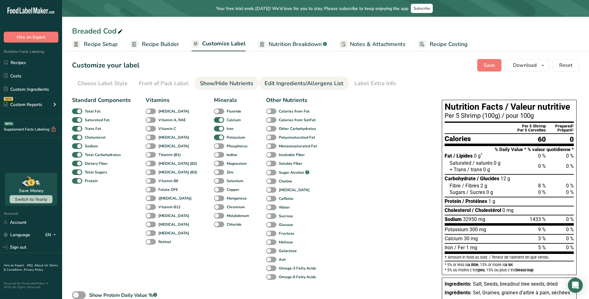
click at [275, 86] on div "Edit Ingredients/Allergens List" at bounding box center [303, 83] width 79 height 8
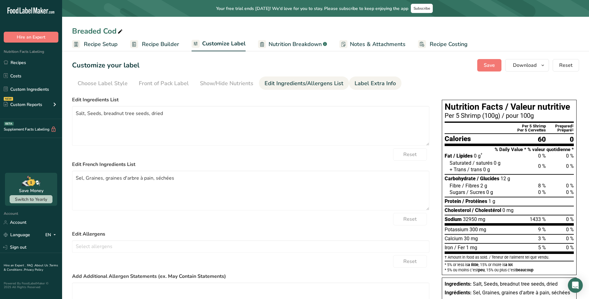
click at [349, 85] on li "Label Extra Info" at bounding box center [375, 82] width 52 height 13
click at [357, 84] on div "Label Extra Info" at bounding box center [375, 83] width 41 height 8
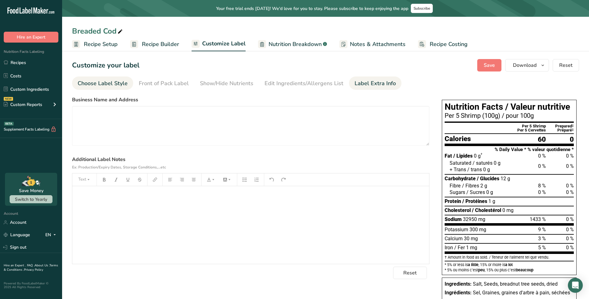
click at [107, 80] on div "Choose Label Style" at bounding box center [103, 83] width 50 height 8
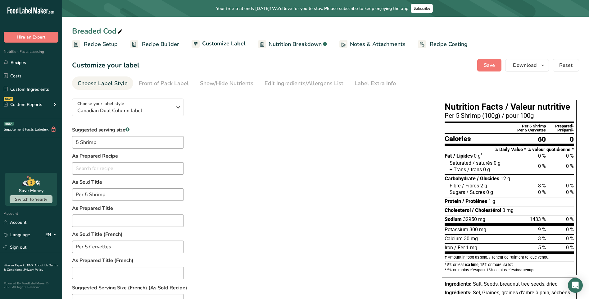
click at [275, 46] on span "Nutrition Breakdown" at bounding box center [295, 44] width 53 height 8
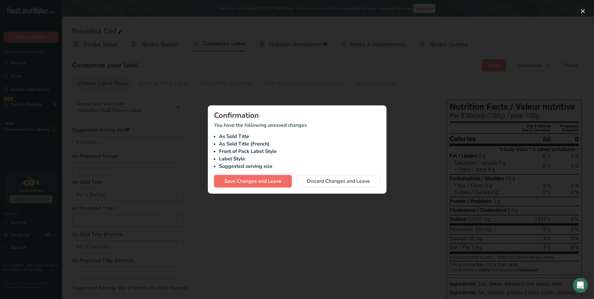
click at [281, 181] on span "Save Changes and Leave" at bounding box center [252, 180] width 57 height 7
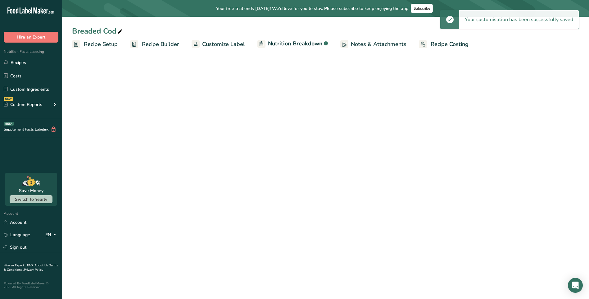
select select "Calories"
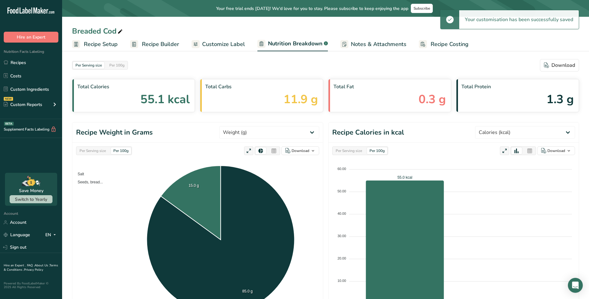
click at [351, 47] on span "Notes & Attachments" at bounding box center [379, 44] width 56 height 8
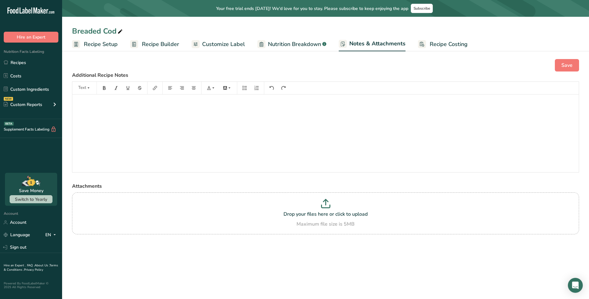
click at [423, 45] on rect at bounding box center [422, 44] width 8 height 8
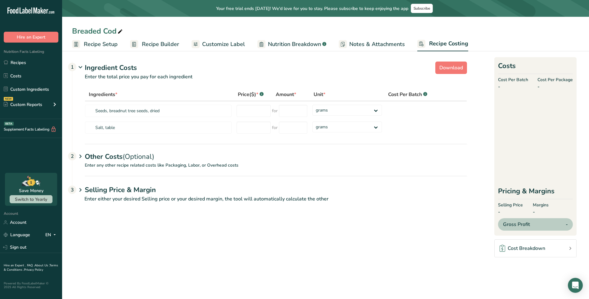
click at [160, 45] on span "Recipe Builder" at bounding box center [160, 44] width 37 height 8
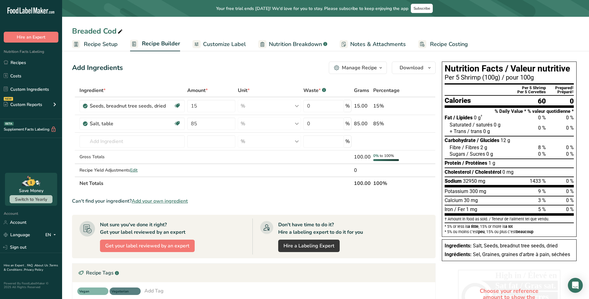
click at [221, 48] on link "Customize Label" at bounding box center [218, 44] width 53 height 14
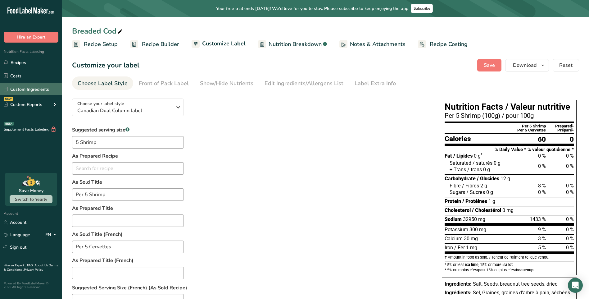
click at [43, 93] on link "Custom Ingredients" at bounding box center [31, 89] width 62 height 12
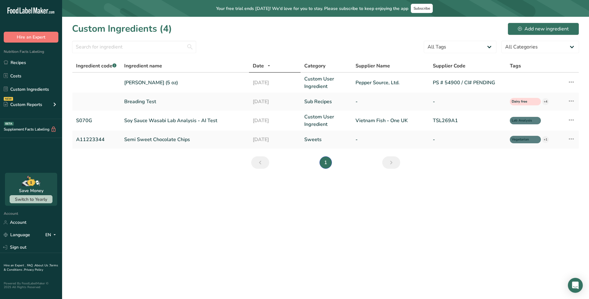
click at [175, 179] on main "Your free trial ends in 9 days! We'd love for you to stay. Please subscribe to …" at bounding box center [294, 149] width 589 height 299
click at [273, 66] on div "Date" at bounding box center [275, 65] width 44 height 7
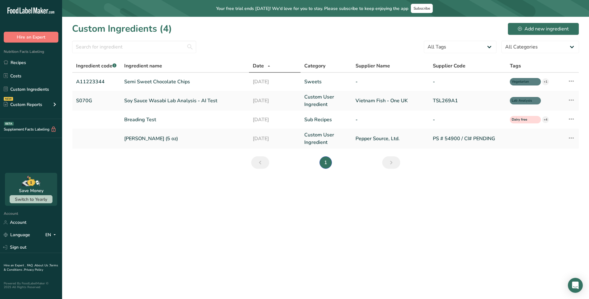
click at [271, 66] on icon at bounding box center [268, 66] width 5 height 8
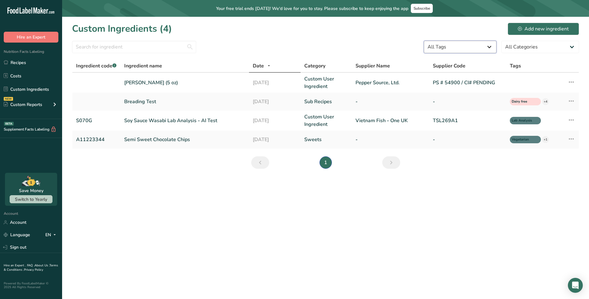
click at [481, 51] on select "All Tags Lab Analysis Source of Antioxidants Prebiotic Effect Source of Omega 3…" at bounding box center [460, 47] width 73 height 12
click at [373, 226] on main "Your free trial ends in 9 days! We'd love for you to stay. Please subscribe to …" at bounding box center [294, 149] width 589 height 299
click at [33, 110] on div "NEW Custom Reports" at bounding box center [31, 105] width 62 height 16
click at [32, 132] on link "Ingredient Comparison NEW" at bounding box center [31, 133] width 62 height 14
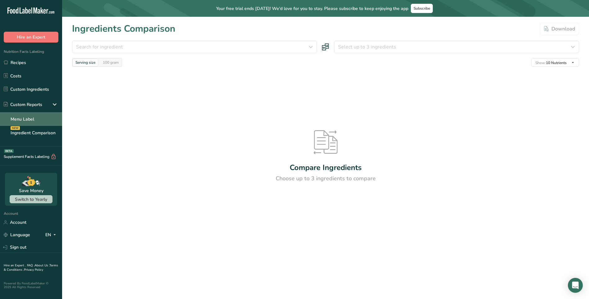
click at [32, 115] on link "Menu Label" at bounding box center [31, 119] width 62 height 14
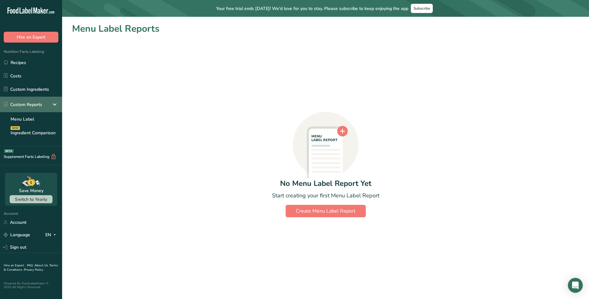
click at [34, 105] on div "Custom Reports" at bounding box center [23, 104] width 38 height 7
click at [34, 89] on link "Custom Ingredients" at bounding box center [31, 89] width 62 height 12
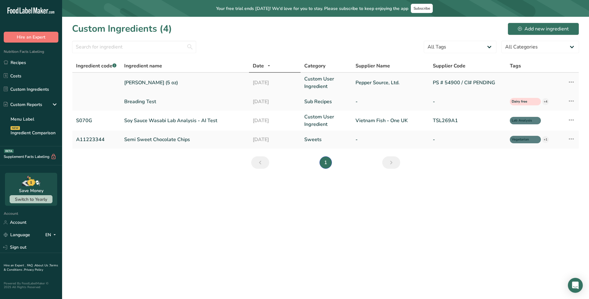
click at [143, 84] on link "[PERSON_NAME] (5 oz)" at bounding box center [184, 82] width 121 height 7
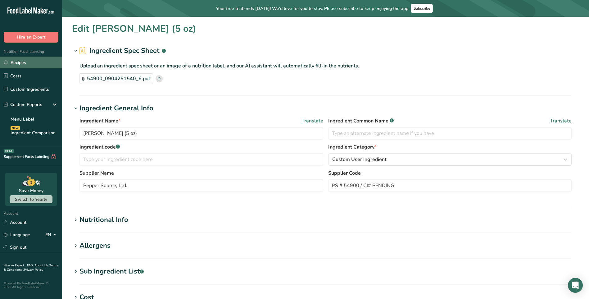
click at [28, 66] on link "Recipes" at bounding box center [31, 62] width 62 height 12
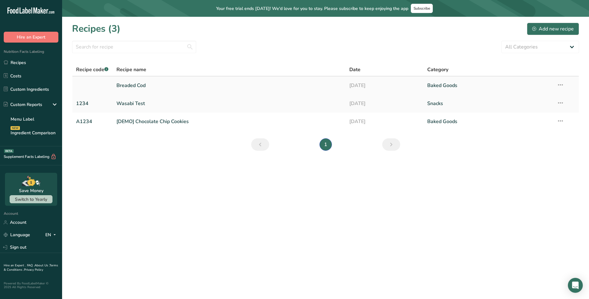
click at [130, 86] on link "Breaded Cod" at bounding box center [229, 85] width 226 height 13
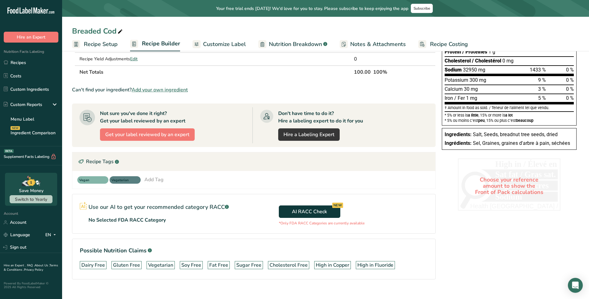
scroll to position [121, 0]
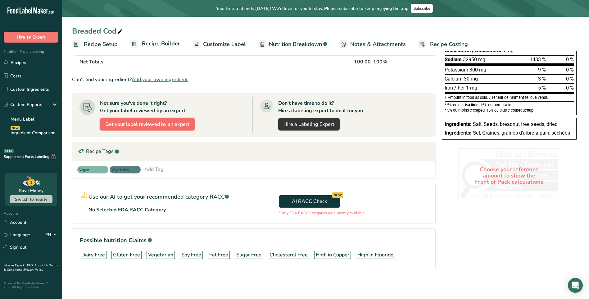
click at [174, 127] on span "Get your label reviewed by an expert" at bounding box center [147, 123] width 84 height 7
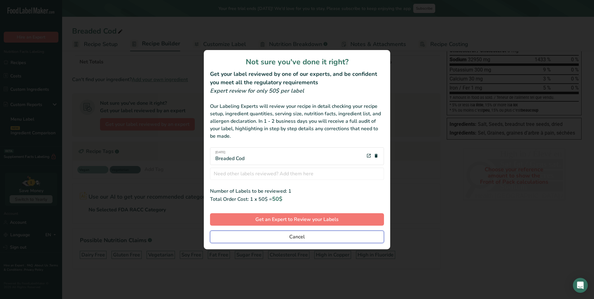
click at [301, 239] on span "Cancel" at bounding box center [297, 236] width 16 height 7
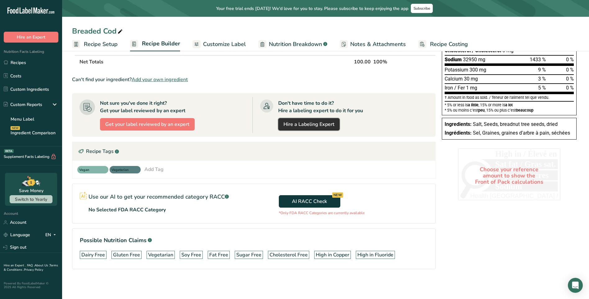
click at [309, 124] on link "Hire a Labeling Expert" at bounding box center [308, 124] width 61 height 12
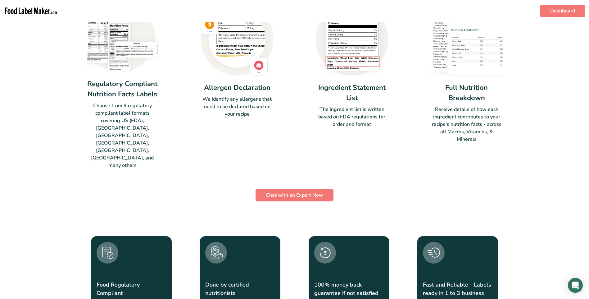
scroll to position [683, 0]
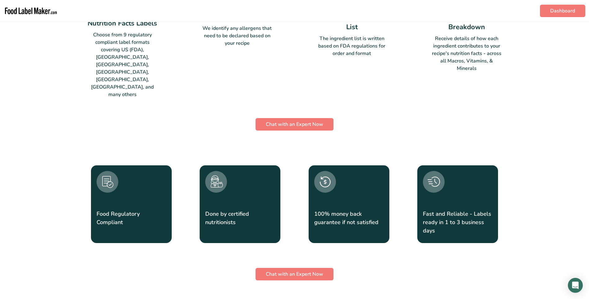
click at [223, 210] on div "Done by certified nutritionists" at bounding box center [240, 218] width 70 height 17
click at [102, 176] on icon at bounding box center [106, 181] width 9 height 10
click at [229, 165] on div "Done by certified nutritionists" at bounding box center [240, 204] width 81 height 78
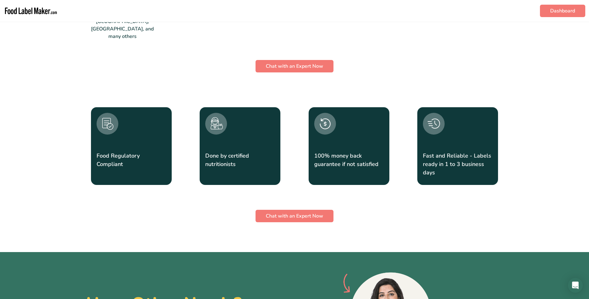
scroll to position [745, 0]
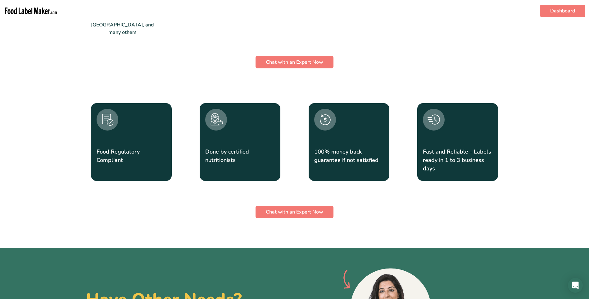
drag, startPoint x: 240, startPoint y: 129, endPoint x: 213, endPoint y: 124, distance: 27.2
click at [213, 147] on div "Done by certified nutritionists" at bounding box center [240, 155] width 70 height 17
drag, startPoint x: 213, startPoint y: 124, endPoint x: 206, endPoint y: 121, distance: 8.2
click at [206, 147] on div "Done by certified nutritionists" at bounding box center [240, 155] width 70 height 17
drag, startPoint x: 229, startPoint y: 121, endPoint x: 240, endPoint y: 129, distance: 13.7
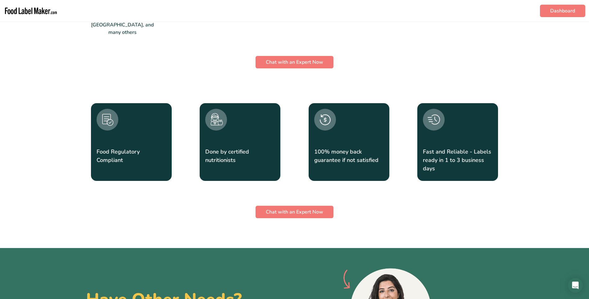
click at [240, 147] on div "Done by certified nutritionists" at bounding box center [240, 155] width 70 height 17
drag, startPoint x: 240, startPoint y: 129, endPoint x: 225, endPoint y: 129, distance: 14.9
copy div "certified nutritionists"
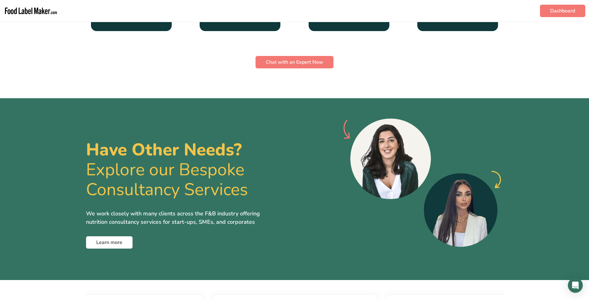
scroll to position [900, 0]
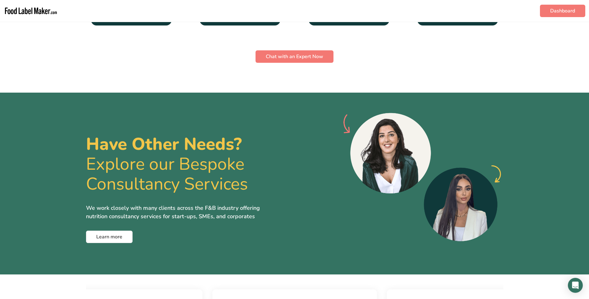
click at [393, 112] on img at bounding box center [419, 188] width 167 height 152
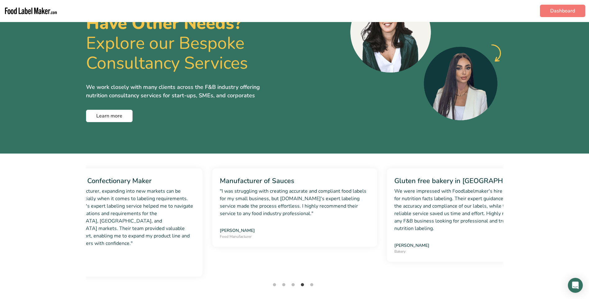
scroll to position [1024, 0]
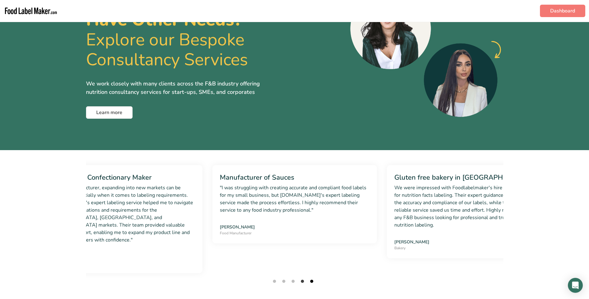
click at [311, 279] on button "5" at bounding box center [311, 280] width 3 height 3
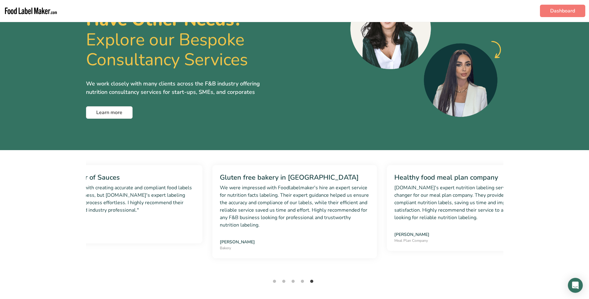
click at [277, 279] on li "1" at bounding box center [276, 282] width 6 height 6
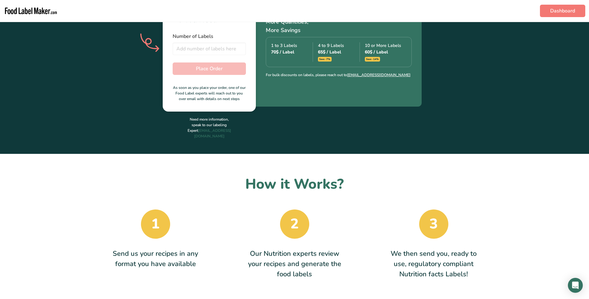
scroll to position [196, 0]
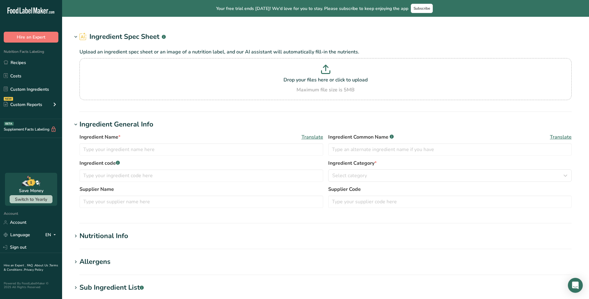
type input "Sauce, hot [GEOGRAPHIC_DATA], sriracha, CHA! BY [US_STATE] [PERSON_NAME]"
type input "Salt, table"
type input "Salt"
type input "Sauce, hot [GEOGRAPHIC_DATA], sriracha"
type input "Sirracha Sauce"
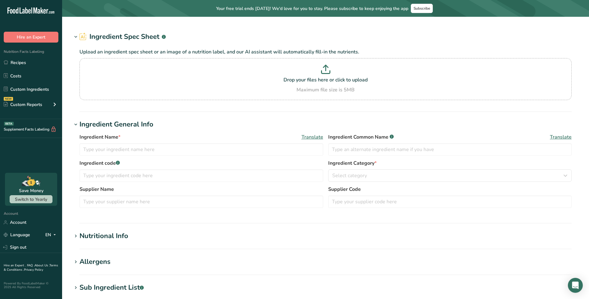
type input "Salt, table"
type input "Salt"
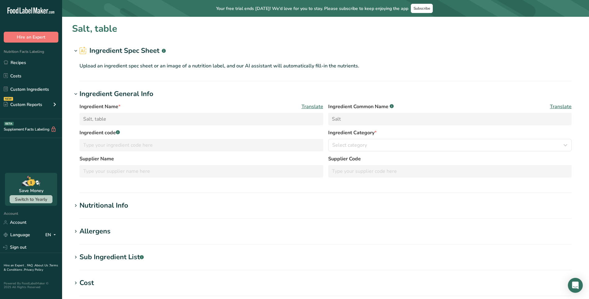
type input "0"
type KJ "0"
type Fat "0"
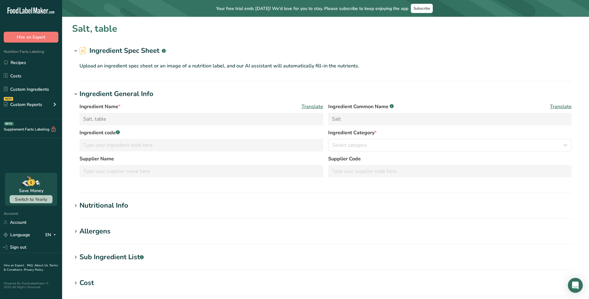
type input "0"
type input "38758"
type Carbohydrates "0"
type Fiber "0"
type Sugars "0"
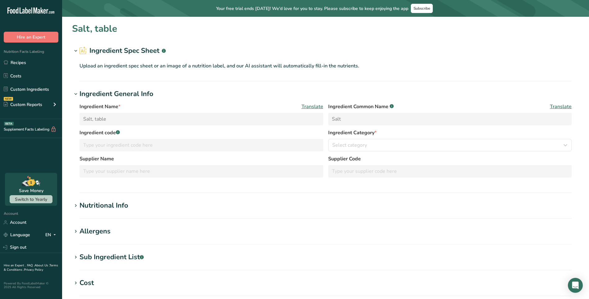
type input "0"
click at [212, 134] on label "Ingredient code .a-a{fill:#347362;}.b-a{fill:#fff;}" at bounding box center [201, 132] width 244 height 7
click at [145, 194] on section "Salt, table Ingredient Spec Sheet .a-a{fill:#347362;}.b-a{fill:#fff;} Upload an…" at bounding box center [325, 223] width 527 height 412
click at [123, 207] on div "Nutritional Info" at bounding box center [103, 205] width 49 height 10
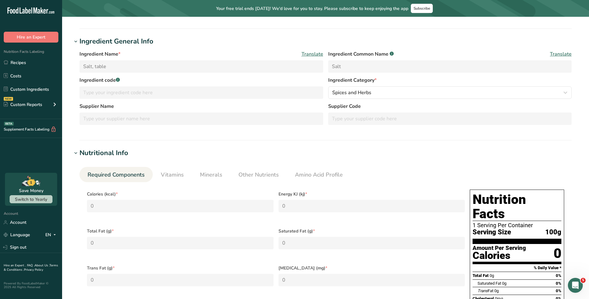
scroll to position [31, 0]
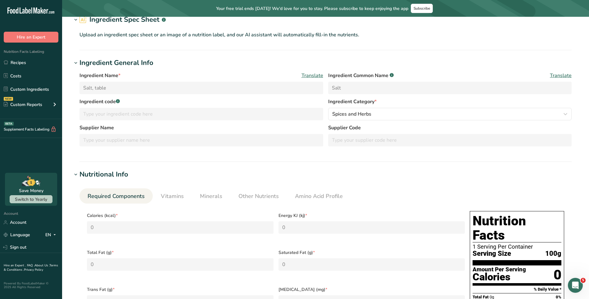
click at [115, 173] on div "Nutritional Info" at bounding box center [103, 174] width 49 height 10
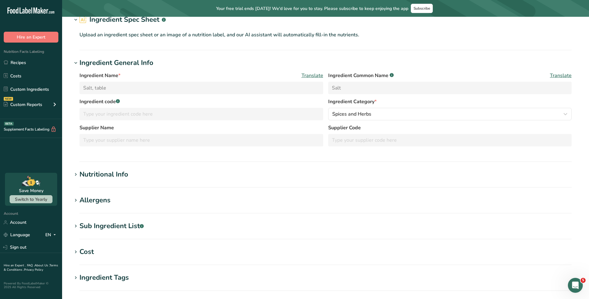
click at [113, 193] on section "Salt, table Ingredient Spec Sheet .a-a{fill:#347362;}.b-a{fill:#fff;} Upload an…" at bounding box center [325, 192] width 527 height 412
click at [101, 205] on div "Allergens" at bounding box center [94, 200] width 31 height 10
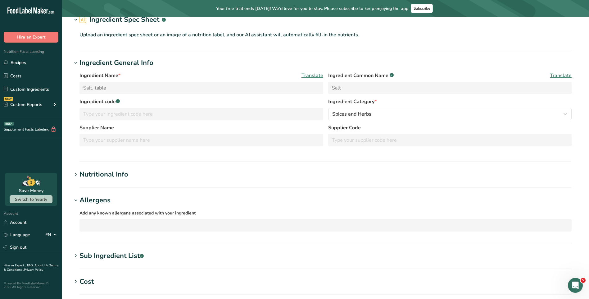
click at [101, 202] on div "Allergens" at bounding box center [94, 200] width 31 height 10
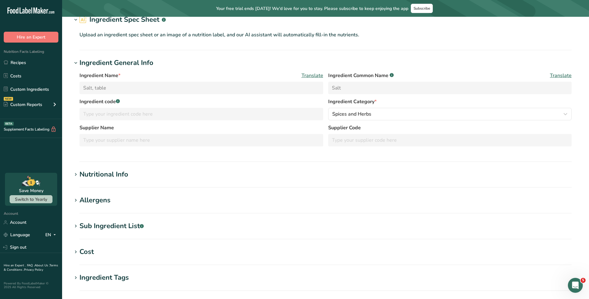
click at [103, 232] on section "Sub Ingredient List .a-a{fill:#347362;}.b-a{fill:#fff;} Translate" at bounding box center [325, 230] width 507 height 18
click at [105, 227] on div "Sub Ingredient List .a-a{fill:#347362;}.b-a{fill:#fff;}" at bounding box center [111, 226] width 64 height 10
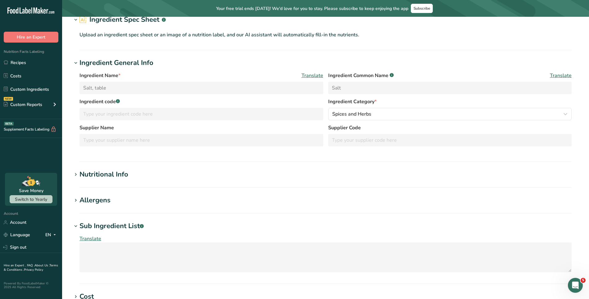
click at [106, 226] on div "Sub Ingredient List .a-a{fill:#347362;}.b-a{fill:#fff;}" at bounding box center [111, 226] width 64 height 10
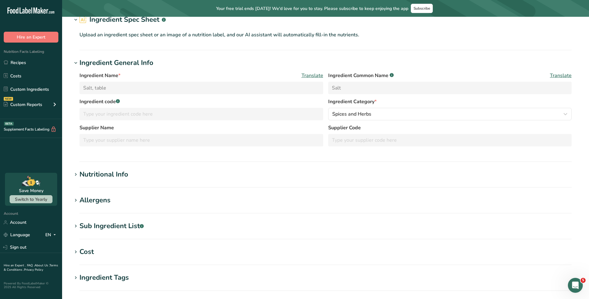
click at [97, 252] on h1 "Cost" at bounding box center [325, 251] width 507 height 10
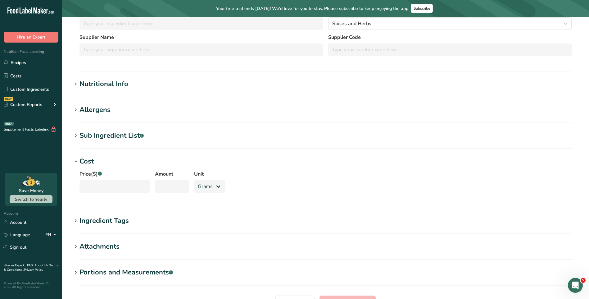
scroll to position [124, 0]
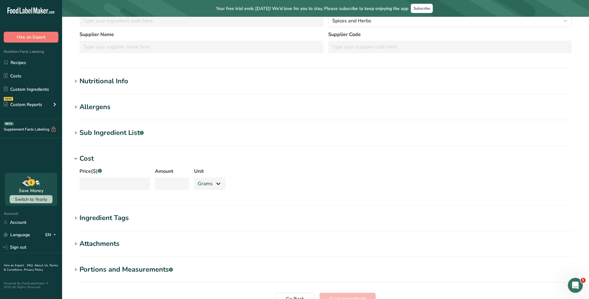
click at [86, 160] on div "Cost" at bounding box center [86, 158] width 14 height 10
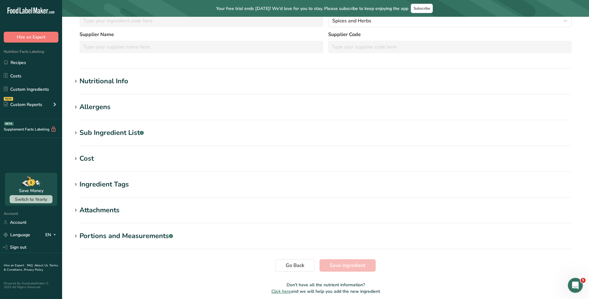
click at [90, 181] on div "Ingredient Tags" at bounding box center [103, 184] width 49 height 10
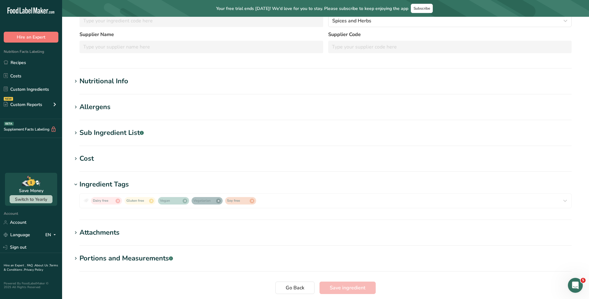
click at [90, 181] on div "Ingredient Tags" at bounding box center [103, 184] width 49 height 10
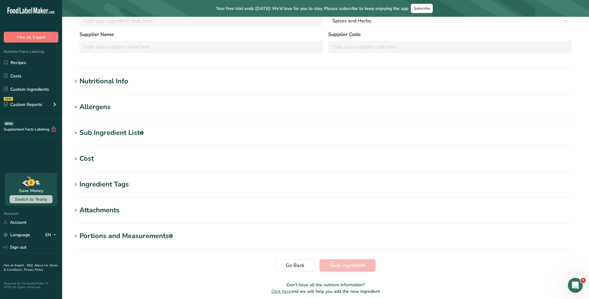
drag, startPoint x: 90, startPoint y: 181, endPoint x: 100, endPoint y: 235, distance: 55.2
click at [100, 235] on div "Portions and Measurements .a-a{fill:#347362;}.b-a{fill:#fff;}" at bounding box center [125, 236] width 93 height 10
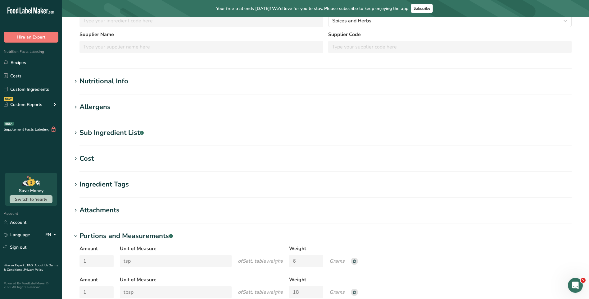
click at [100, 235] on div "Portions and Measurements .a-a{fill:#347362;}.b-a{fill:#fff;}" at bounding box center [125, 236] width 93 height 10
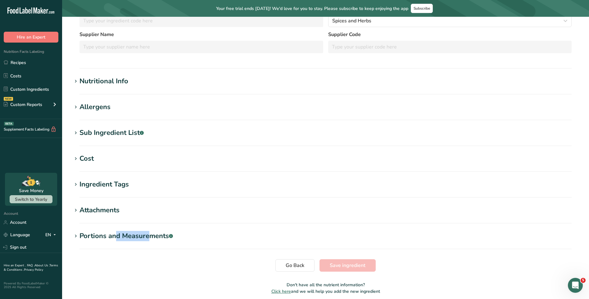
click at [100, 235] on div "Portions and Measurements .a-a{fill:#347362;}.b-a{fill:#fff;}" at bounding box center [125, 236] width 93 height 10
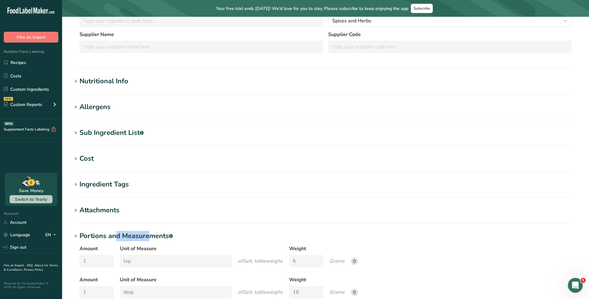
click at [100, 235] on div "Portions and Measurements .a-a{fill:#347362;}.b-a{fill:#fff;}" at bounding box center [125, 236] width 93 height 10
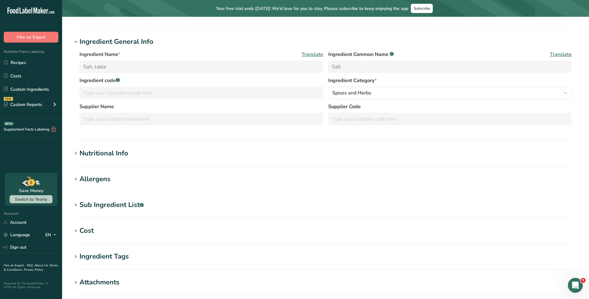
scroll to position [0, 0]
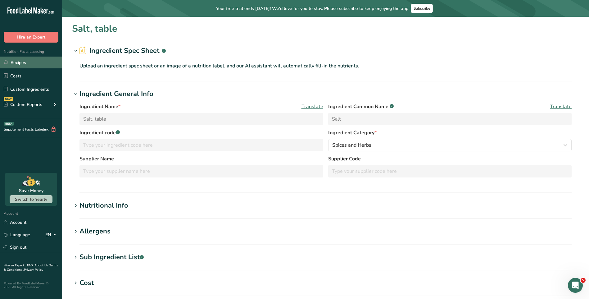
click at [34, 62] on link "Recipes" at bounding box center [31, 62] width 62 height 12
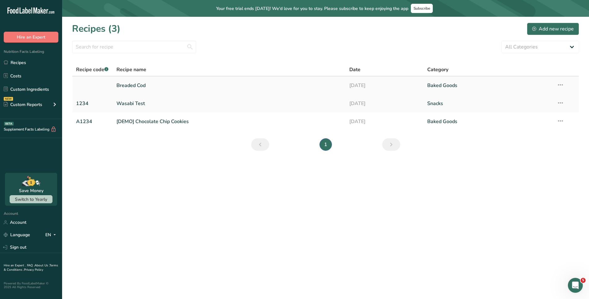
click at [559, 83] on icon at bounding box center [560, 84] width 7 height 11
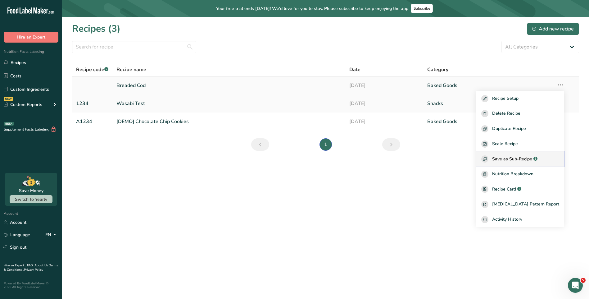
click at [532, 158] on span "Save as Sub-Recipe" at bounding box center [512, 159] width 40 height 7
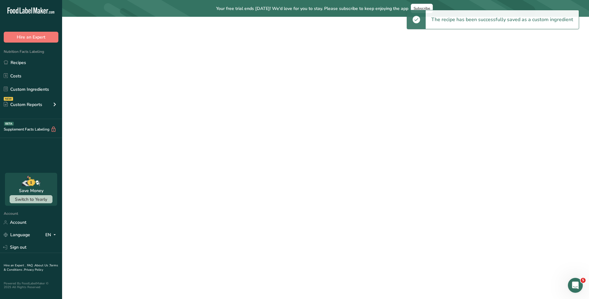
select select "30"
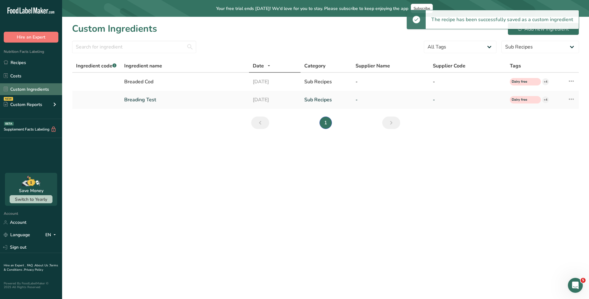
click at [41, 89] on link "Custom Ingredients" at bounding box center [31, 89] width 62 height 12
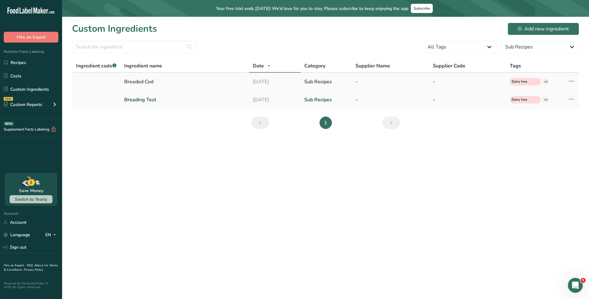
click at [145, 82] on div "Breaded Cod" at bounding box center [184, 81] width 121 height 7
click at [311, 77] on td "Sub Recipes" at bounding box center [327, 82] width 52 height 18
click at [312, 79] on div "Sub Recipes" at bounding box center [326, 81] width 44 height 7
click at [584, 80] on section "Custom Ingredients Add new ingredient All Tags Lab Analysis Source of Antioxida…" at bounding box center [325, 78] width 527 height 122
click at [571, 80] on icon at bounding box center [570, 80] width 7 height 11
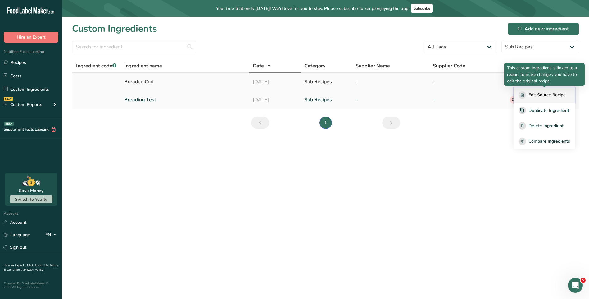
click at [558, 92] on span "Edit Source Recipe" at bounding box center [546, 95] width 37 height 7
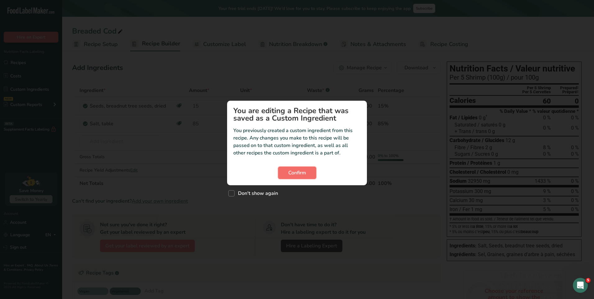
click at [297, 172] on span "Confirm" at bounding box center [297, 172] width 18 height 7
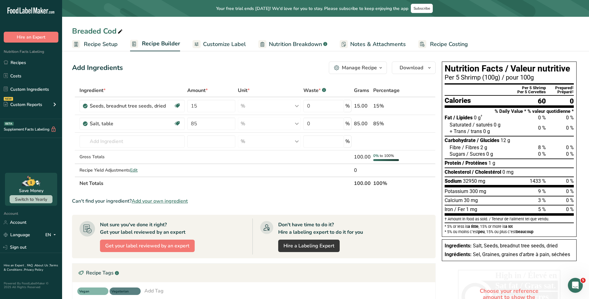
click at [185, 66] on div "Add Ingredients Manage Recipe Delete Recipe Duplicate Recipe Scale Recipe Save …" at bounding box center [254, 67] width 364 height 12
click at [104, 51] on link "Recipe Setup" at bounding box center [95, 44] width 46 height 14
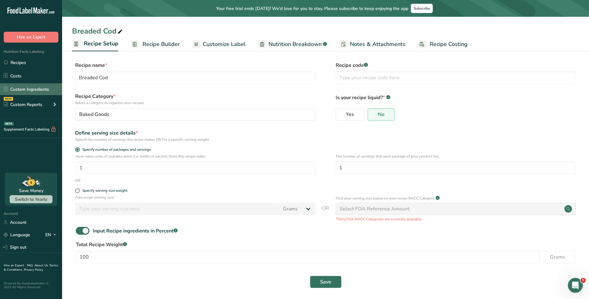
click at [26, 88] on link "Custom Ingredients" at bounding box center [31, 89] width 62 height 12
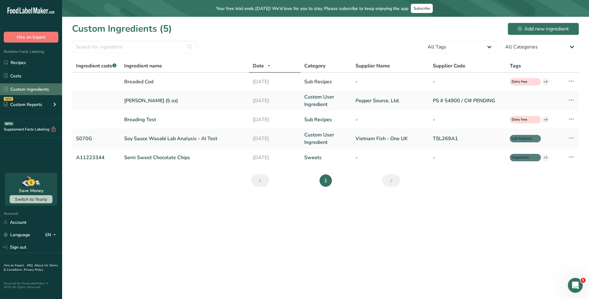
click at [33, 88] on link "Custom Ingredients" at bounding box center [31, 89] width 62 height 12
click at [23, 64] on link "Recipes" at bounding box center [31, 62] width 62 height 12
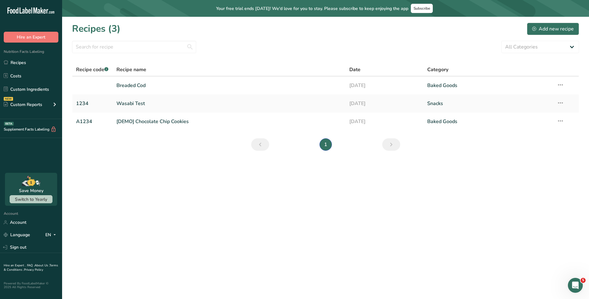
click at [441, 71] on span "Category" at bounding box center [437, 69] width 21 height 7
click at [557, 86] on icon at bounding box center [560, 84] width 7 height 11
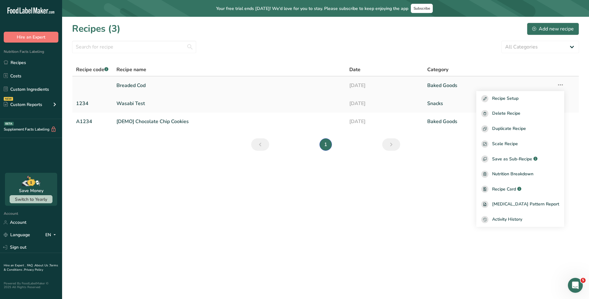
click at [558, 86] on icon at bounding box center [560, 84] width 7 height 11
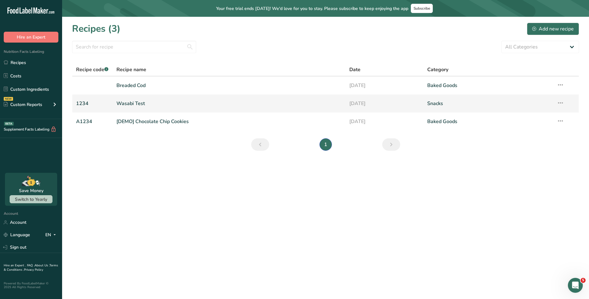
click at [556, 102] on td "Recipe Setup Delete Recipe Duplicate Recipe Scale Recipe Save as Sub-Recipe .a-…" at bounding box center [566, 103] width 26 height 18
click at [204, 189] on main "Your free trial ends [DATE]! We'd love for you to stay. Please subscribe to kee…" at bounding box center [294, 149] width 589 height 299
click at [562, 102] on icon at bounding box center [560, 102] width 7 height 11
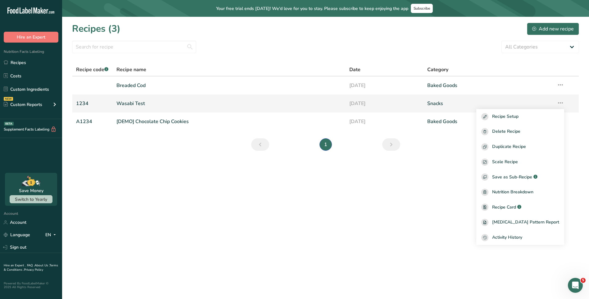
click at [562, 102] on icon at bounding box center [560, 102] width 7 height 11
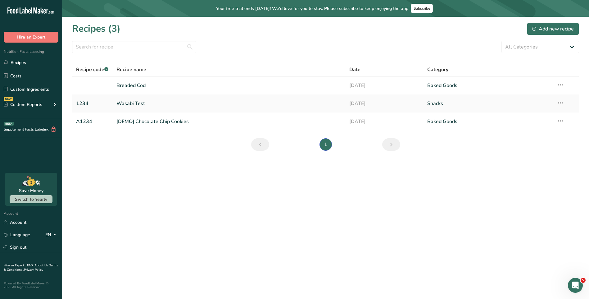
click at [220, 170] on main "Your free trial ends [DATE]! We'd love for you to stay. Please subscribe to kee…" at bounding box center [294, 149] width 589 height 299
click at [86, 102] on link "1234" at bounding box center [92, 103] width 33 height 13
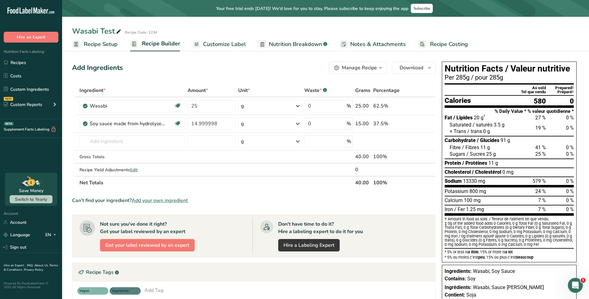
click at [185, 66] on div "Add Ingredients Manage Recipe Delete Recipe Duplicate Recipe Scale Recipe Save …" at bounding box center [254, 67] width 364 height 12
click at [223, 123] on input "14.999998" at bounding box center [212, 123] width 48 height 12
drag, startPoint x: 223, startPoint y: 123, endPoint x: 175, endPoint y: 127, distance: 47.3
click at [176, 127] on tr "Soy sauce made from hydrolyzed vegetable protein Dairy free Gluten free Vegan V…" at bounding box center [253, 124] width 363 height 18
type input "15"
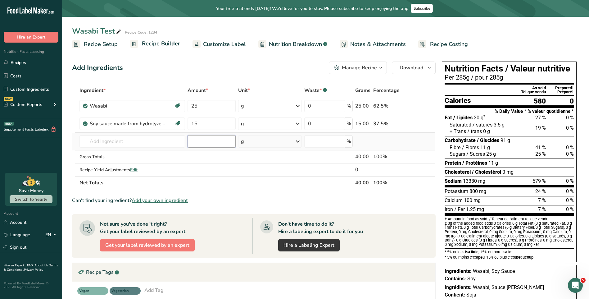
click at [224, 140] on div "Ingredient * Amount * Unit * Waste * .a-a{fill:#347362;}.b-a{fill:#fff;} Grams …" at bounding box center [254, 136] width 364 height 105
type input "0.000001"
click at [101, 46] on span "Recipe Setup" at bounding box center [101, 44] width 34 height 8
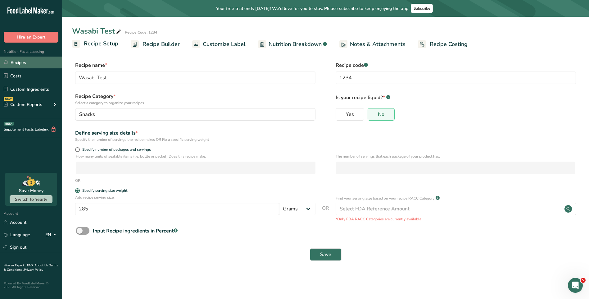
click at [25, 65] on link "Recipes" at bounding box center [31, 62] width 62 height 12
